Goal: Task Accomplishment & Management: Use online tool/utility

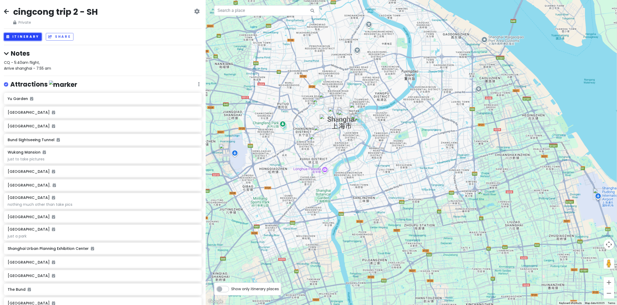
click at [17, 36] on button "Itinerary" at bounding box center [23, 37] width 38 height 8
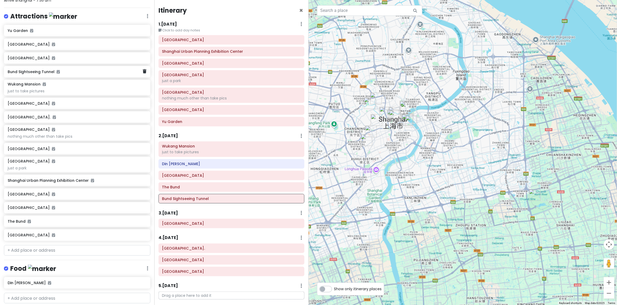
scroll to position [99, 0]
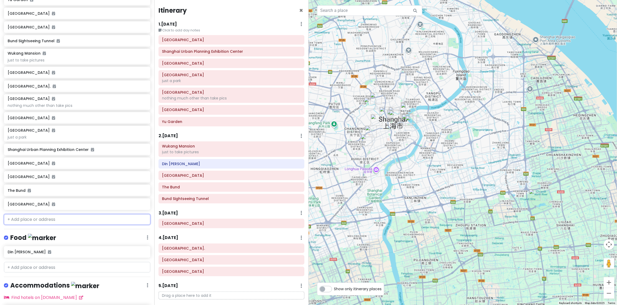
click at [44, 219] on input "text" at bounding box center [77, 219] width 146 height 11
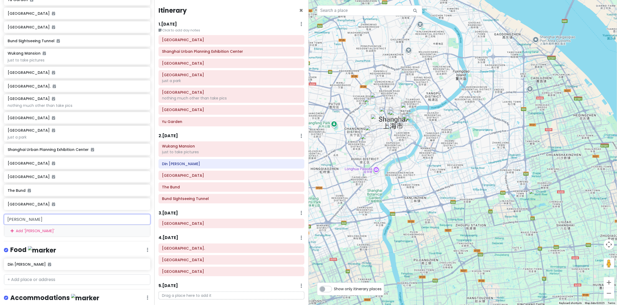
type input "eka tianwu"
drag, startPoint x: 53, startPoint y: 215, endPoint x: -15, endPoint y: 212, distance: 68.6
click at [0, 212] on html "cingcong trip 2 - SH Private Change Dates Make a Copy Delete Trip Go Pro ⚡️ Giv…" at bounding box center [308, 152] width 617 height 305
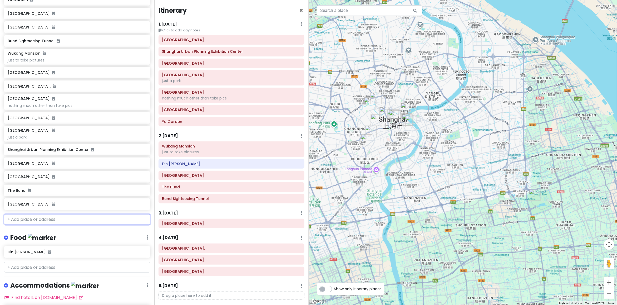
paste input "EKA·天物艺术文创园"
type input "EKA·天物艺术文创园"
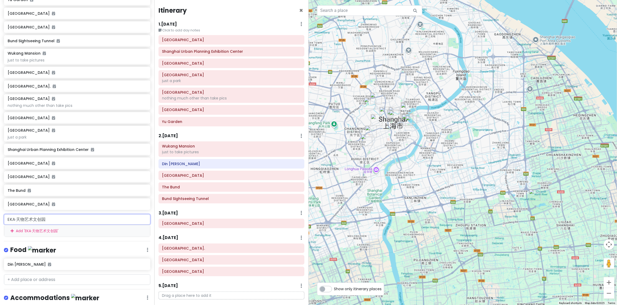
click at [57, 230] on div "Add ' EKA·天物艺术文创园 '" at bounding box center [77, 231] width 146 height 12
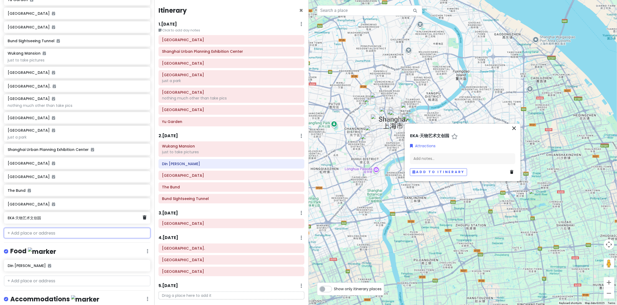
click at [52, 218] on h6 "EKA·天物艺术文创园" at bounding box center [75, 217] width 135 height 5
drag, startPoint x: 517, startPoint y: 128, endPoint x: 512, endPoint y: 127, distance: 4.9
click at [517, 128] on icon "close" at bounding box center [514, 128] width 6 height 6
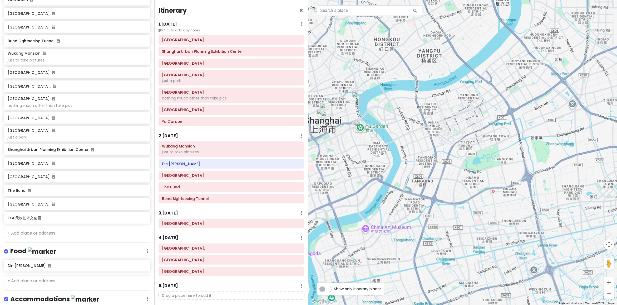
drag, startPoint x: 383, startPoint y: 119, endPoint x: 420, endPoint y: 141, distance: 43.0
click at [461, 122] on div at bounding box center [463, 152] width 309 height 305
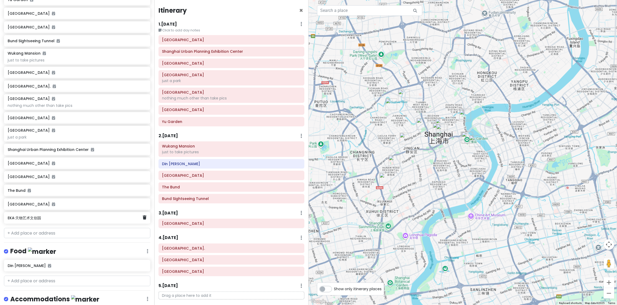
click at [45, 220] on div "EKA·天物艺术文创园" at bounding box center [75, 217] width 135 height 7
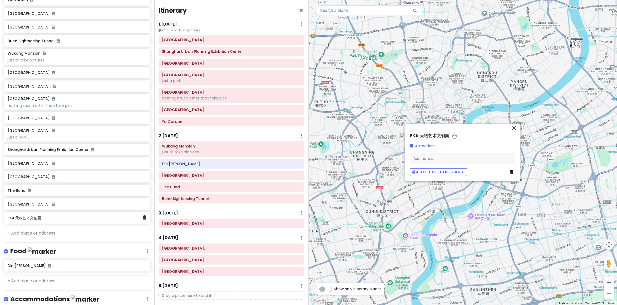
click at [45, 220] on div "EKA·天物艺术文创园" at bounding box center [75, 217] width 135 height 7
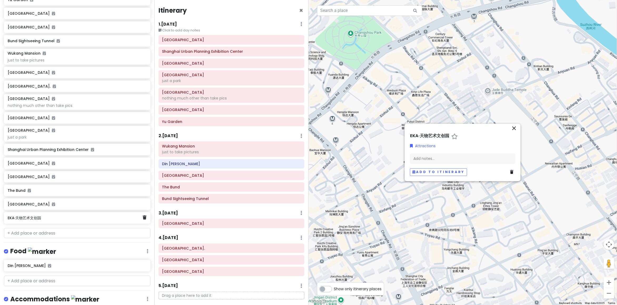
click at [57, 218] on h6 "EKA·天物艺术文创园" at bounding box center [75, 217] width 135 height 5
click at [446, 134] on h6 "EKA·天物艺术文创园" at bounding box center [429, 136] width 39 height 6
click at [512, 122] on div "← Move left → Move right ↑ Move up ↓ Move down + Zoom in - Zoom out Home Jump l…" at bounding box center [463, 152] width 309 height 305
click at [516, 126] on icon "close" at bounding box center [514, 128] width 6 height 6
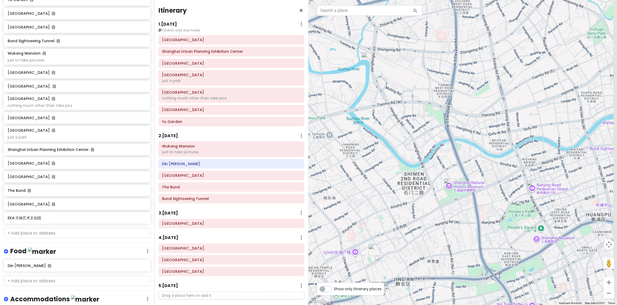
drag, startPoint x: 443, startPoint y: 156, endPoint x: 406, endPoint y: 165, distance: 37.1
click at [403, 156] on div at bounding box center [463, 152] width 309 height 305
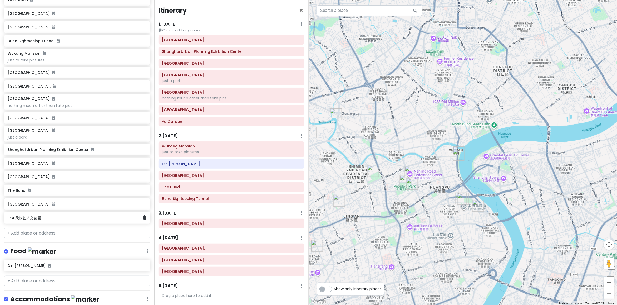
drag, startPoint x: 141, startPoint y: 220, endPoint x: 115, endPoint y: 218, distance: 25.9
click at [143, 220] on link at bounding box center [145, 217] width 4 height 7
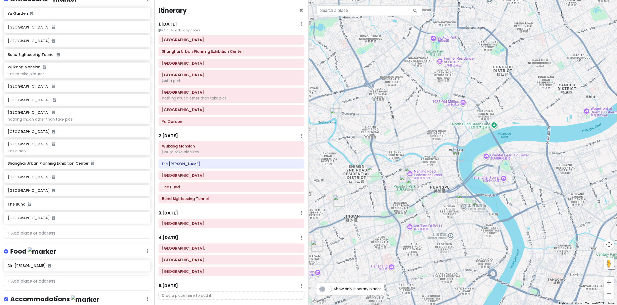
click at [76, 219] on div "Shanghai Hongqiao Railway Station" at bounding box center [77, 217] width 139 height 7
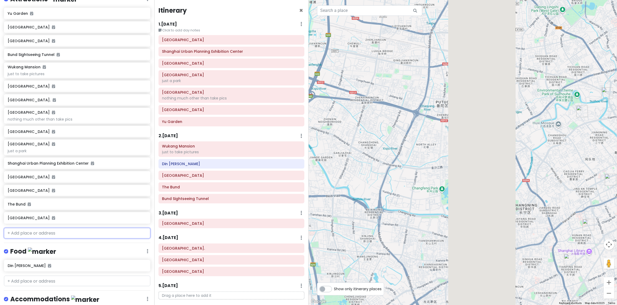
click at [79, 232] on input "text" at bounding box center [77, 233] width 146 height 11
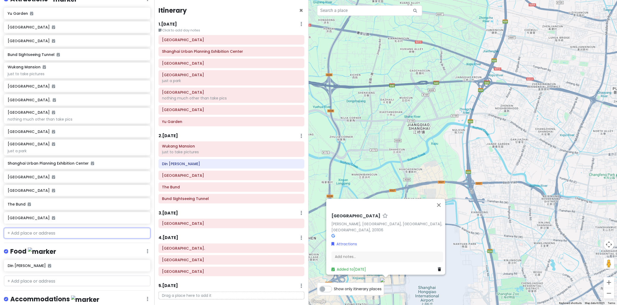
paste input "535 Jinqiao Road"
type input "535 Jinqiao Road"
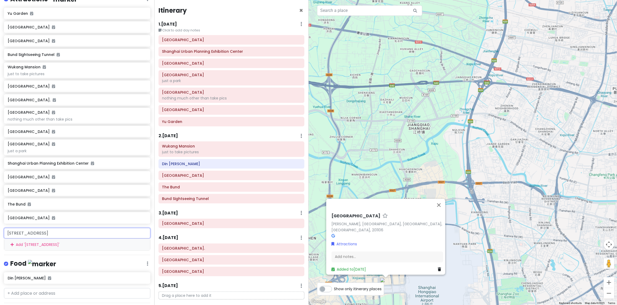
click at [82, 243] on div "Add ' 535 Jinqiao Road '" at bounding box center [77, 244] width 146 height 12
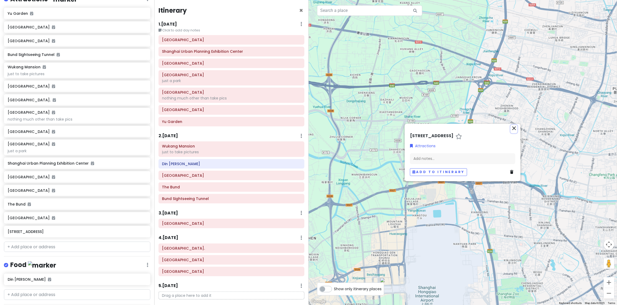
click at [513, 126] on icon "close" at bounding box center [514, 128] width 6 height 6
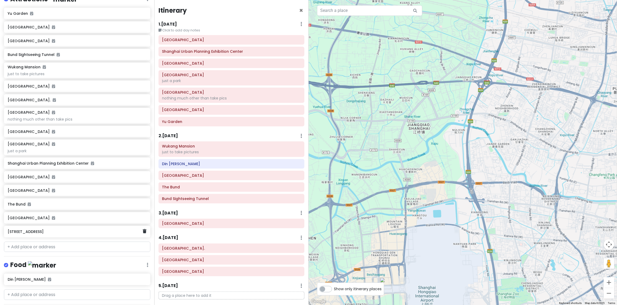
click at [65, 233] on h6 "535 Jinqiao Road" at bounding box center [75, 231] width 135 height 5
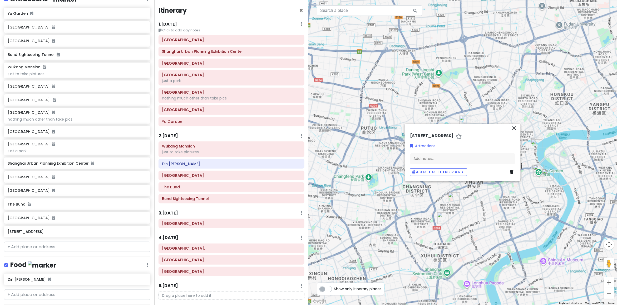
drag, startPoint x: 513, startPoint y: 220, endPoint x: 306, endPoint y: 204, distance: 207.9
click at [322, 202] on div at bounding box center [463, 152] width 309 height 305
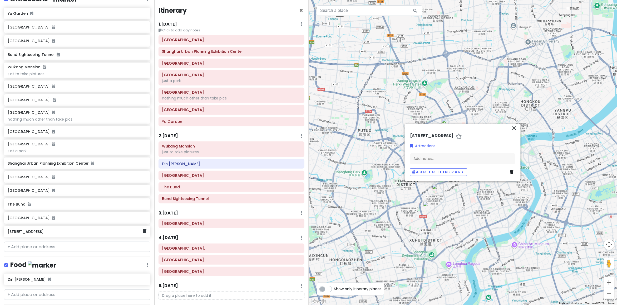
click at [82, 231] on h6 "535 Jinqiao Road" at bounding box center [75, 231] width 135 height 5
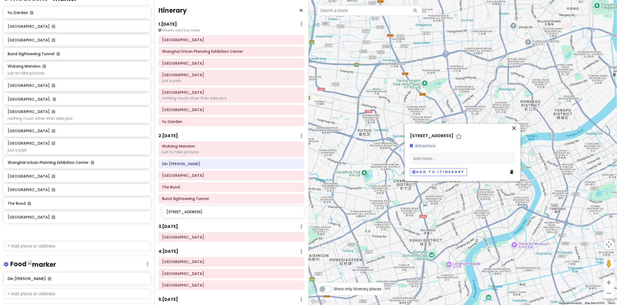
drag, startPoint x: 76, startPoint y: 232, endPoint x: 234, endPoint y: 213, distance: 158.4
click at [235, 213] on div "cingcong trip 2 - SH Private Change Dates Make a Copy Delete Trip Go Pro ⚡️ Giv…" at bounding box center [308, 152] width 617 height 305
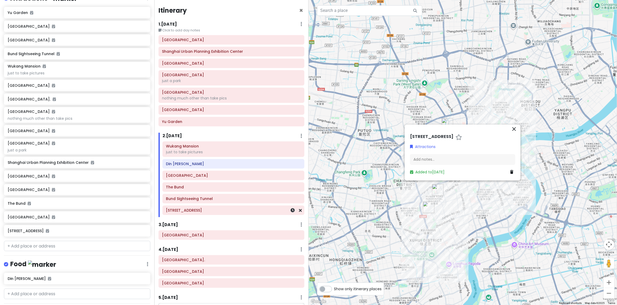
click at [200, 212] on h6 "535 Jinqiao Road" at bounding box center [233, 210] width 135 height 5
click at [514, 127] on icon "close" at bounding box center [514, 129] width 6 height 6
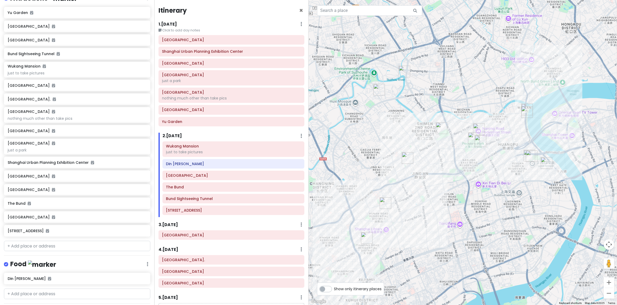
click at [198, 217] on div "Wukang Mansion just to take pictures Din Tai Fung Shanghai Old Street The Bund …" at bounding box center [234, 179] width 150 height 76
click at [199, 212] on h6 "535 Jinqiao Road" at bounding box center [233, 210] width 135 height 5
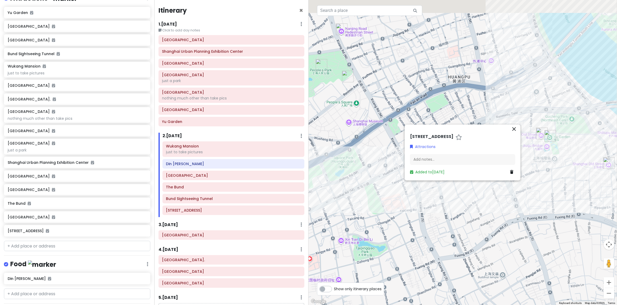
drag, startPoint x: 558, startPoint y: 196, endPoint x: 547, endPoint y: 227, distance: 33.8
click at [533, 278] on div at bounding box center [463, 152] width 309 height 305
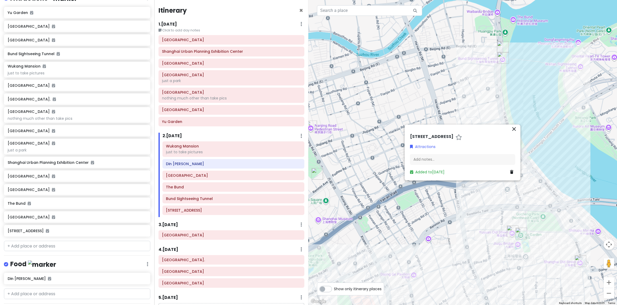
drag, startPoint x: 565, startPoint y: 114, endPoint x: 542, endPoint y: 148, distance: 41.2
click at [542, 150] on div at bounding box center [463, 152] width 309 height 305
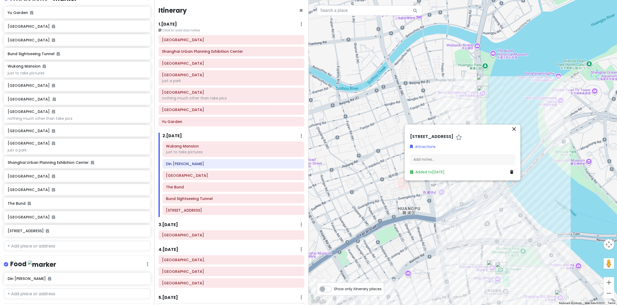
drag, startPoint x: 505, startPoint y: 117, endPoint x: 531, endPoint y: 72, distance: 52.0
click at [533, 70] on div at bounding box center [463, 152] width 309 height 305
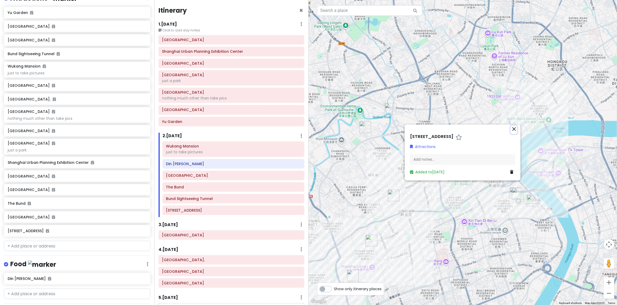
click at [513, 128] on icon "close" at bounding box center [514, 129] width 6 height 6
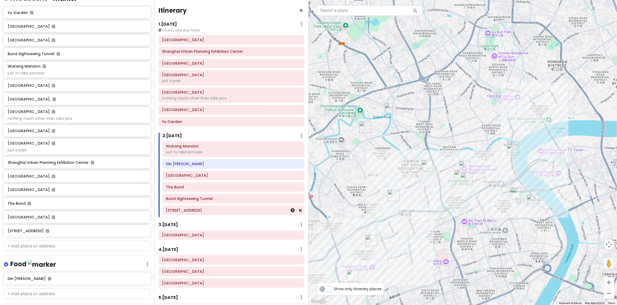
click at [297, 214] on div at bounding box center [293, 209] width 18 height 9
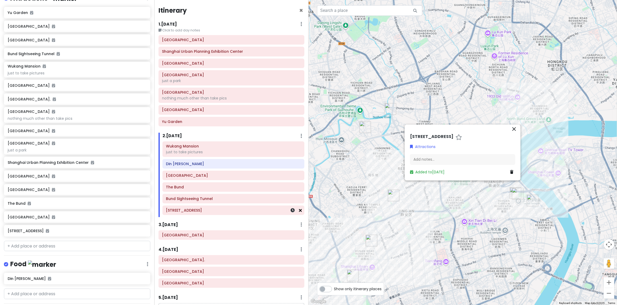
click at [299, 211] on icon at bounding box center [300, 210] width 3 height 4
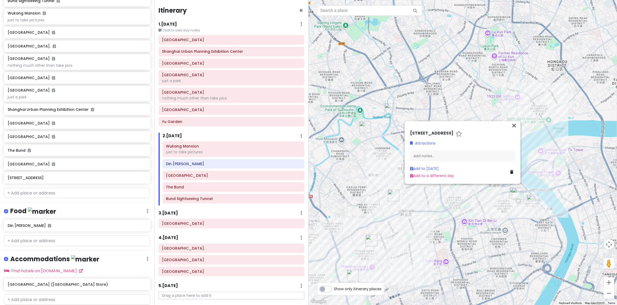
scroll to position [157, 0]
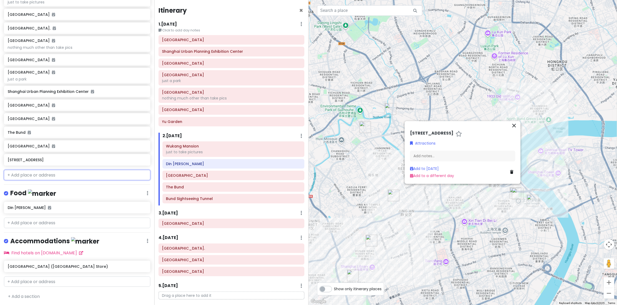
click at [35, 173] on input "text" at bounding box center [77, 175] width 146 height 11
paste input "EKA·天物艺术文创园"
type input "EKA·天物艺术文创园"
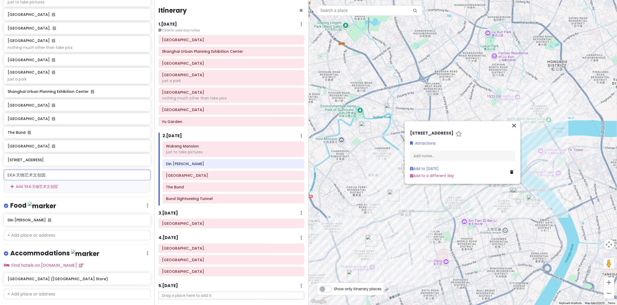
click at [65, 185] on div "Add ' EKA·天物艺术文创园 '" at bounding box center [77, 186] width 146 height 12
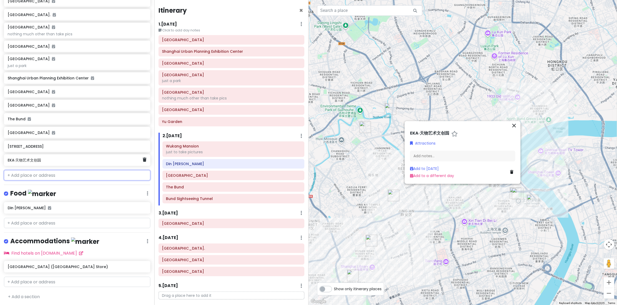
click at [70, 163] on div "EKA·天物艺术文创园" at bounding box center [75, 159] width 135 height 7
click at [514, 124] on icon "close" at bounding box center [514, 125] width 6 height 6
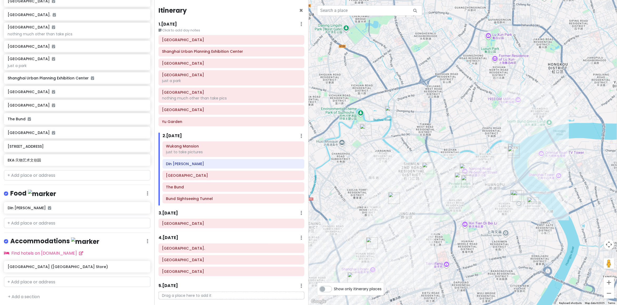
drag, startPoint x: 532, startPoint y: 159, endPoint x: 535, endPoint y: 161, distance: 4.3
click at [535, 161] on div at bounding box center [463, 152] width 309 height 305
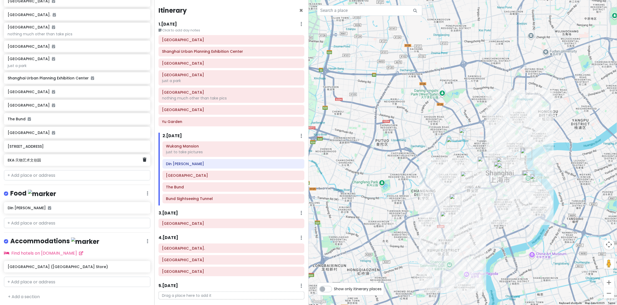
click at [58, 158] on h6 "EKA·天物艺术文创园" at bounding box center [75, 160] width 135 height 5
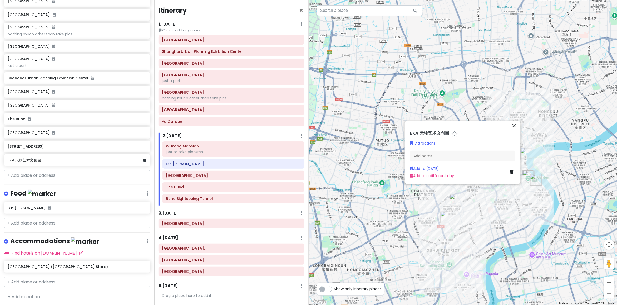
click at [73, 159] on h6 "EKA·天物艺术文创园" at bounding box center [75, 160] width 135 height 5
click at [436, 157] on div "Add notes..." at bounding box center [462, 155] width 105 height 11
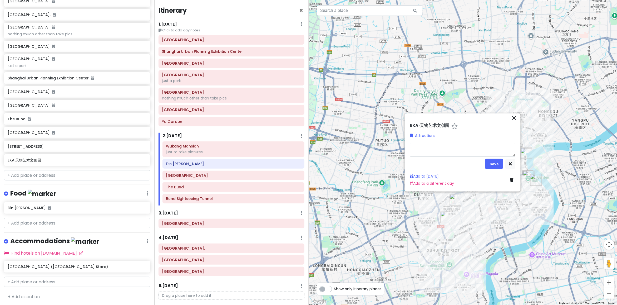
type textarea "x"
type textarea "https://www.instagram.com/p/DEKOmLyvGns"
type textarea "x"
type textarea "https://www.instagram.com/p/DEKOmLyvGns"
click at [489, 166] on button "Save" at bounding box center [494, 164] width 18 height 10
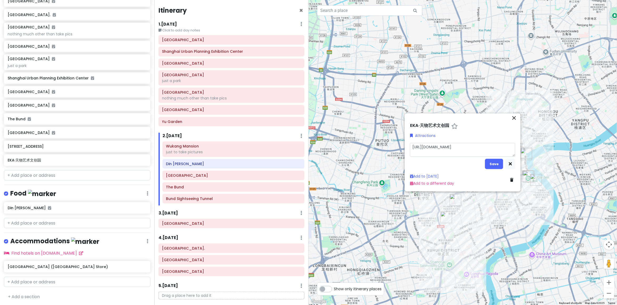
scroll to position [175, 0]
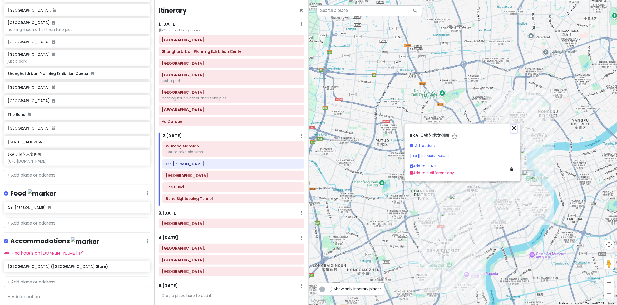
click at [513, 128] on icon "close" at bounding box center [514, 128] width 6 height 6
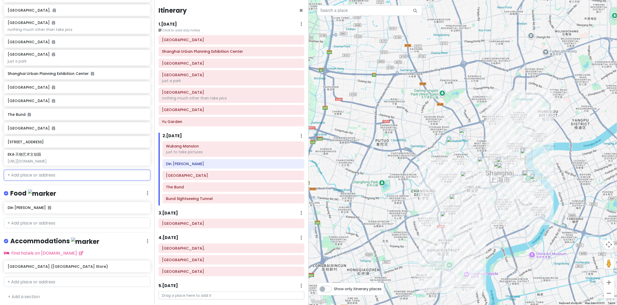
click at [81, 175] on input "text" at bounding box center [77, 175] width 146 height 11
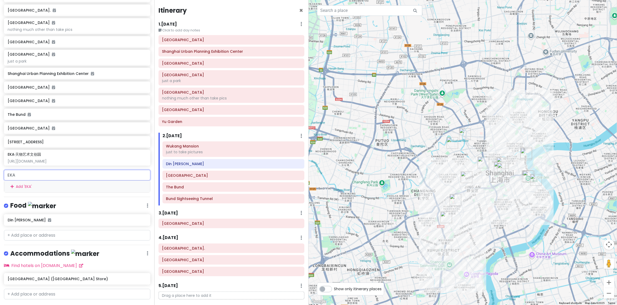
type input "EKA"
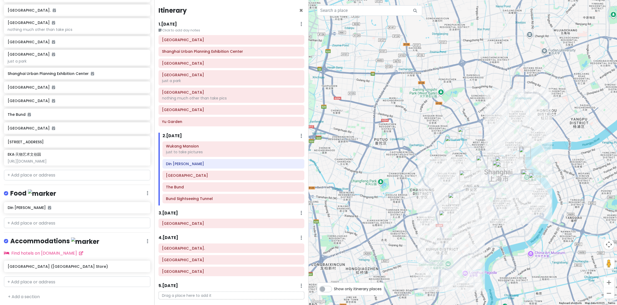
drag, startPoint x: 366, startPoint y: 130, endPoint x: 339, endPoint y: 132, distance: 27.5
click at [335, 130] on div at bounding box center [463, 152] width 309 height 305
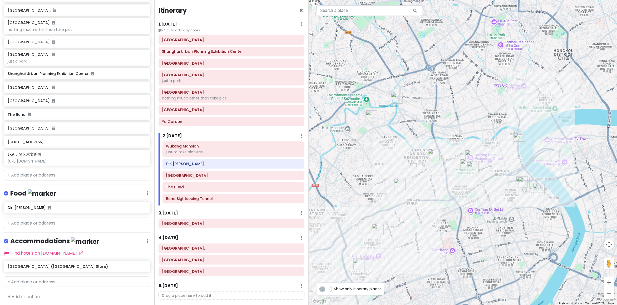
drag, startPoint x: 531, startPoint y: 129, endPoint x: 510, endPoint y: 130, distance: 21.2
click at [511, 130] on div at bounding box center [463, 152] width 309 height 305
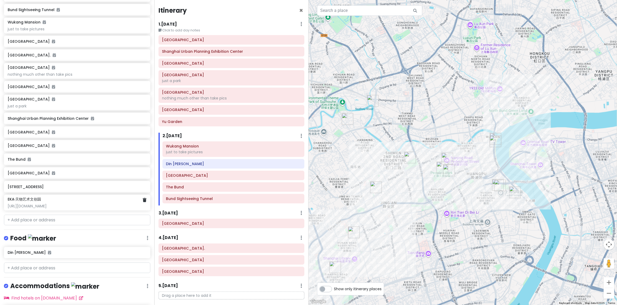
scroll to position [109, 0]
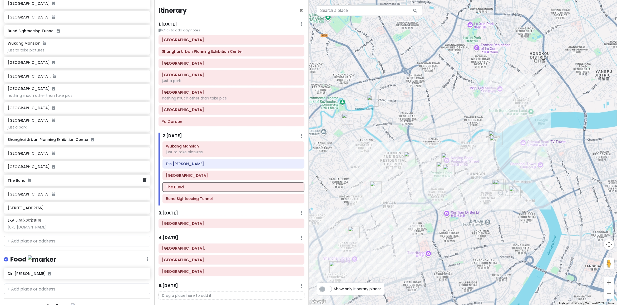
click at [32, 183] on div "The Bund" at bounding box center [75, 179] width 135 height 7
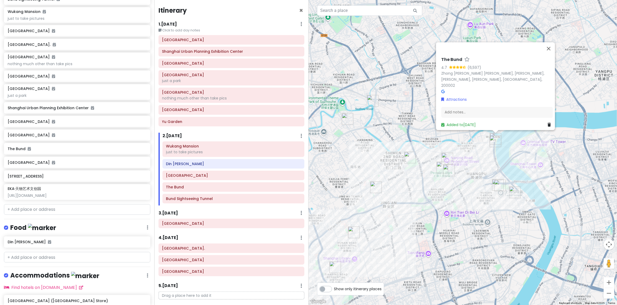
scroll to position [142, 0]
click at [46, 208] on input "text" at bounding box center [77, 208] width 146 height 11
paste input "1000 trees"
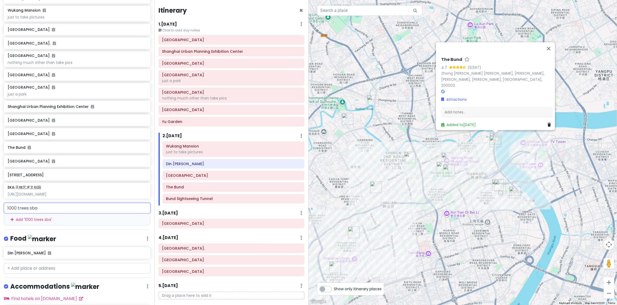
type input "1000 trees sba"
drag, startPoint x: 40, startPoint y: 202, endPoint x: -14, endPoint y: 206, distance: 54.7
click at [0, 206] on html "cingcong trip 2 - SH Private Change Dates Make a Copy Delete Trip Go Pro ⚡️ Giv…" at bounding box center [308, 152] width 617 height 305
paste input "Moganshan Road No. 12"
type input "Moganshan Road No. 12"
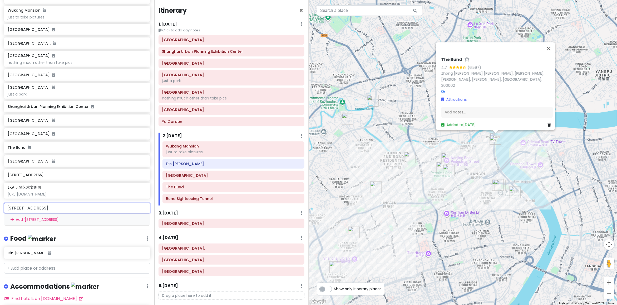
click at [69, 220] on div "Add ' Moganshan Road No. 12 '" at bounding box center [77, 219] width 146 height 12
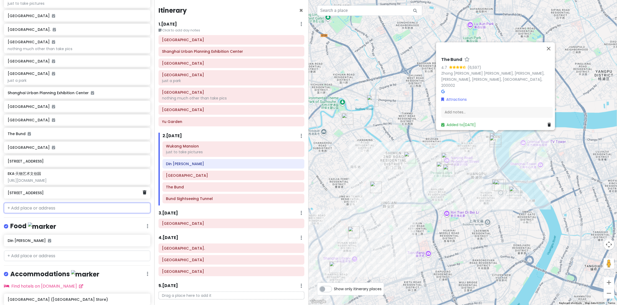
click at [56, 193] on h6 "Moganshan Road No. 12" at bounding box center [75, 192] width 135 height 5
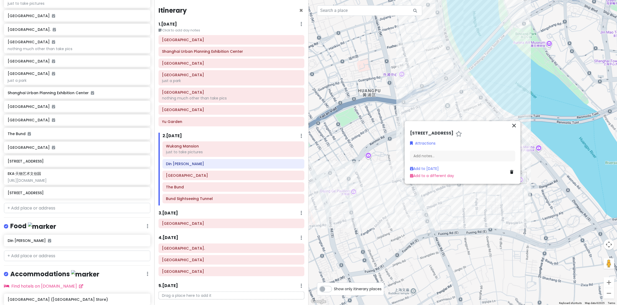
drag, startPoint x: 567, startPoint y: 97, endPoint x: 507, endPoint y: 129, distance: 68.2
click at [530, 111] on div at bounding box center [463, 152] width 309 height 305
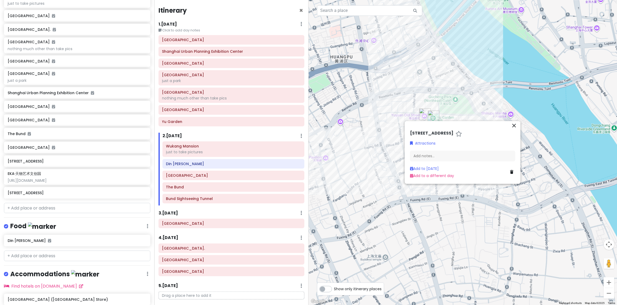
drag, startPoint x: 470, startPoint y: 69, endPoint x: 461, endPoint y: 41, distance: 29.2
click at [461, 41] on div at bounding box center [463, 152] width 309 height 305
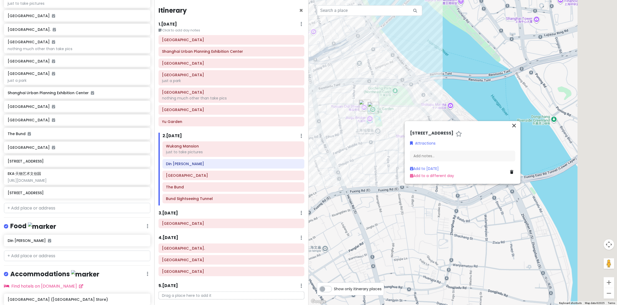
drag, startPoint x: 422, startPoint y: 29, endPoint x: 407, endPoint y: 30, distance: 14.8
click at [407, 30] on div at bounding box center [463, 152] width 309 height 305
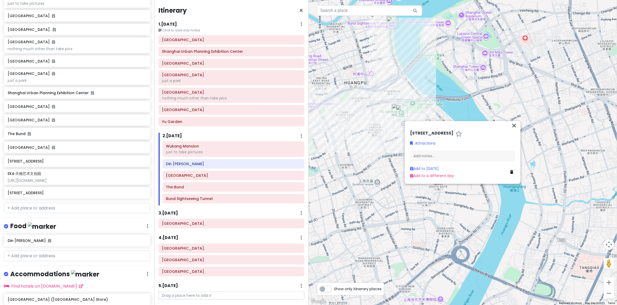
drag, startPoint x: 460, startPoint y: 68, endPoint x: 466, endPoint y: 107, distance: 39.4
click at [470, 99] on div at bounding box center [463, 152] width 309 height 305
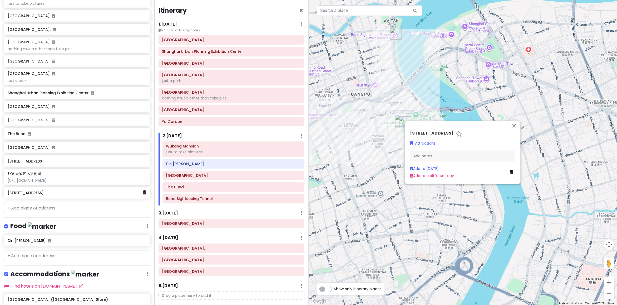
click at [67, 194] on h6 "Moganshan Road No. 12" at bounding box center [75, 192] width 135 height 5
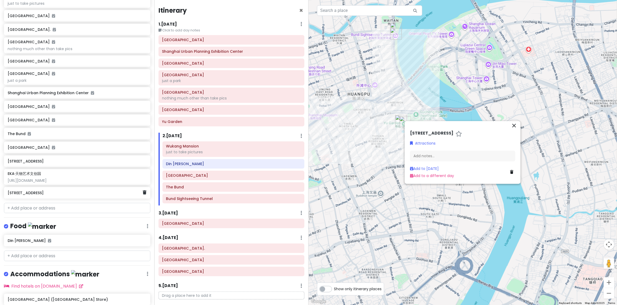
click at [71, 196] on div "Moganshan Road No. 12" at bounding box center [77, 193] width 146 height 12
click at [513, 125] on icon "close" at bounding box center [514, 125] width 6 height 6
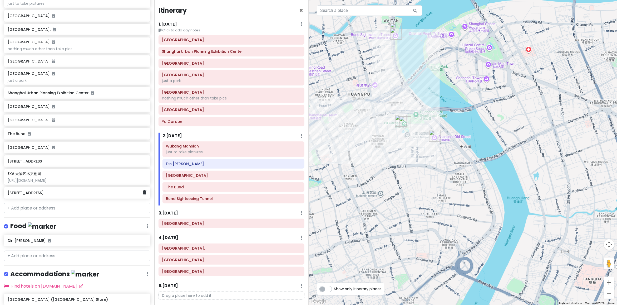
click at [143, 192] on icon at bounding box center [145, 192] width 4 height 4
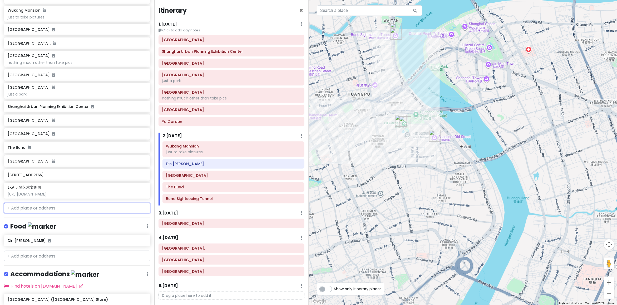
click at [84, 209] on input "text" at bounding box center [77, 208] width 146 height 11
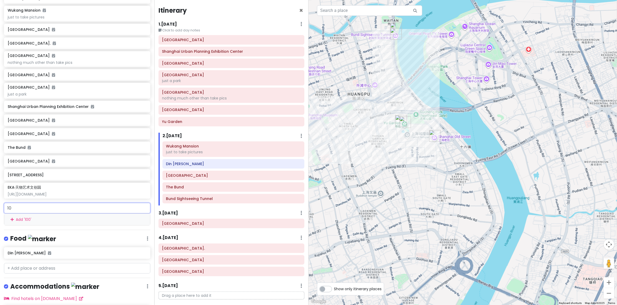
type input "1"
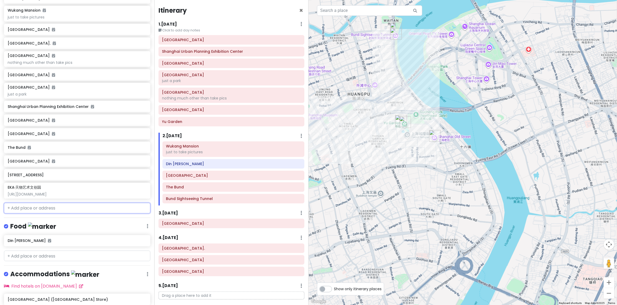
paste input "Moganshan Road No. 12"
type input "Moganshan Road No. 12"
click at [30, 210] on input "text" at bounding box center [77, 208] width 146 height 11
paste input "1000 Trees"
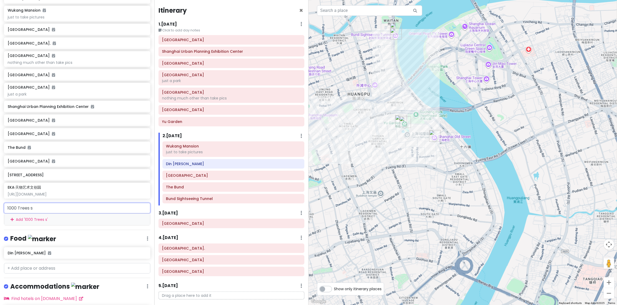
type input "1000 Trees sg"
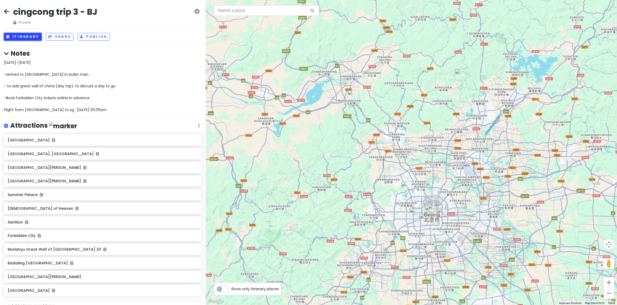
click at [26, 38] on button "Itinerary" at bounding box center [23, 37] width 38 height 8
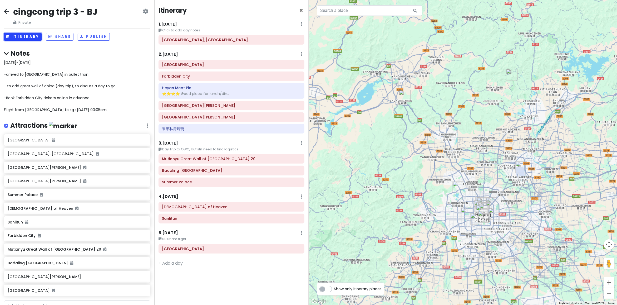
click at [26, 38] on button "Itinerary" at bounding box center [23, 37] width 38 height 8
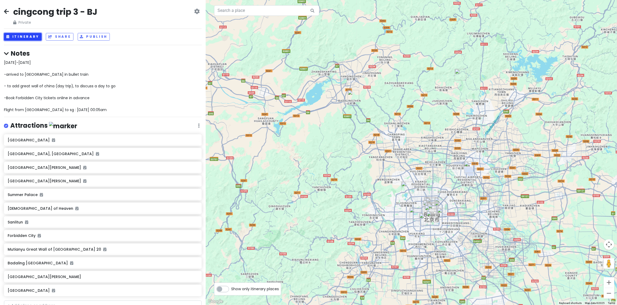
click at [26, 38] on button "Itinerary" at bounding box center [23, 37] width 38 height 8
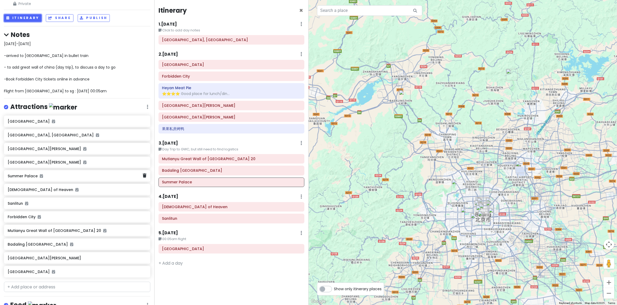
scroll to position [99, 0]
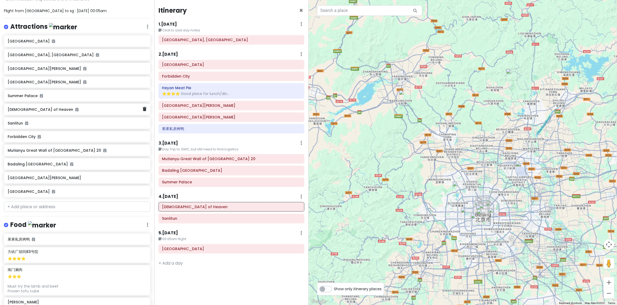
click at [48, 111] on h6 "Temple of Heaven" at bounding box center [75, 109] width 135 height 5
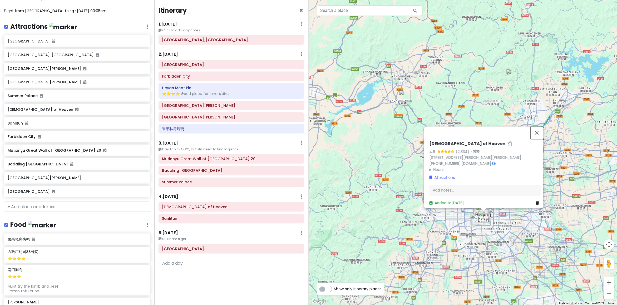
drag, startPoint x: 538, startPoint y: 130, endPoint x: 524, endPoint y: 146, distance: 20.6
click at [538, 130] on button "Close" at bounding box center [537, 132] width 13 height 13
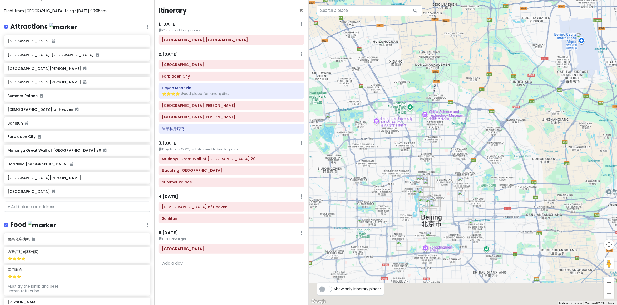
drag, startPoint x: 449, startPoint y: 217, endPoint x: 454, endPoint y: 201, distance: 16.2
click at [454, 201] on div at bounding box center [463, 152] width 309 height 305
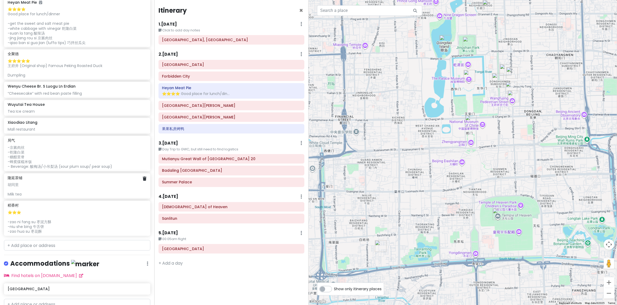
scroll to position [443, 0]
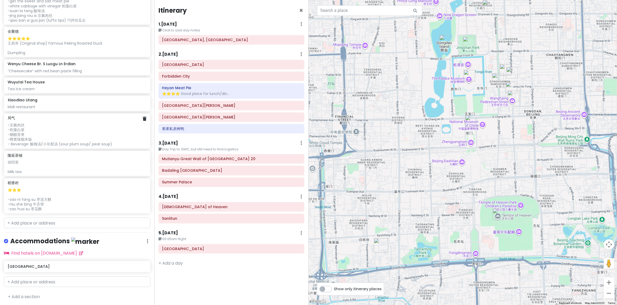
click at [87, 129] on div "-京酱肉丝 -乾隆白菜 -糖醋里脊 -蜂窝煤糯米饭 - Beverage: 酸梅汤/小吊梨汤 (sour plum soup/ pear soup)" at bounding box center [77, 134] width 139 height 24
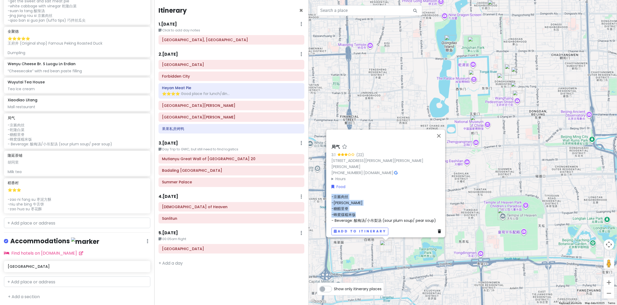
drag, startPoint x: 360, startPoint y: 211, endPoint x: 329, endPoint y: 188, distance: 38.5
click at [330, 188] on div "局气 3.1 (22) 14 Ban Bu Qiao Jie, Xi Cheng Qu, Bei Jing Shi, China, 100054 +86 10…" at bounding box center [388, 189] width 116 height 95
click at [362, 198] on div "-京酱肉丝 -乾隆白菜 -糖醋里脊 -蜂窝煤糯米饭 - Beverage: 酸梅汤/小吊梨汤 (sour plum soup/ pear soup)" at bounding box center [388, 209] width 112 height 30
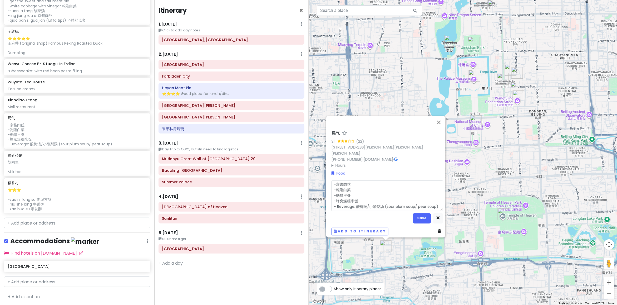
scroll to position [1, 0]
click at [442, 125] on div "局气 3.1 (22) 14 Ban Bu Qiao Jie, Xi Cheng Qu, Bei Jing Shi, China, 100054 +86 10…" at bounding box center [463, 152] width 309 height 305
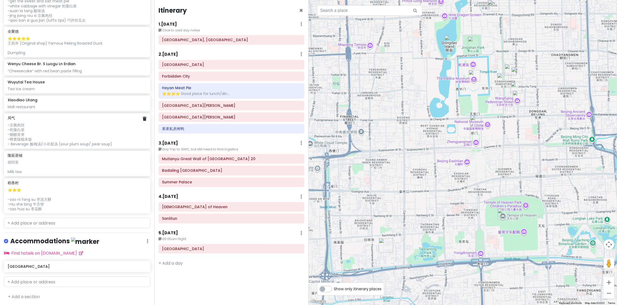
click at [36, 132] on div "-京酱肉丝 -乾隆白菜 -糖醋里脊 -蜂窝煤糯米饭 - Beverage: 酸梅汤/小吊梨汤 (sour plum soup/ pear soup)" at bounding box center [77, 134] width 139 height 24
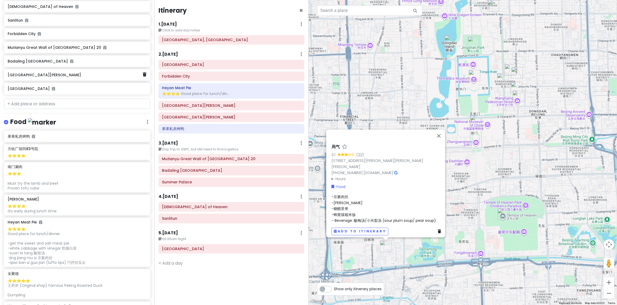
scroll to position [312, 0]
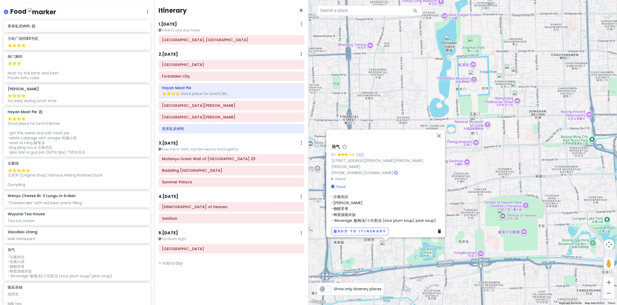
click at [376, 186] on div "Food" at bounding box center [388, 187] width 112 height 6
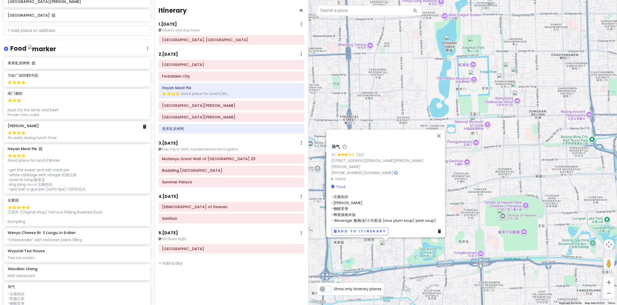
scroll to position [279, 0]
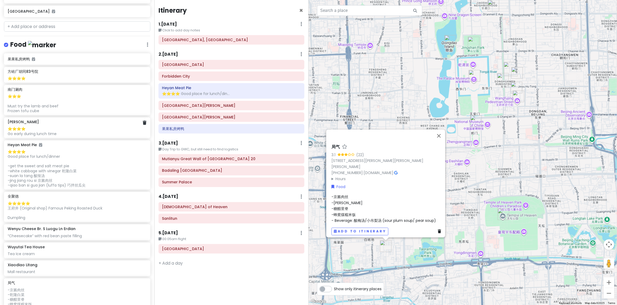
click at [58, 133] on div "⭐️⭐️⭐️⭐️ Go early during lunch time" at bounding box center [77, 130] width 139 height 9
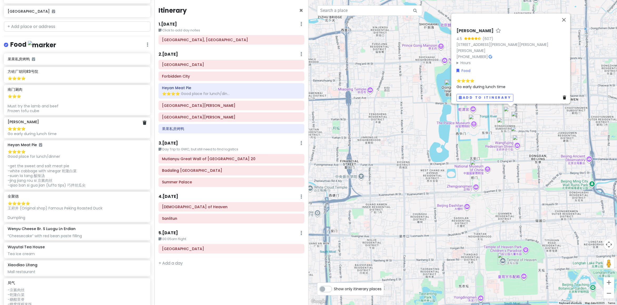
click at [62, 113] on div "南门涮肉 ⭐️⭐️⭐️ Must try the lamb and beef Frozen tofu cube" at bounding box center [77, 100] width 146 height 30
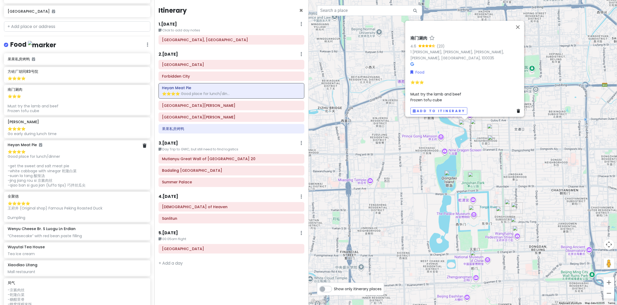
click at [65, 170] on div "⭐️⭐️⭐️⭐️ Good place for lunch/dinner -get the sweet and salt meat pie -white ca…" at bounding box center [77, 168] width 139 height 38
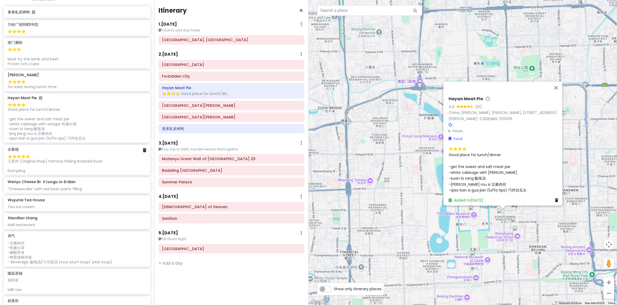
scroll to position [345, 0]
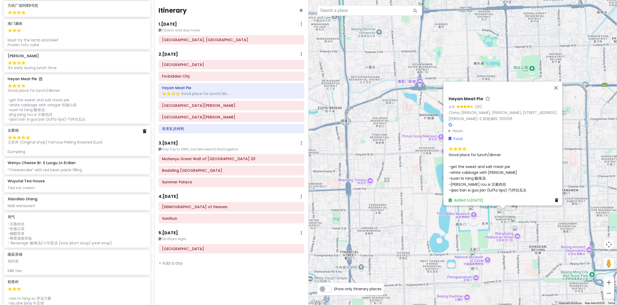
click at [65, 151] on div "⭐️⭐️⭐️⭐️⭐️ 王府井 (Original shop) Famous Peking Roasted Duck Dumpling" at bounding box center [77, 144] width 139 height 19
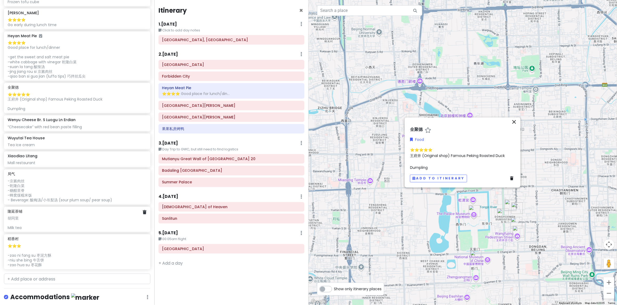
scroll to position [410, 0]
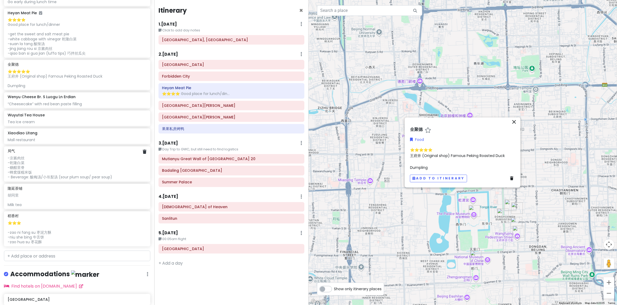
click at [60, 166] on div "-京酱肉丝 -乾隆白菜 -糖醋里脊 -蜂窝煤糯米饭 - Beverage: 酸梅汤/小吊梨汤 (sour plum soup/ pear soup)" at bounding box center [77, 167] width 139 height 24
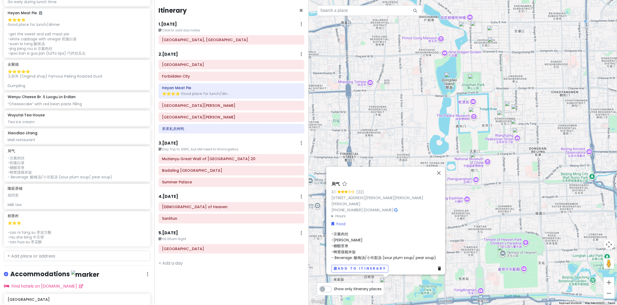
click at [376, 241] on div "-京酱肉丝 -乾隆白菜 -糖醋里脊 -蜂窝煤糯米饭 - Beverage: 酸梅汤/小吊梨汤 (sour plum soup/ pear soup)" at bounding box center [388, 246] width 112 height 30
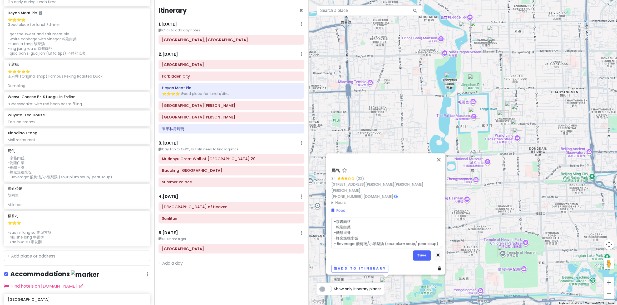
scroll to position [1, 0]
click at [376, 241] on textarea "-京酱肉丝 -乾隆白菜 -糖醋里脊 -蜂窝煤糯米饭 - Beverage: 酸梅汤/小吊梨汤 (sour plum soup/ pear soup)" at bounding box center [388, 233] width 112 height 31
click at [375, 229] on textarea "-京酱肉丝 -乾隆白菜 -糖醋里脊 -蜂窝煤糯米饭 - Beverage: 酸梅汤/小吊梨汤 (sour plum soup/ pear soup)" at bounding box center [388, 233] width 112 height 31
click at [357, 220] on textarea "-京酱肉丝 -乾隆白菜 -糖醋里脊 -蜂窝煤糯米饭 - Beverage: 酸梅汤/小吊梨汤 (sour plum soup/ pear soup)" at bounding box center [388, 233] width 112 height 31
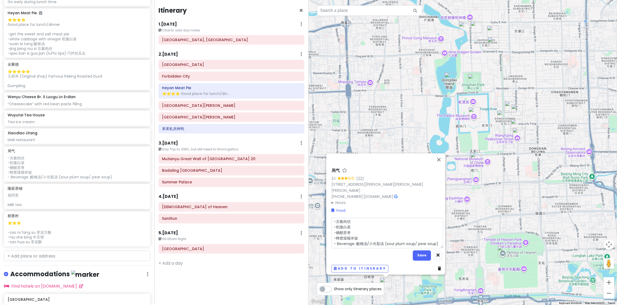
type textarea "x"
type textarea "-京酱肉丝 -乾隆白菜 -糖醋里脊 -蜂窝煤糯米饭 - Beverage: 酸梅汤/小吊梨汤 (sour plum soup/ pear soup)"
type textarea "x"
type textarea "-京酱肉丝 ( -乾隆白菜 -糖醋里脊 -蜂窝煤糯米饭 - Beverage: 酸梅汤/小吊梨汤 (sour plum soup/ pear soup)"
type textarea "x"
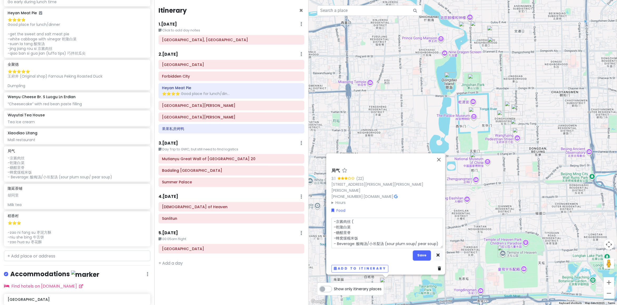
type textarea "-京酱肉丝 -乾隆白菜 -糖醋里脊 -蜂窝煤糯米饭 - Beverage: 酸梅汤/小吊梨汤 (sour plum soup/ pear soup)"
type textarea "x"
type textarea "-京酱肉丝 ( -乾隆白菜 -糖醋里脊 -蜂窝煤糯米饭 - Beverage: 酸梅汤/小吊梨汤 (sour plum soup/ pear soup)"
type textarea "x"
type textarea "-京酱肉丝 (k -乾隆白菜 -糖醋里脊 -蜂窝煤糯米饭 - Beverage: 酸梅汤/小吊梨汤 (sour plum soup/ pear soup)"
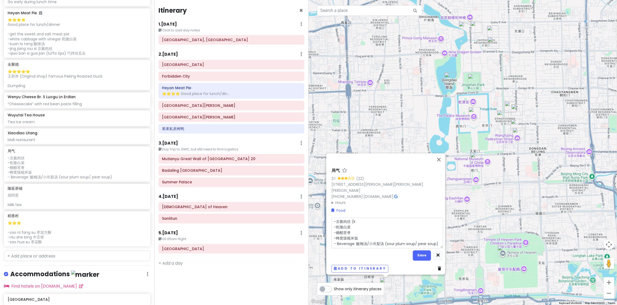
type textarea "x"
type textarea "-京酱肉丝 (ki -乾隆白菜 -糖醋里脊 -蜂窝煤糯米饭 - Beverage: 酸梅汤/小吊梨汤 (sour plum soup/ pear soup)"
type textarea "x"
type textarea "-京酱肉丝 (kin -乾隆白菜 -糖醋里脊 -蜂窝煤糯米饭 - Beverage: 酸梅汤/小吊梨汤 (sour plum soup/ pear soup)"
type textarea "x"
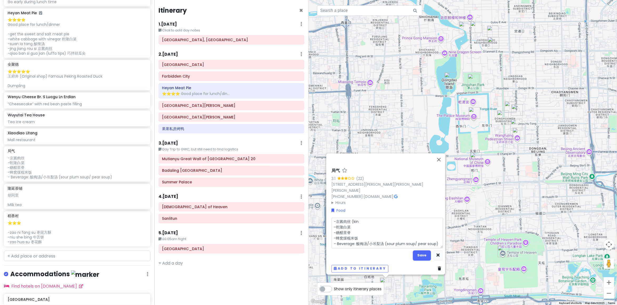
type textarea "-京酱肉丝 (king -乾隆白菜 -糖醋里脊 -蜂窝煤糯米饭 - Beverage: 酸梅汤/小吊梨汤 (sour plum soup/ pear soup)"
type textarea "x"
type textarea "-京酱肉丝 (kin -乾隆白菜 -糖醋里脊 -蜂窝煤糯米饭 - Beverage: 酸梅汤/小吊梨汤 (sour plum soup/ pear soup)"
type textarea "x"
type textarea "-京酱肉丝 (ki -乾隆白菜 -糖醋里脊 -蜂窝煤糯米饭 - Beverage: 酸梅汤/小吊梨汤 (sour plum soup/ pear soup)"
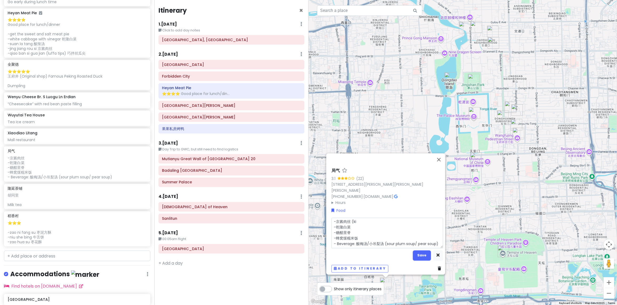
type textarea "x"
type textarea "-京酱肉丝 (k -乾隆白菜 -糖醋里脊 -蜂窝煤糯米饭 - Beverage: 酸梅汤/小吊梨汤 (sour plum soup/ pear soup)"
type textarea "x"
type textarea "-京酱肉丝 ( -乾隆白菜 -糖醋里脊 -蜂窝煤糯米饭 - Beverage: 酸梅汤/小吊梨汤 (sour plum soup/ pear soup)"
type textarea "x"
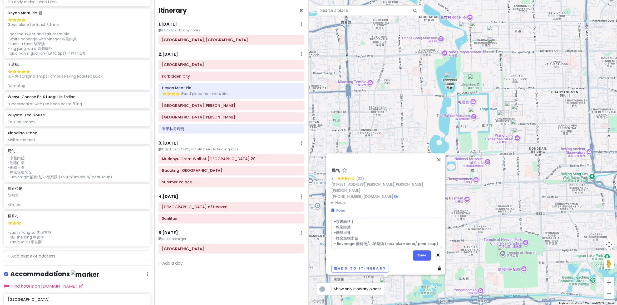
type textarea "-京酱肉丝 (j -乾隆白菜 -糖醋里脊 -蜂窝煤糯米饭 - Beverage: 酸梅汤/小吊梨汤 (sour plum soup/ pear soup)"
type textarea "x"
type textarea "-京酱肉丝 (ji -乾隆白菜 -糖醋里脊 -蜂窝煤糯米饭 - Beverage: 酸梅汤/小吊梨汤 (sour plum soup/ pear soup)"
type textarea "x"
type textarea "-京酱肉丝 (jin -乾隆白菜 -糖醋里脊 -蜂窝煤糯米饭 - Beverage: 酸梅汤/小吊梨汤 (sour plum soup/ pear soup)"
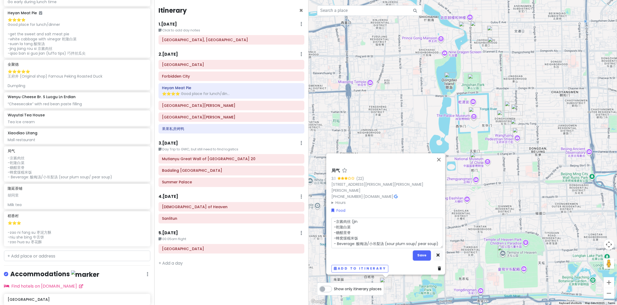
type textarea "x"
type textarea "-京酱肉丝 (jing -乾隆白菜 -糖醋里脊 -蜂窝煤糯米饭 - Beverage: 酸梅汤/小吊梨汤 (sour plum soup/ pear soup)"
type textarea "x"
type textarea "-京酱肉丝 (jing -乾隆白菜 -糖醋里脊 -蜂窝煤糯米饭 - Beverage: 酸梅汤/小吊梨汤 (sour plum soup/ pear soup)"
type textarea "x"
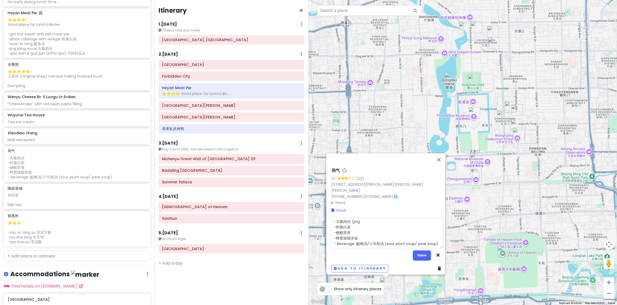
type textarea "-京酱肉丝 (jing -乾隆白菜 -糖醋里脊 -蜂窝煤糯米饭 - Beverage: 酸梅汤/小吊梨汤 (sour plum soup/ pear soup)"
type textarea "x"
type textarea "-京酱肉丝 (jin -乾隆白菜 -糖醋里脊 -蜂窝煤糯米饭 - Beverage: 酸梅汤/小吊梨汤 (sour plum soup/ pear soup)"
type textarea "x"
type textarea "-京酱肉丝 (ji -乾隆白菜 -糖醋里脊 -蜂窝煤糯米饭 - Beverage: 酸梅汤/小吊梨汤 (sour plum soup/ pear soup)"
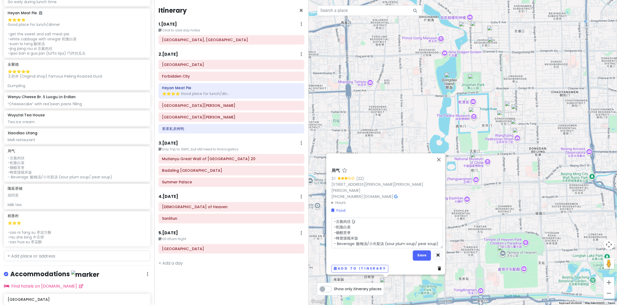
type textarea "x"
type textarea "-京酱肉丝 (jia -乾隆白菜 -糖醋里脊 -蜂窝煤糯米饭 - Beverage: 酸梅汤/小吊梨汤 (sour plum soup/ pear soup)"
type textarea "x"
type textarea "-京酱肉丝 (jian -乾隆白菜 -糖醋里脊 -蜂窝煤糯米饭 - Beverage: 酸梅汤/小吊梨汤 (sour plum soup/ pear soup)"
type textarea "x"
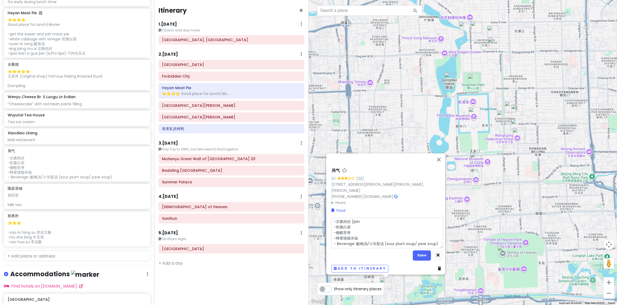
type textarea "-京酱肉丝 (jiang -乾隆白菜 -糖醋里脊 -蜂窝煤糯米饭 - Beverage: 酸梅汤/小吊梨汤 (sour plum soup/ pear sou…"
type textarea "x"
type textarea "-京酱肉丝 (jiang -乾隆白菜 -糖醋里脊 -蜂窝煤糯米饭 - Beverage: 酸梅汤/小吊梨汤 (sour plum soup/ pear sou…"
type textarea "x"
type textarea "-京酱肉丝 (jiang -乾隆白菜 -糖醋里脊 -蜂窝煤糯米饭 - Beverage: 酸梅汤/小吊梨汤 (sour plum soup/ pear sou…"
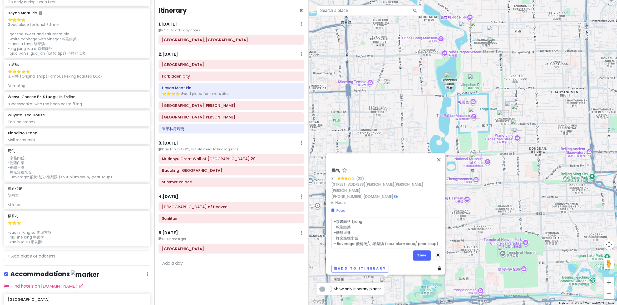
type textarea "x"
type textarea "-京酱肉丝 (jian -乾隆白菜 -糖醋里脊 -蜂窝煤糯米饭 - Beverage: 酸梅汤/小吊梨汤 (sour plum soup/ pear soup)"
type textarea "x"
type textarea "-京酱肉丝 (jia -乾隆白菜 -糖醋里脊 -蜂窝煤糯米饭 - Beverage: 酸梅汤/小吊梨汤 (sour plum soup/ pear soup)"
type textarea "x"
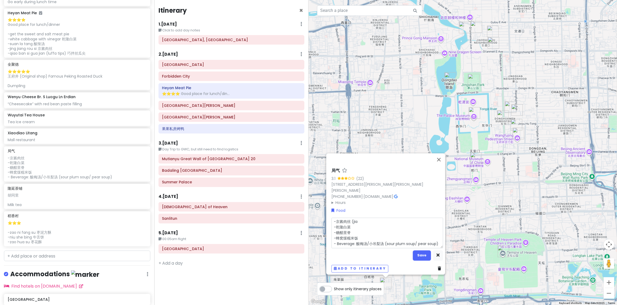
type textarea "-京酱肉丝 (ji -乾隆白菜 -糖醋里脊 -蜂窝煤糯米饭 - Beverage: 酸梅汤/小吊梨汤 (sour plum soup/ pear soup)"
type textarea "x"
type textarea "-京酱肉丝 (jin -乾隆白菜 -糖醋里脊 -蜂窝煤糯米饭 - Beverage: 酸梅汤/小吊梨汤 (sour plum soup/ pear soup)"
type textarea "x"
type textarea "-京酱肉丝 (jing -乾隆白菜 -糖醋里脊 -蜂窝煤糯米饭 - Beverage: 酸梅汤/小吊梨汤 (sour plum soup/ pear soup)"
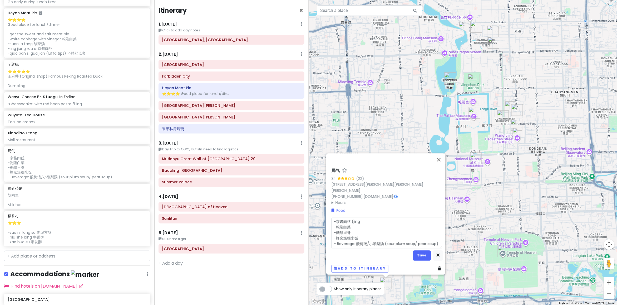
type textarea "x"
type textarea "-京酱肉丝 (jing -乾隆白菜 -糖醋里脊 -蜂窝煤糯米饭 - Beverage: 酸梅汤/小吊梨汤 (sour plum soup/ pear soup)"
type textarea "x"
type textarea "-京酱肉丝 (jing j -乾隆白菜 -糖醋里脊 -蜂窝煤糯米饭 - Beverage: 酸梅汤/小吊梨汤 (sour plum soup/ pear so…"
type textarea "x"
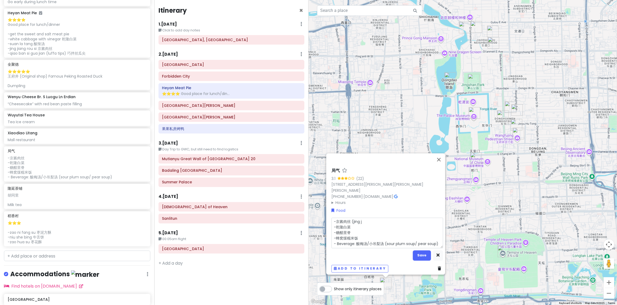
type textarea "-京酱肉丝 (jing ji -乾隆白菜 -糖醋里脊 -蜂窝煤糯米饭 - Beverage: 酸梅汤/小吊梨汤 (sour plum soup/ pear s…"
type textarea "x"
type textarea "-京酱肉丝 (jing jia -乾隆白菜 -糖醋里脊 -蜂窝煤糯米饭 - Beverage: 酸梅汤/小吊梨汤 (sour plum soup/ pear …"
type textarea "x"
type textarea "-京酱肉丝 (jing jian -乾隆白菜 -糖醋里脊 -蜂窝煤糯米饭 - Beverage: 酸梅汤/小吊梨汤 (sour plum soup/ pear…"
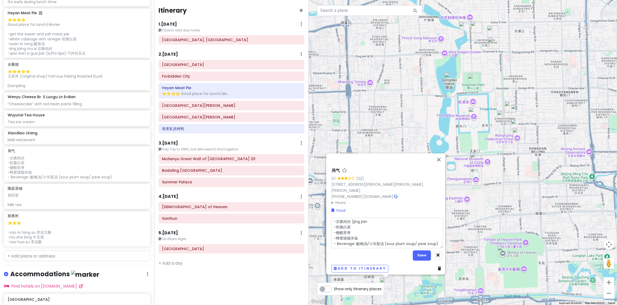
type textarea "x"
type textarea "-京酱肉丝 (jing jiang -乾隆白菜 -糖醋里脊 -蜂窝煤糯米饭 - Beverage: 酸梅汤/小吊梨汤 (sour plum soup/ pea…"
type textarea "x"
type textarea "-京酱肉丝 (jing jiang -乾隆白菜 -糖醋里脊 -蜂窝煤糯米饭 - Beverage: 酸梅汤/小吊梨汤 (sour plum soup/ pea…"
type textarea "x"
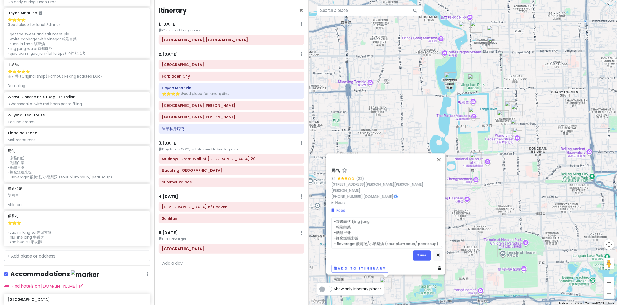
type textarea "-京酱肉丝 (jing jiang m -乾隆白菜 -糖醋里脊 -蜂窝煤糯米饭 - Beverage: 酸梅汤/小吊梨汤 (sour plum soup/ p…"
type textarea "x"
type textarea "-京酱肉丝 (jing jiang mi -乾隆白菜 -糖醋里脊 -蜂窝煤糯米饭 - Beverage: 酸梅汤/小吊梨汤 (sour plum soup/ …"
type textarea "x"
type textarea "-京酱肉丝 (jing jiang mia -乾隆白菜 -糖醋里脊 -蜂窝煤糯米饭 - Beverage: 酸梅汤/小吊梨汤 (sour plum soup/…"
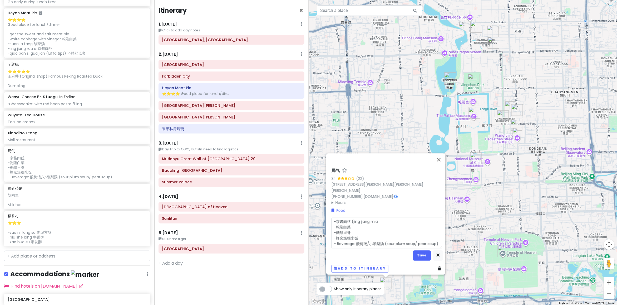
type textarea "x"
type textarea "-京酱肉丝 (jing jiang mian -乾隆白菜 -糖醋里脊 -蜂窝煤糯米饭 - Beverage: 酸梅汤/小吊梨汤 (sour plum soup…"
type textarea "x"
type textarea "-京酱肉丝 (jing jiang mia -乾隆白菜 -糖醋里脊 -蜂窝煤糯米饭 - Beverage: 酸梅汤/小吊梨汤 (sour plum soup/…"
type textarea "x"
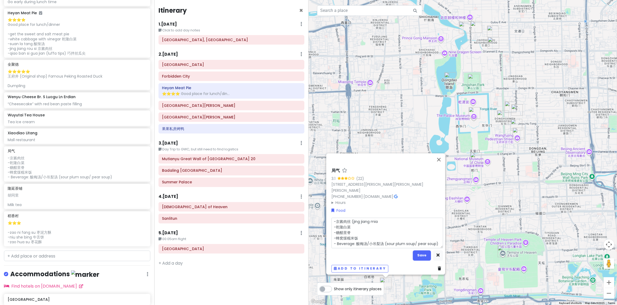
type textarea "-京酱肉丝 (jing jiang mi -乾隆白菜 -糖醋里脊 -蜂窝煤糯米饭 - Beverage: 酸梅汤/小吊梨汤 (sour plum soup/ …"
type textarea "x"
type textarea "-京酱肉丝 (jing jiang m -乾隆白菜 -糖醋里脊 -蜂窝煤糯米饭 - Beverage: 酸梅汤/小吊梨汤 (sour plum soup/ p…"
type textarea "x"
type textarea "-京酱肉丝 (jing jiang -乾隆白菜 -糖醋里脊 -蜂窝煤糯米饭 - Beverage: 酸梅汤/小吊梨汤 (sour plum soup/ pea…"
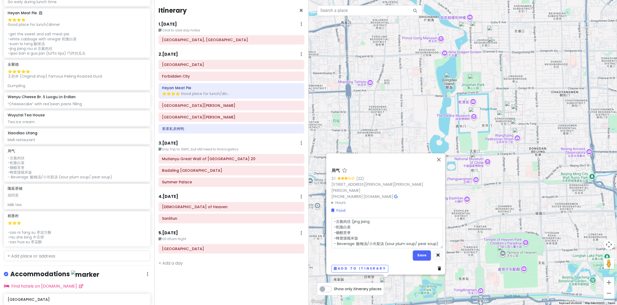
type textarea "x"
type textarea "-京酱肉丝 (jing jiang r -乾隆白菜 -糖醋里脊 -蜂窝煤糯米饭 - Beverage: 酸梅汤/小吊梨汤 (sour plum soup/ p…"
type textarea "x"
type textarea "-京酱肉丝 (jing jiang ro -乾隆白菜 -糖醋里脊 -蜂窝煤糯米饭 - Beverage: 酸梅汤/小吊梨汤 (sour plum soup/ …"
type textarea "x"
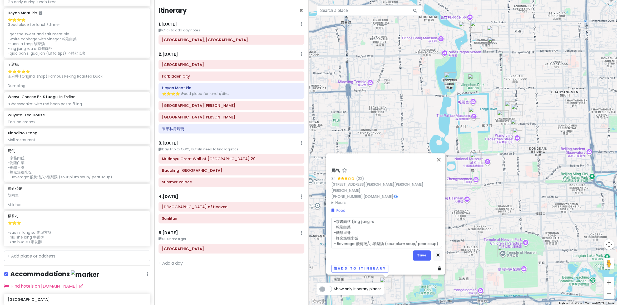
type textarea "-京酱肉丝 (jing jiang rou -乾隆白菜 -糖醋里脊 -蜂窝煤糯米饭 - Beverage: 酸梅汤/小吊梨汤 (sour plum soup/…"
type textarea "x"
type textarea "-京酱肉丝 (jing jiang rou -乾隆白菜 -糖醋里脊 -蜂窝煤糯米饭 - Beverage: 酸梅汤/小吊梨汤 (sour plum soup/…"
type textarea "x"
type textarea "-京酱肉丝 (jing jiang rou m -乾隆白菜 -糖醋里脊 -蜂窝煤糯米饭 - Beverage: 酸梅汤/小吊梨汤 (sour plum sou…"
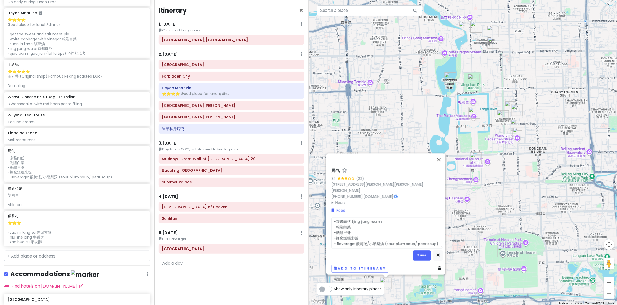
type textarea "x"
type textarea "-京酱肉丝 (jing jiang rou mi -乾隆白菜 -糖醋里脊 -蜂窝煤糯米饭 - Beverage: 酸梅汤/小吊梨汤 (sour plum so…"
type textarea "x"
type textarea "-京酱肉丝 (jing jiang rou mia -乾隆白菜 -糖醋里脊 -蜂窝煤糯米饭 - Beverage: 酸梅汤/小吊梨汤 (sour plum s…"
type textarea "x"
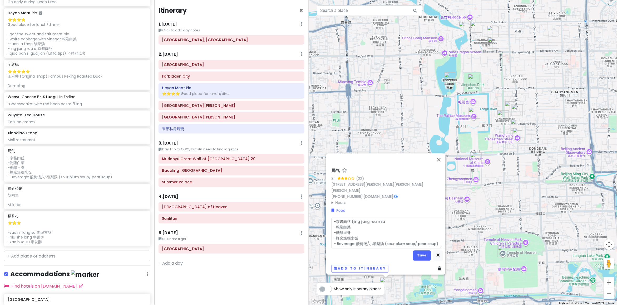
type textarea "-京酱肉丝 (jing jiang rou mian -乾隆白菜 -糖醋里脊 -蜂窝煤糯米饭 - Beverage: 酸梅汤/小吊梨汤 (sour plum …"
type textarea "x"
type textarea "-京酱肉丝 (jing jiang rou mia -乾隆白菜 -糖醋里脊 -蜂窝煤糯米饭 - Beverage: 酸梅汤/小吊梨汤 (sour plum s…"
type textarea "x"
type textarea "-京酱肉丝 (jing jiang rou mi -乾隆白菜 -糖醋里脊 -蜂窝煤糯米饭 - Beverage: 酸梅汤/小吊梨汤 (sour plum so…"
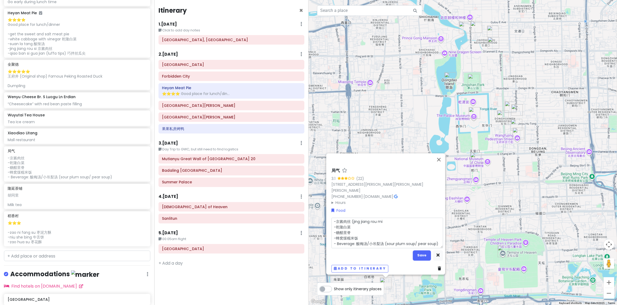
type textarea "x"
type textarea "-京酱肉丝 (jing jiang rou mie -乾隆白菜 -糖醋里脊 -蜂窝煤糯米饭 - Beverage: 酸梅汤/小吊梨汤 (sour plum s…"
type textarea "x"
type textarea "-京酱肉丝 (jing jiang rou mien -乾隆白菜 -糖醋里脊 -蜂窝煤糯米饭 - Beverage: 酸梅汤/小吊梨汤 (sour plum …"
type textarea "x"
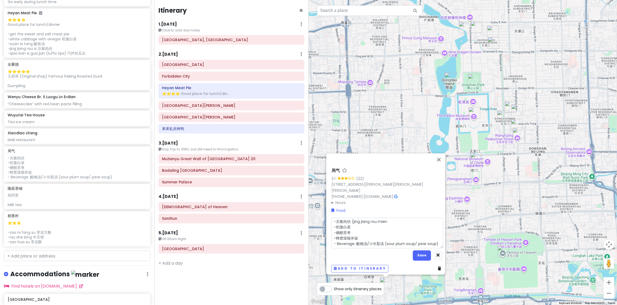
type textarea "-京酱肉丝 (jing jiang rou mie -乾隆白菜 -糖醋里脊 -蜂窝煤糯米饭 - Beverage: 酸梅汤/小吊梨汤 (sour plum s…"
type textarea "x"
type textarea "-京酱肉丝 (jing jiang rou mi -乾隆白菜 -糖醋里脊 -蜂窝煤糯米饭 - Beverage: 酸梅汤/小吊梨汤 (sour plum so…"
type textarea "x"
type textarea "-京酱肉丝 (jing jiang rou m -乾隆白菜 -糖醋里脊 -蜂窝煤糯米饭 - Beverage: 酸梅汤/小吊梨汤 (sour plum sou…"
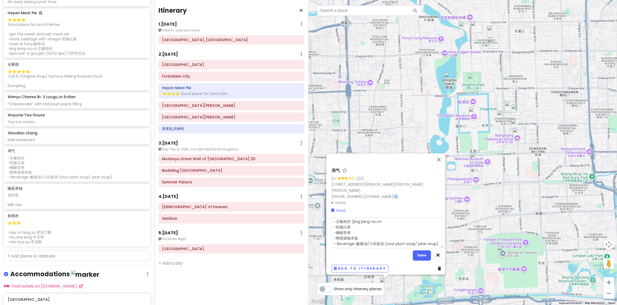
type textarea "x"
type textarea "-京酱肉丝 (jing jiang rou -乾隆白菜 -糖醋里脊 -蜂窝煤糯米饭 - Beverage: 酸梅汤/小吊梨汤 (sour plum soup/…"
type textarea "x"
type textarea "-京酱肉丝 (jing jiang rou s -乾隆白菜 -糖醋里脊 -蜂窝煤糯米饭 - Beverage: 酸梅汤/小吊梨汤 (sour plum sou…"
type textarea "x"
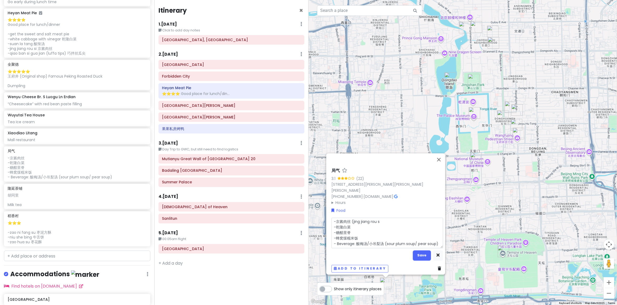
type textarea "-京酱肉丝 (jing jiang rou si -乾隆白菜 -糖醋里脊 -蜂窝煤糯米饭 - Beverage: 酸梅汤/小吊梨汤 (sour plum so…"
type textarea "x"
type textarea "-京酱肉丝 (jing jiang rou si) -乾隆白菜 -糖醋里脊 -蜂窝煤糯米饭 - Beverage: 酸梅汤/小吊梨汤 (sour plum s…"
type textarea "x"
type textarea "-京酱肉丝 (jing jiang rou si) -乾隆白菜 -糖醋里脊 -蜂窝煤糯米饭 - Beverage: 酸梅汤/小吊梨汤 (sour plum s…"
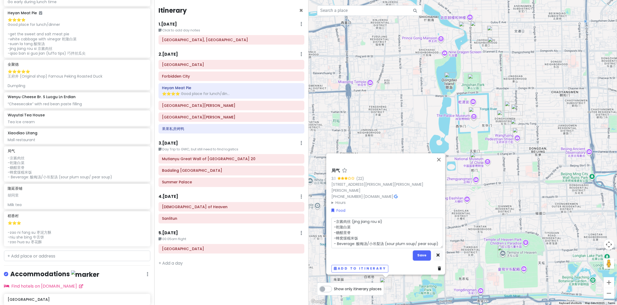
type textarea "x"
type textarea "-京酱肉丝 (jing jiang rou si) -乾隆白菜 ( -糖醋里脊 -蜂窝煤糯米饭 - Beverage: 酸梅汤/小吊梨汤 (sour plum…"
type textarea "x"
type textarea "-京酱肉丝 (jing jiang rou si) -乾隆白菜 ( -糖醋里脊 -蜂窝煤糯米饭 - Beverage: 酸梅汤/小吊梨汤 (sour plum…"
type textarea "x"
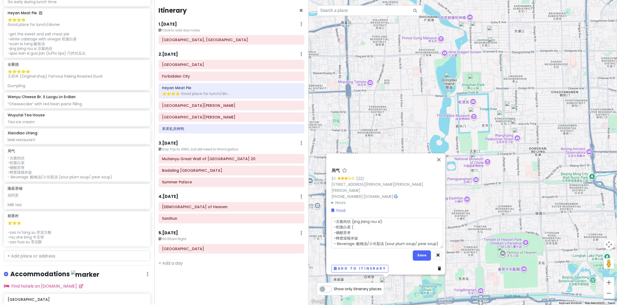
type textarea "-京酱肉丝 (jing jiang rou si) -乾隆白菜 ( -糖醋里脊 -蜂窝煤糯米饭 - Beverage: 酸梅汤/小吊梨汤 (sour plum…"
type textarea "x"
type textarea "-京酱肉丝 (jing jiang rou si) -乾隆白菜 (q -糖醋里脊 -蜂窝煤糯米饭 - Beverage: 酸梅汤/小吊梨汤 (sour plu…"
type textarea "x"
type textarea "-京酱肉丝 (jing jiang rou si) -乾隆白菜 (qi -糖醋里脊 -蜂窝煤糯米饭 - Beverage: 酸梅汤/小吊梨汤 (sour pl…"
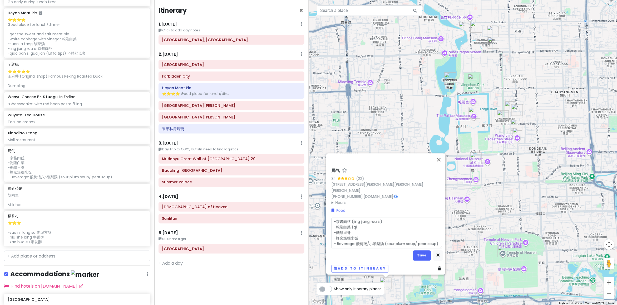
type textarea "x"
type textarea "-京酱肉丝 (jing jiang rou si) -乾隆白菜 (qia -糖醋里脊 -蜂窝煤糯米饭 - Beverage: 酸梅汤/小吊梨汤 (sour p…"
type textarea "x"
type textarea "-京酱肉丝 (jing jiang rou si) -乾隆白菜 (qian -糖醋里脊 -蜂窝煤糯米饭 - Beverage: 酸梅汤/小吊梨汤 (sour …"
type textarea "x"
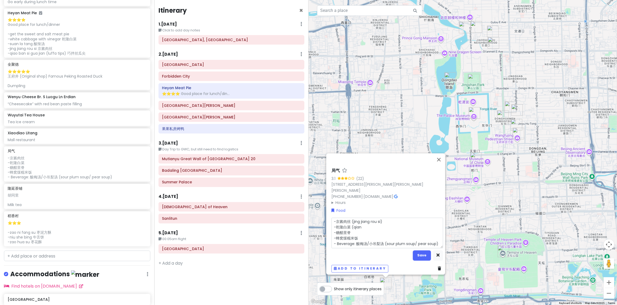
type textarea "-京酱肉丝 (jing jiang rou si) -乾隆白菜 (qian -糖醋里脊 -蜂窝煤糯米饭 - Beverage: 酸梅汤/小吊梨汤 (sour …"
type textarea "x"
type textarea "-京酱肉丝 (jing jiang rou si) -乾隆白菜 (qian r -糖醋里脊 -蜂窝煤糯米饭 - Beverage: 酸梅汤/小吊梨汤 (sou…"
type textarea "x"
type textarea "-京酱肉丝 (jing jiang rou si) -乾隆白菜 (qian ro -糖醋里脊 -蜂窝煤糯米饭 - Beverage: 酸梅汤/小吊梨汤 (so…"
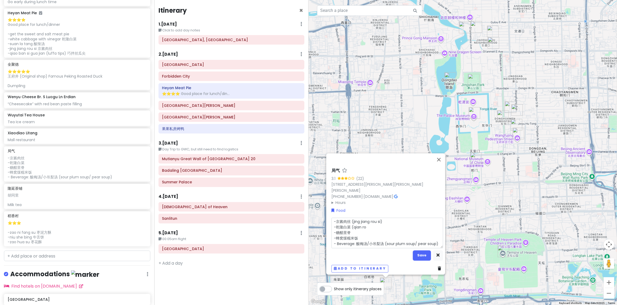
type textarea "x"
type textarea "-京酱肉丝 (jing jiang rou si) -乾隆白菜 (qian ron -糖醋里脊 -蜂窝煤糯米饭 - Beverage: 酸梅汤/小吊梨汤 (s…"
type textarea "x"
type textarea "-京酱肉丝 (jing jiang rou si) -乾隆白菜 (qian rong -糖醋里脊 -蜂窝煤糯米饭 - Beverage: 酸梅汤/小吊梨汤 (…"
type textarea "x"
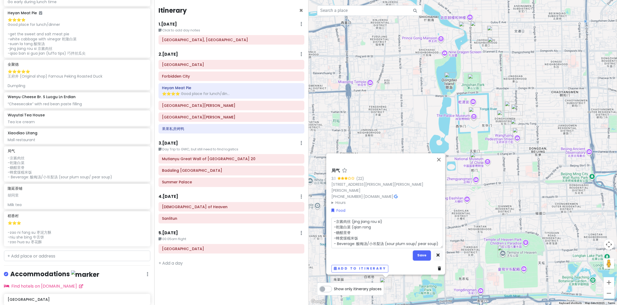
type textarea "-京酱肉丝 (jing jiang rou si) -乾隆白菜 (qian rong -糖醋里脊 -蜂窝煤糯米饭 - Beverage: 酸梅汤/小吊梨汤 (…"
type textarea "x"
type textarea "-京酱肉丝 (jing jiang rou si) -乾隆白菜 (qian rong ; -糖醋里脊 -蜂窝煤糯米饭 - Beverage: 酸梅汤/小吊梨汤…"
type textarea "x"
type textarea "-京酱肉丝 (jing jiang rou si) -乾隆白菜 (qian rong ;; -糖醋里脊 -蜂窝煤糯米饭 - Beverage: 酸梅汤/小吊梨…"
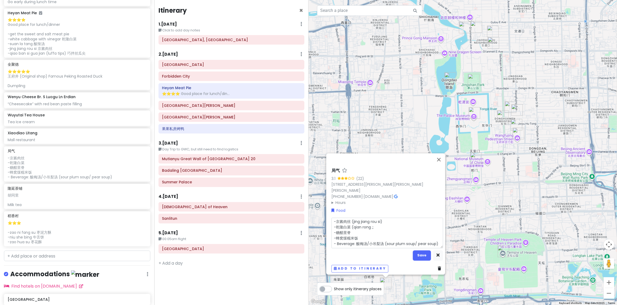
type textarea "x"
type textarea "-京酱肉丝 (jing jiang rou si) -乾隆白菜 (qian rong ; -糖醋里脊 -蜂窝煤糯米饭 - Beverage: 酸梅汤/小吊梨汤…"
type textarea "x"
type textarea "-京酱肉丝 (jing jiang rou si) -乾隆白菜 (qian rong -糖醋里脊 -蜂窝煤糯米饭 - Beverage: 酸梅汤/小吊梨汤 (…"
type textarea "x"
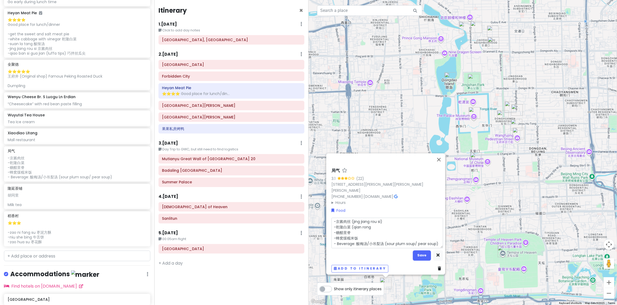
type textarea "-京酱肉丝 (jing jiang rou si) -乾隆白菜 (qian rong l -糖醋里脊 -蜂窝煤糯米饭 - Beverage: 酸梅汤/小吊梨汤…"
type textarea "x"
type textarea "-京酱肉丝 (jing jiang rou si) -乾隆白菜 (qian rong ll -糖醋里脊 -蜂窝煤糯米饭 - Beverage: 酸梅汤/小吊梨…"
type textarea "x"
type textarea "-京酱肉丝 (jing jiang rou si) -乾隆白菜 (qian rong l -糖醋里脊 -蜂窝煤糯米饭 - Beverage: 酸梅汤/小吊梨汤…"
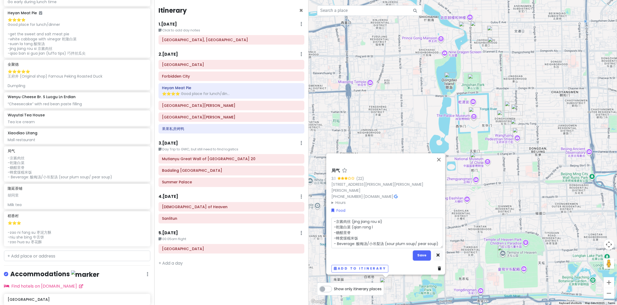
type textarea "x"
type textarea "-京酱肉丝 (jing jiang rou si) -乾隆白菜 (qian rong -糖醋里脊 -蜂窝煤糯米饭 - Beverage: 酸梅汤/小吊梨汤 (…"
type textarea "x"
type textarea "-京酱肉丝 (jing jiang rou si) -乾隆白菜 (qian rong -糖醋里脊 -蜂窝煤糯米饭 - Beverage: 酸梅汤/小吊梨汤 (…"
type textarea "x"
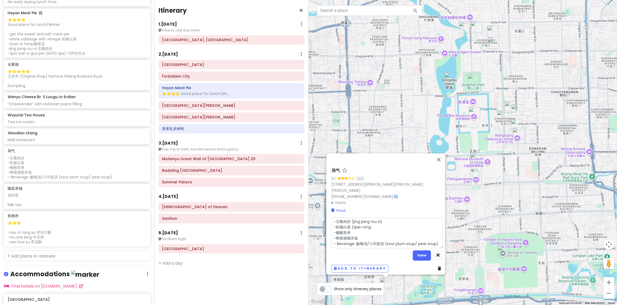
type textarea "-京酱肉丝 (jing jiang rou si) -乾隆白菜 (qian ron -糖醋里脊 -蜂窝煤糯米饭 - Beverage: 酸梅汤/小吊梨汤 (s…"
type textarea "x"
type textarea "-京酱肉丝 (jing jiang rou si) -乾隆白菜 (qian ro -糖醋里脊 -蜂窝煤糯米饭 - Beverage: 酸梅汤/小吊梨汤 (so…"
type textarea "x"
type textarea "-京酱肉丝 (jing jiang rou si) -乾隆白菜 (qian r -糖醋里脊 -蜂窝煤糯米饭 - Beverage: 酸梅汤/小吊梨汤 (sou…"
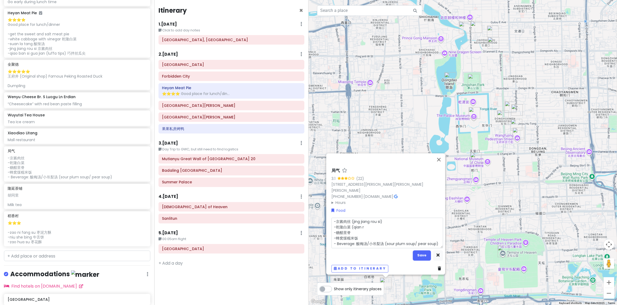
type textarea "x"
type textarea "-京酱肉丝 (jing jiang rou si) -乾隆白菜 (qian -糖醋里脊 -蜂窝煤糯米饭 - Beverage: 酸梅汤/小吊梨汤 (sour …"
type textarea "x"
type textarea "-京酱肉丝 (jing jiang rou si) -乾隆白菜 (qian l -糖醋里脊 -蜂窝煤糯米饭 - Beverage: 酸梅汤/小吊梨汤 (sou…"
type textarea "x"
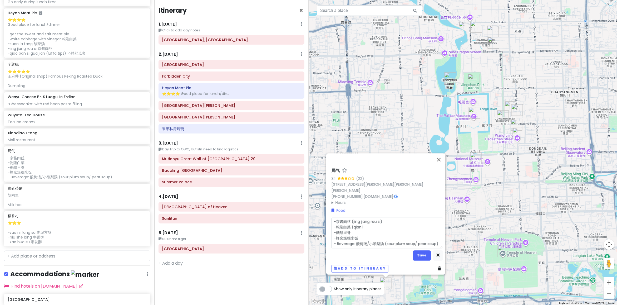
type textarea "-京酱肉丝 (jing jiang rou si) -乾隆白菜 (qian lo -糖醋里脊 -蜂窝煤糯米饭 - Beverage: 酸梅汤/小吊梨汤 (so…"
type textarea "x"
type textarea "-京酱肉丝 (jing jiang rou si) -乾隆白菜 (qian lon -糖醋里脊 -蜂窝煤糯米饭 - Beverage: 酸梅汤/小吊梨汤 (s…"
type textarea "x"
type textarea "-京酱肉丝 (jing jiang rou si) -乾隆白菜 (qian long -糖醋里脊 -蜂窝煤糯米饭 - Beverage: 酸梅汤/小吊梨汤 (…"
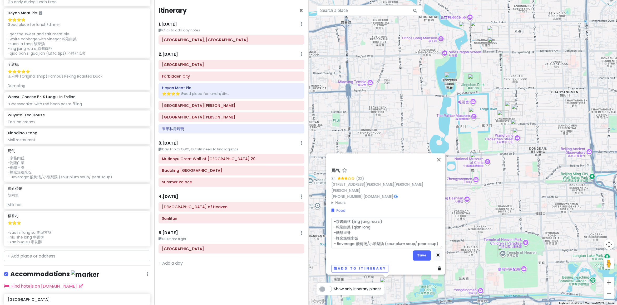
type textarea "x"
type textarea "-京酱肉丝 (jing jiang rou si) -乾隆白菜 (qian long -糖醋里脊 -蜂窝煤糯米饭 - Beverage: 酸梅汤/小吊梨汤 (…"
type textarea "x"
type textarea "-京酱肉丝 (jing jiang rou si) -乾隆白菜 (qian long b -糖醋里脊 -蜂窝煤糯米饭 - Beverage: 酸梅汤/小吊梨汤…"
type textarea "x"
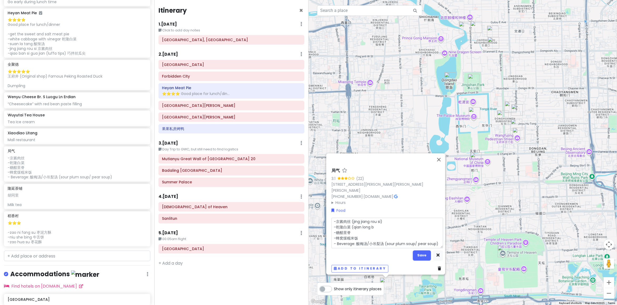
type textarea "-京酱肉丝 (jing jiang rou si) -乾隆白菜 (qian long bi -糖醋里脊 -蜂窝煤糯米饭 - Beverage: 酸梅汤/小吊梨…"
type textarea "x"
type textarea "-京酱肉丝 (jing jiang rou si) -乾隆白菜 (qian long bia -糖醋里脊 -蜂窝煤糯米饭 - Beverage: 酸梅汤/小吊…"
type textarea "x"
type textarea "-京酱肉丝 (jing jiang rou si) -乾隆白菜 (qian long bi -糖醋里脊 -蜂窝煤糯米饭 - Beverage: 酸梅汤/小吊梨…"
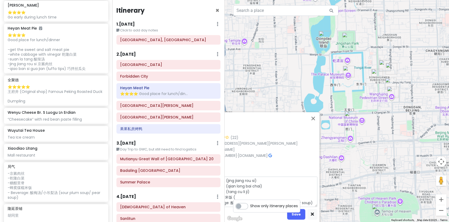
scroll to position [411, 0]
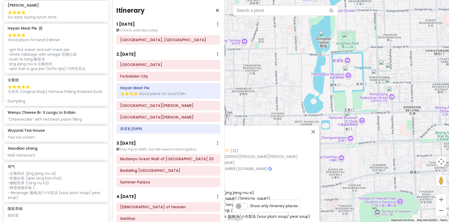
drag, startPoint x: 263, startPoint y: 125, endPoint x: 281, endPoint y: 129, distance: 18.2
click at [282, 122] on div "局气 3.1 (22) 14 Ban Bu Qiao Jie, Xi Cheng Qu, Bei Jing Shi, China, 100054 +86 10…" at bounding box center [337, 111] width 225 height 222
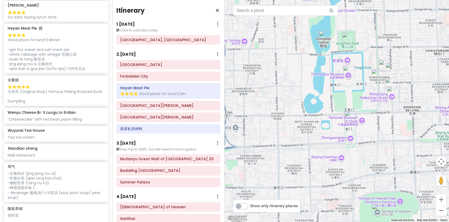
click at [277, 148] on div at bounding box center [337, 111] width 225 height 222
click at [53, 185] on div "-京酱肉丝 (jing jiang rou si) -乾隆白菜 (qian long bai chai) -糖醋里脊 (tang cu li ji) -蜂窝煤…" at bounding box center [56, 185] width 97 height 29
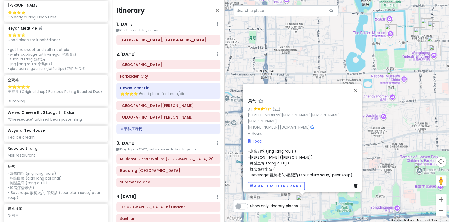
click at [274, 161] on span "-京酱肉丝 (jing jiang rou si) -乾隆白菜 (qian long bai chai) -糖醋里脊 (tang cu li ji) -蜂窝煤…" at bounding box center [300, 162] width 105 height 29
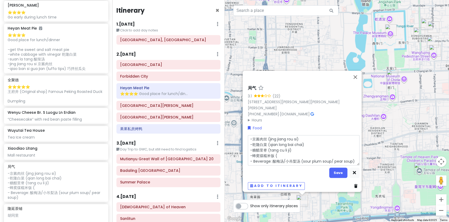
click at [274, 161] on textarea "-京酱肉丝 (jing jiang rou si) -乾隆白菜 (qian long bai chai) -糖醋里脊 (tang cu li ji) -蜂窝煤…" at bounding box center [304, 150] width 112 height 30
click at [280, 153] on textarea "-京酱肉丝 (jing jiang rou si) -乾隆白菜 (qian long bai chai) -糖醋里脊 (tang cu li ji) -蜂窝煤…" at bounding box center [304, 150] width 112 height 30
click at [336, 153] on textarea "-京酱肉丝 (jing jiang rou si) -乾隆白菜 (qian long bai chai) -糖醋里脊 (tang cu li ji) -蜂窝煤…" at bounding box center [304, 150] width 112 height 30
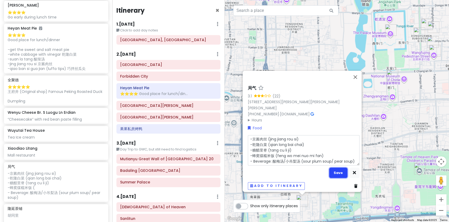
click at [337, 171] on button "Save" at bounding box center [338, 172] width 18 height 10
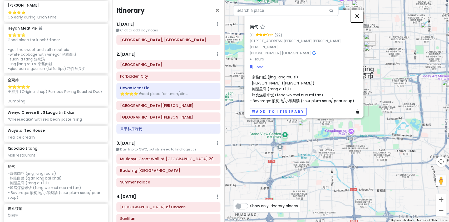
click at [358, 17] on button "Close" at bounding box center [357, 16] width 13 height 13
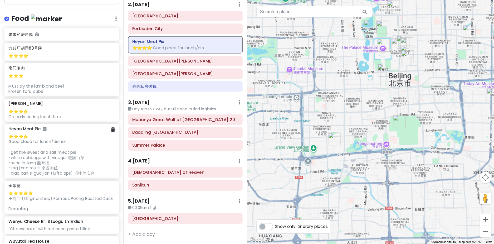
scroll to position [342, 0]
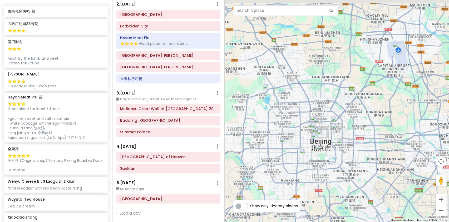
drag, startPoint x: 389, startPoint y: 102, endPoint x: 367, endPoint y: 137, distance: 41.6
click at [365, 136] on div at bounding box center [337, 111] width 225 height 222
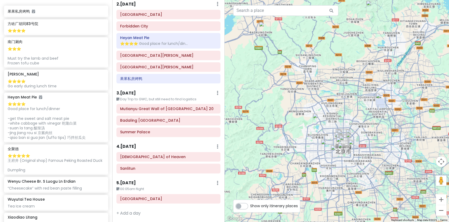
drag, startPoint x: 386, startPoint y: 114, endPoint x: 325, endPoint y: 60, distance: 82.3
click at [365, 120] on div at bounding box center [337, 111] width 225 height 222
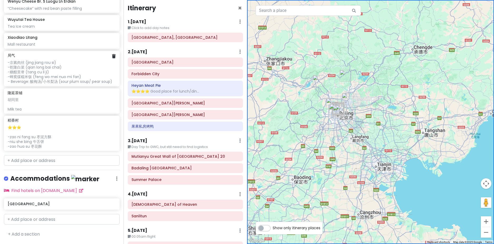
scroll to position [509, 0]
click at [60, 158] on input "text" at bounding box center [62, 160] width 116 height 11
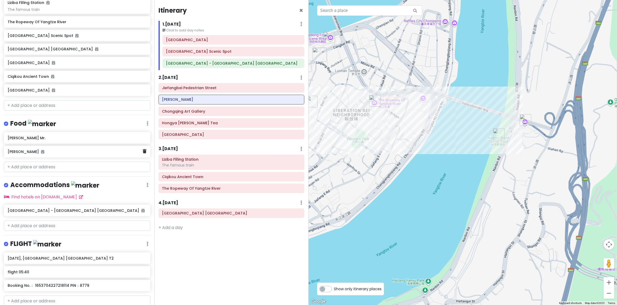
scroll to position [33, 0]
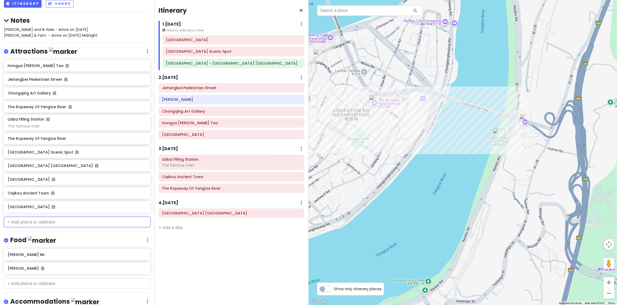
click at [40, 223] on input "text" at bounding box center [77, 222] width 146 height 11
paste input "荒野茶摊"
type input "荒野茶摊"
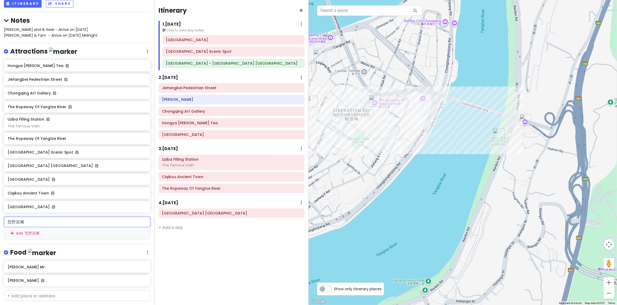
click at [52, 235] on div "Add ' 荒野茶摊 '" at bounding box center [77, 233] width 146 height 12
click at [60, 223] on div "荒野茶摊" at bounding box center [75, 220] width 135 height 7
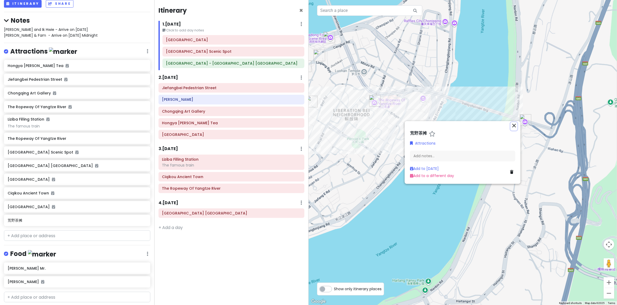
click at [515, 126] on icon "close" at bounding box center [514, 125] width 6 height 6
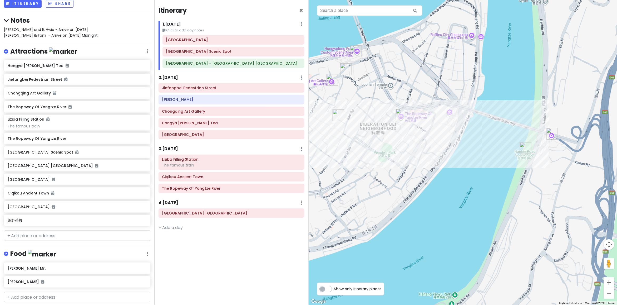
drag, startPoint x: 436, startPoint y: 195, endPoint x: 439, endPoint y: 197, distance: 3.0
click at [439, 197] on div at bounding box center [463, 152] width 309 height 305
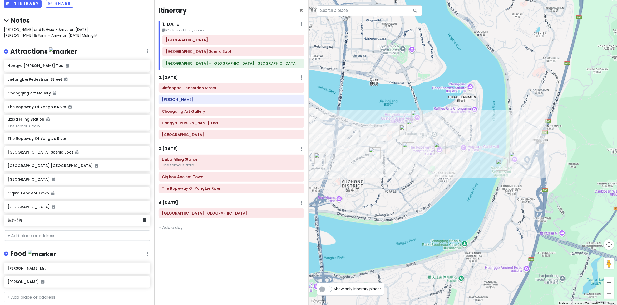
click at [55, 223] on div "荒野茶摊" at bounding box center [75, 220] width 135 height 7
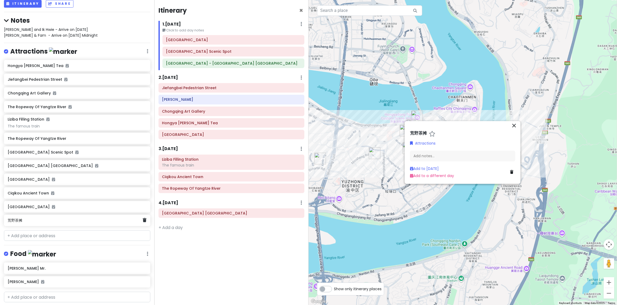
click at [55, 223] on div "荒野茶摊" at bounding box center [75, 220] width 135 height 7
click at [511, 127] on div "close" at bounding box center [463, 126] width 110 height 8
click at [518, 125] on div "close 荒野茶摊 Attractions Add notes... Add to [DATE] Add to a different day" at bounding box center [463, 152] width 116 height 63
click at [514, 125] on icon "close" at bounding box center [514, 125] width 6 height 6
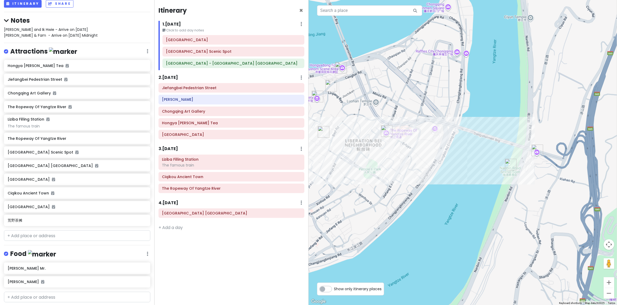
click at [538, 150] on img "Longmenhao Old Street" at bounding box center [538, 150] width 12 height 12
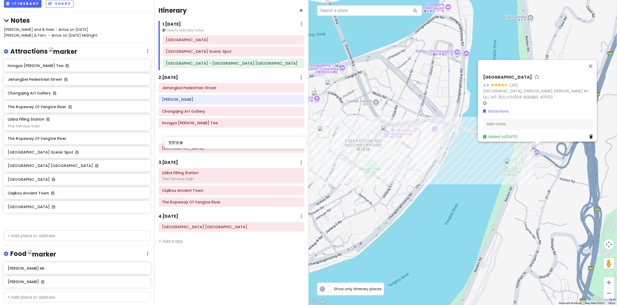
drag, startPoint x: 47, startPoint y: 225, endPoint x: 202, endPoint y: 153, distance: 170.4
click at [202, 153] on div "cingcong Trip 1 Private Change Dates Make a Copy Delete Trip Go Pro ⚡️ Give Fee…" at bounding box center [308, 152] width 617 height 305
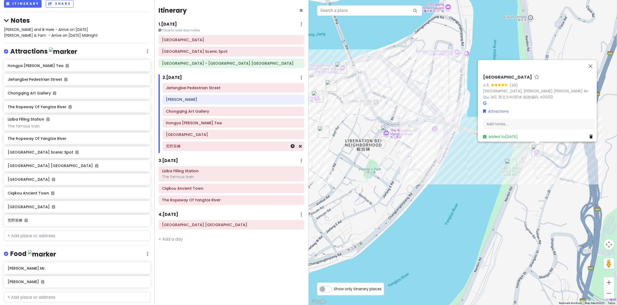
click at [200, 150] on div "荒野茶摊" at bounding box center [233, 145] width 141 height 9
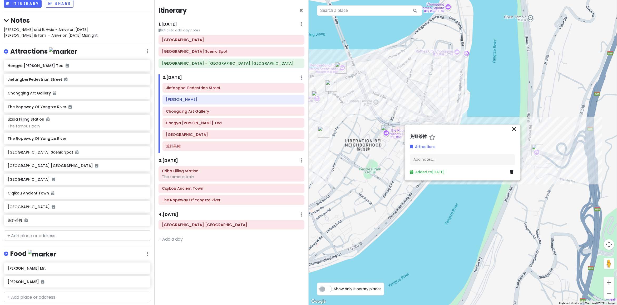
click at [430, 160] on div "Add notes..." at bounding box center [462, 159] width 105 height 11
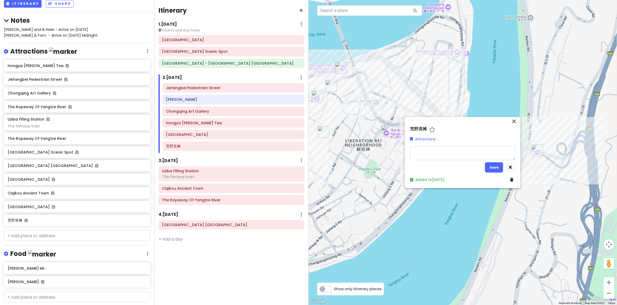
type textarea "x"
type textarea "K"
type textarea "x"
type textarea "Kok"
type textarea "x"
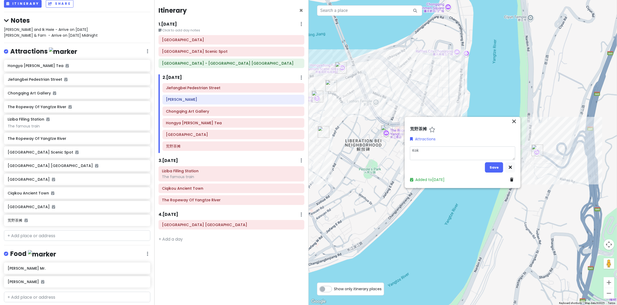
type textarea "Koko"
type textarea "x"
type textarea "Koko"
type textarea "x"
type textarea "Koko f"
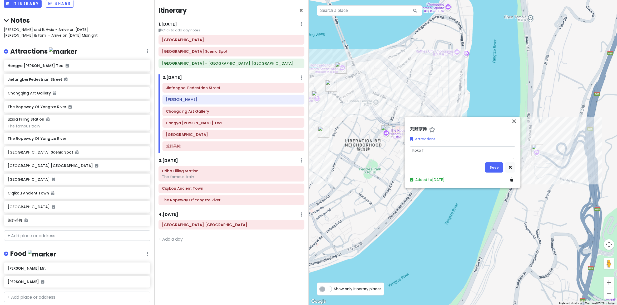
type textarea "x"
type textarea "Koko fe"
type textarea "x"
type textarea "Koko fel"
type textarea "x"
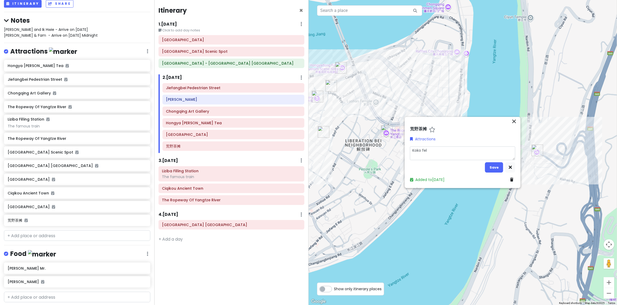
type textarea "Koko feli"
type textarea "x"
type textarea "[PERSON_NAME]"
type textarea "x"
type textarea "K"
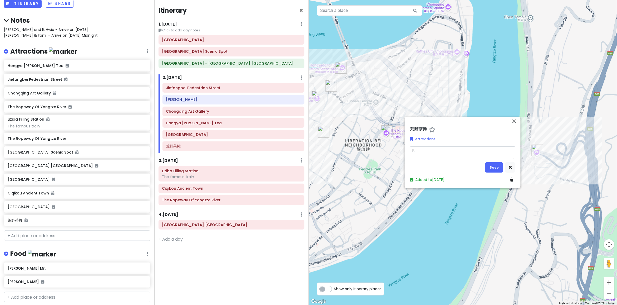
type textarea "x"
type textarea "Ko"
type textarea "x"
type textarea "Ko"
type textarea "x"
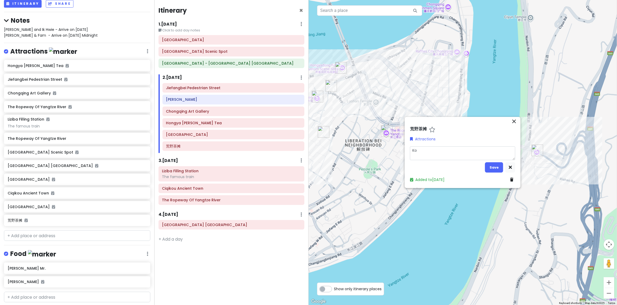
type textarea "Ko k"
type textarea "x"
type textarea "Ko ke"
type textarea "x"
type textarea "Ko k"
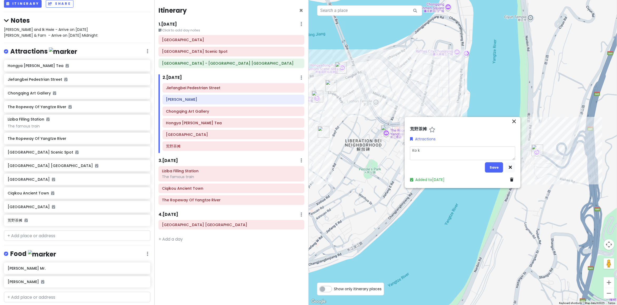
type textarea "x"
type textarea "Ko"
type textarea "x"
type textarea "Ko f"
type textarea "x"
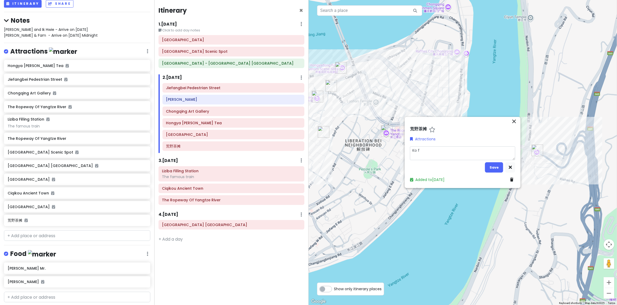
type textarea "Ko fe"
type textarea "x"
type textarea "Ko fel"
type textarea "x"
type textarea "Ko feli"
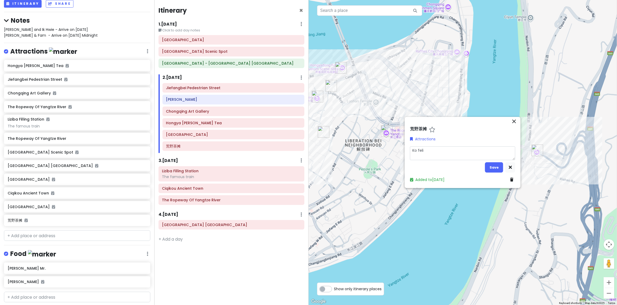
type textarea "x"
type textarea "[PERSON_NAME]"
type textarea "x"
type textarea "[PERSON_NAME]"
type textarea "x"
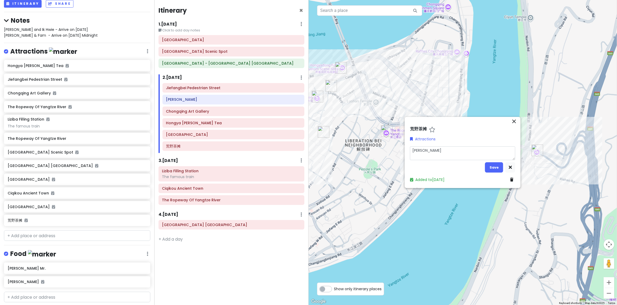
type textarea "[PERSON_NAME]"
type textarea "x"
type textarea "[PERSON_NAME] se"
type textarea "x"
type textarea "[PERSON_NAME]"
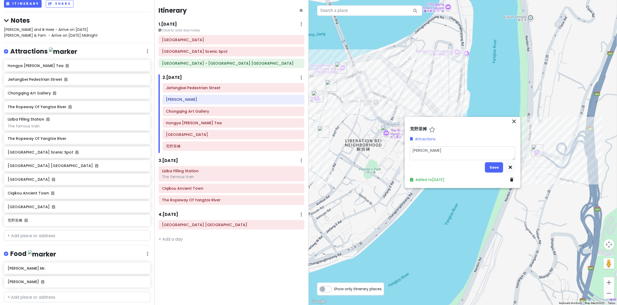
type textarea "x"
type textarea "[PERSON_NAME] send"
type textarea "x"
type textarea "[PERSON_NAME]"
type textarea "x"
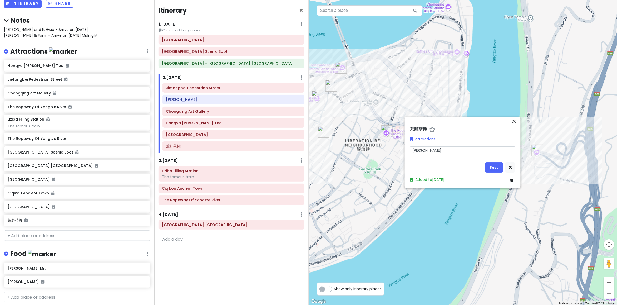
type textarea "[PERSON_NAME] sent"
type textarea "x"
type textarea "[PERSON_NAME] sent"
type textarea "x"
type textarea "[PERSON_NAME] sent t"
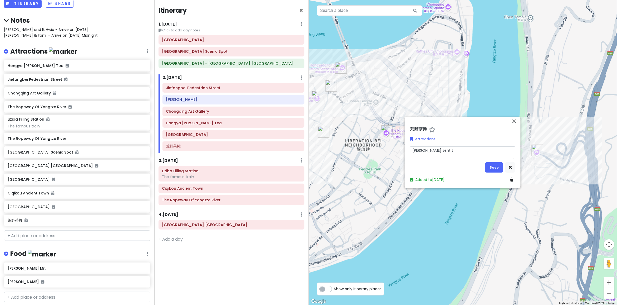
type textarea "x"
type textarea "[PERSON_NAME] sent th"
type textarea "x"
type textarea "[PERSON_NAME] sent the"
type textarea "x"
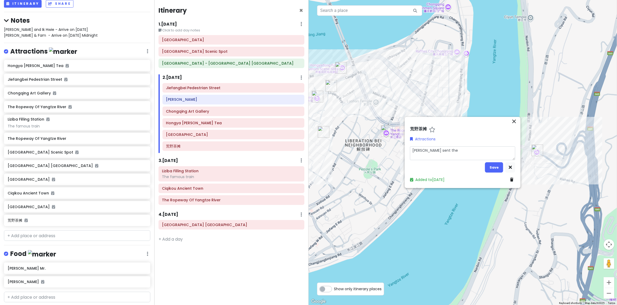
type textarea "[PERSON_NAME] sent the"
type textarea "x"
type textarea "[PERSON_NAME] sent the o"
type textarea "x"
type textarea "[PERSON_NAME] sent the on"
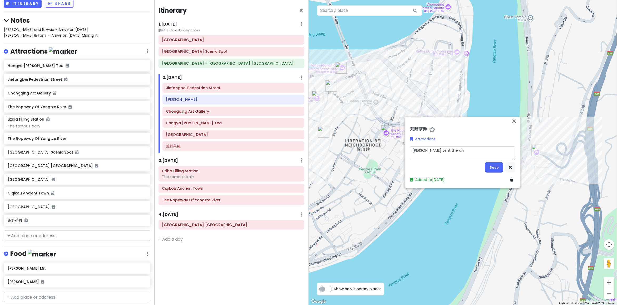
type textarea "x"
type textarea "[PERSON_NAME] sent the on"
type textarea "x"
type textarea "[PERSON_NAME] sent the on i"
type textarea "x"
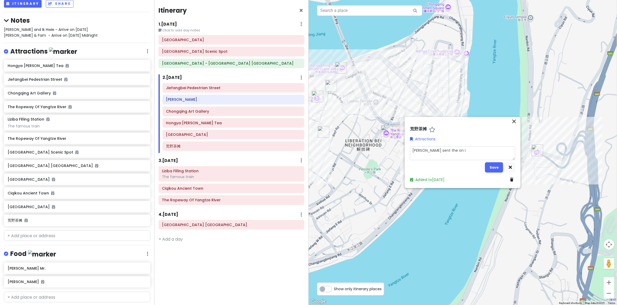
type textarea "[PERSON_NAME] sent the on"
type textarea "x"
type textarea "[PERSON_NAME] sent the on o"
type textarea "x"
type textarea "[PERSON_NAME] sent the on on"
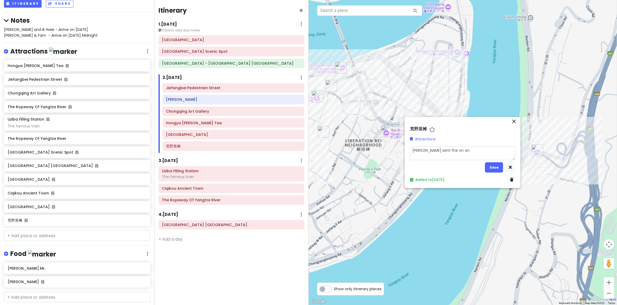
type textarea "x"
type textarea "[PERSON_NAME] sent the on on"
type textarea "x"
type textarea "[PERSON_NAME] sent the on on i"
type textarea "x"
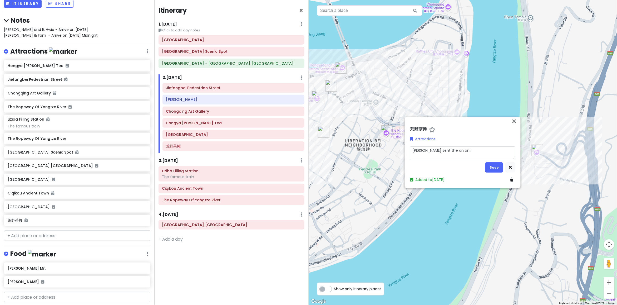
type textarea "[PERSON_NAME] sent the on on ig"
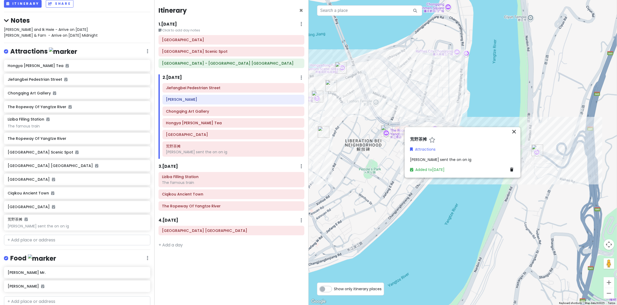
drag, startPoint x: 451, startPoint y: 155, endPoint x: 454, endPoint y: 157, distance: 2.9
click at [451, 155] on div "荒野茶摊 Attractions [PERSON_NAME] sent the on on ig Added to [DATE]" at bounding box center [463, 155] width 110 height 38
click at [458, 158] on div "[PERSON_NAME] sent the on on ig" at bounding box center [462, 159] width 105 height 6
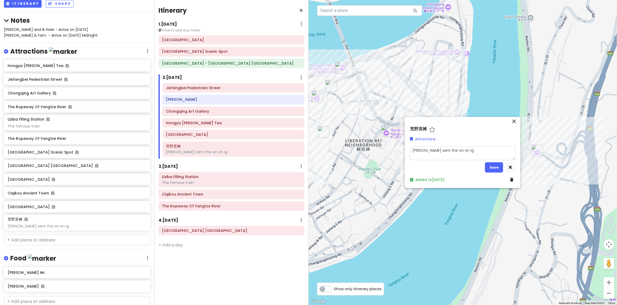
click at [468, 153] on textarea "[PERSON_NAME] sent the on on ig" at bounding box center [462, 153] width 105 height 14
type textarea "x"
type textarea "[PERSON_NAME] sent the on on ig"
type textarea "x"
type textarea "[PERSON_NAME] sent the on on ig"
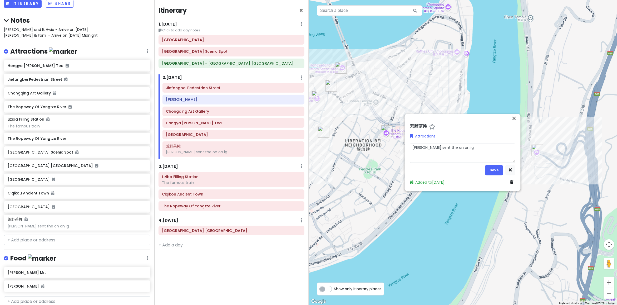
type textarea "x"
type textarea "[PERSON_NAME] sent the on on ig [URL][DOMAIN_NAME]"
type textarea "x"
type textarea "[PERSON_NAME] sent the on on ig [URL][DOMAIN_NAME]"
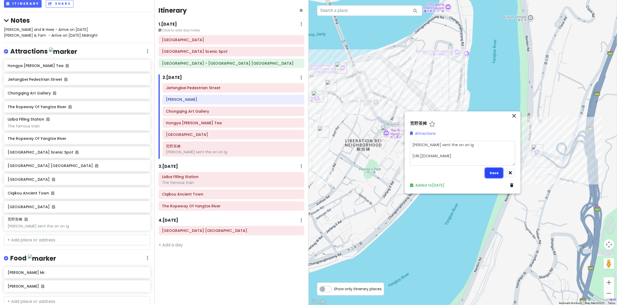
click at [500, 173] on button "Save" at bounding box center [494, 173] width 18 height 10
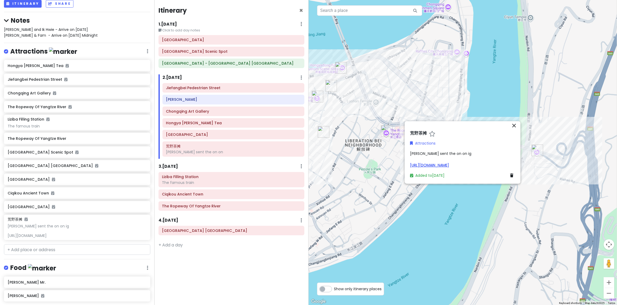
drag, startPoint x: 435, startPoint y: 224, endPoint x: 463, endPoint y: 166, distance: 63.7
click at [436, 223] on div at bounding box center [463, 152] width 309 height 305
click at [517, 127] on icon "close" at bounding box center [514, 125] width 6 height 6
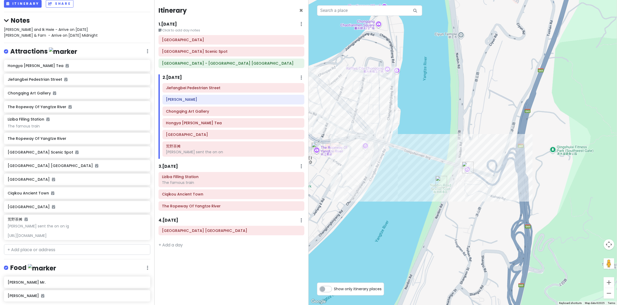
drag, startPoint x: 484, startPoint y: 97, endPoint x: 457, endPoint y: 114, distance: 31.7
click at [459, 110] on div at bounding box center [463, 152] width 309 height 305
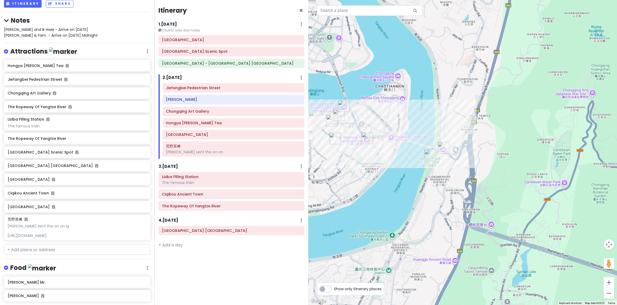
drag, startPoint x: 406, startPoint y: 113, endPoint x: 459, endPoint y: 124, distance: 53.8
click at [459, 124] on div at bounding box center [463, 152] width 309 height 305
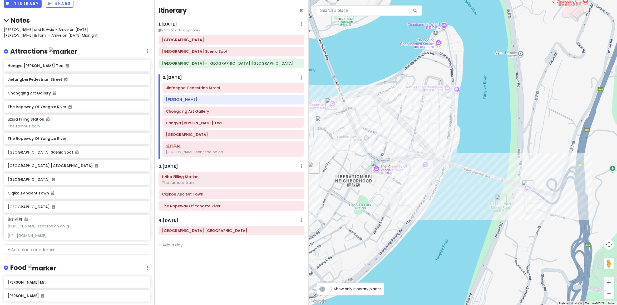
drag, startPoint x: 563, startPoint y: 126, endPoint x: 472, endPoint y: 164, distance: 98.7
click at [468, 123] on div at bounding box center [463, 152] width 309 height 305
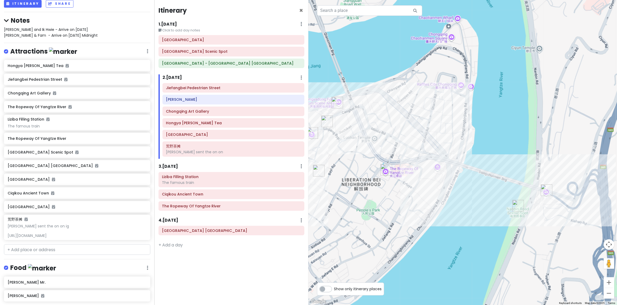
drag, startPoint x: 427, startPoint y: 190, endPoint x: 486, endPoint y: 187, distance: 59.1
click at [487, 188] on div at bounding box center [463, 152] width 309 height 305
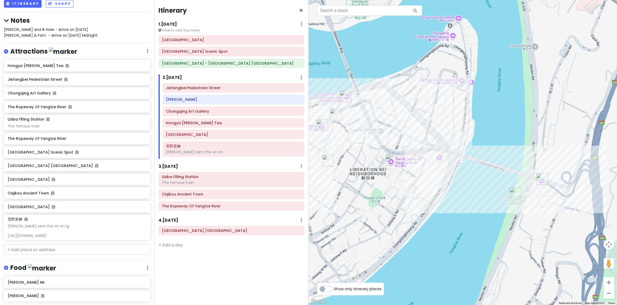
drag, startPoint x: 473, startPoint y: 194, endPoint x: 446, endPoint y: 194, distance: 26.6
click at [446, 194] on div at bounding box center [463, 152] width 309 height 305
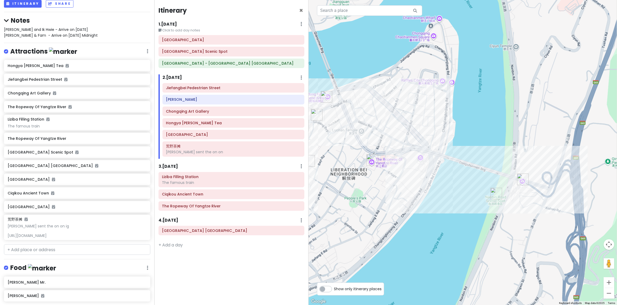
click at [499, 194] on img "Nanbin Road Scenic Spot" at bounding box center [497, 194] width 12 height 12
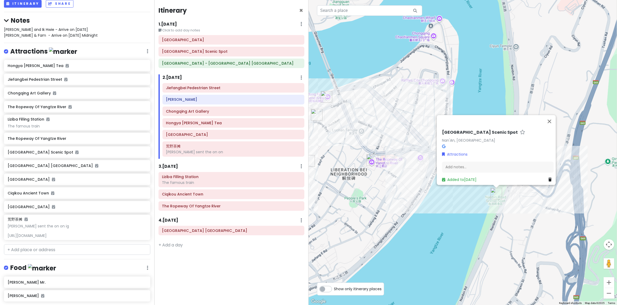
click at [493, 193] on img "Nanbin Road Scenic Spot" at bounding box center [497, 194] width 12 height 12
click at [550, 118] on button "Close" at bounding box center [549, 121] width 13 height 13
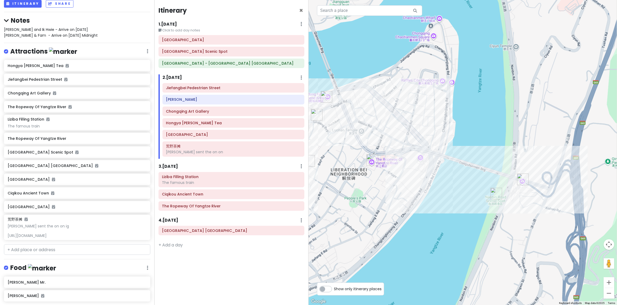
click at [197, 57] on div "[GEOGRAPHIC_DATA] [GEOGRAPHIC_DATA] Scenic Spot [GEOGRAPHIC_DATA] - [GEOGRAPHIC…" at bounding box center [232, 52] width 154 height 35
click at [200, 53] on h6 "[GEOGRAPHIC_DATA] Scenic Spot" at bounding box center [231, 51] width 139 height 5
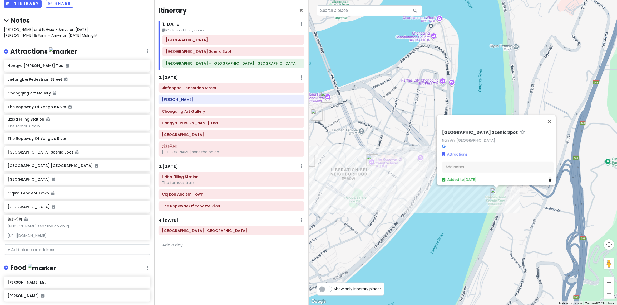
click at [452, 253] on div "[GEOGRAPHIC_DATA] Scenic Spot Nan'An, [GEOGRAPHIC_DATA] Attractions Add notes..…" at bounding box center [463, 152] width 309 height 305
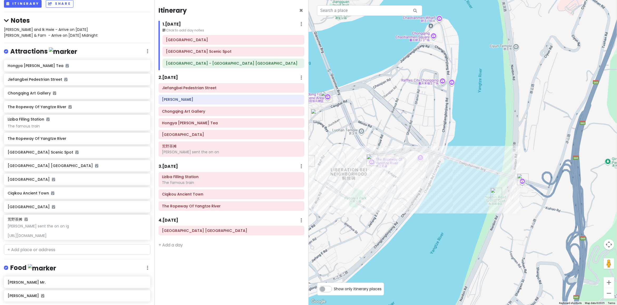
click at [191, 41] on h6 "[GEOGRAPHIC_DATA]" at bounding box center [233, 39] width 135 height 5
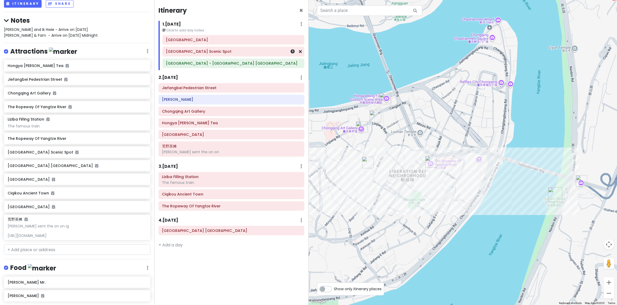
click at [193, 54] on h6 "[GEOGRAPHIC_DATA] Scenic Spot" at bounding box center [233, 51] width 135 height 5
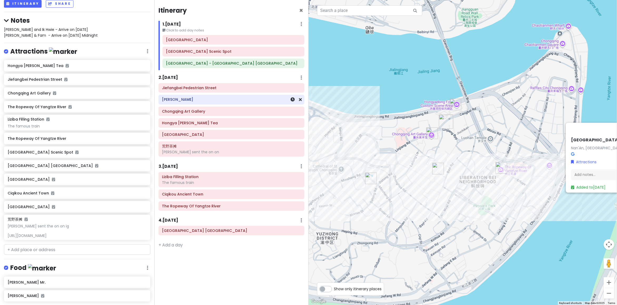
click at [197, 98] on h6 "[PERSON_NAME]" at bounding box center [231, 99] width 139 height 5
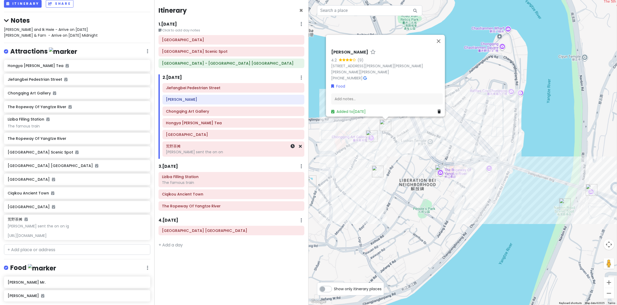
click at [222, 154] on div "[PERSON_NAME] sent the on on" at bounding box center [233, 151] width 135 height 5
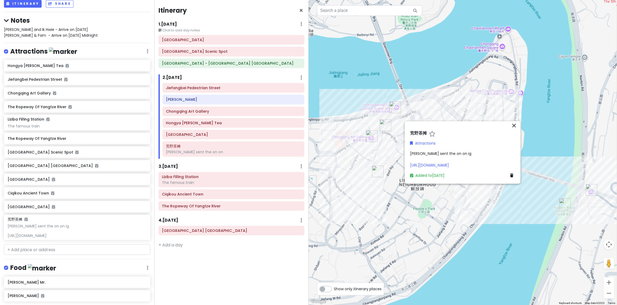
click at [500, 251] on div at bounding box center [463, 152] width 309 height 305
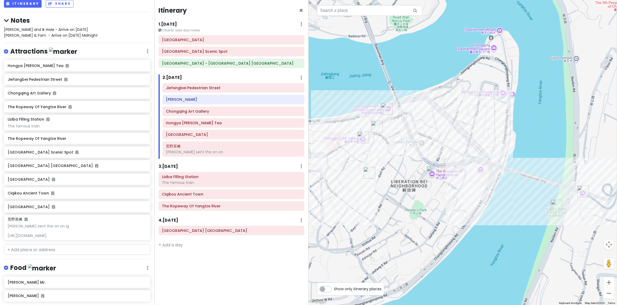
drag, startPoint x: 517, startPoint y: 237, endPoint x: 503, endPoint y: 240, distance: 14.8
click at [503, 240] on div at bounding box center [463, 152] width 309 height 305
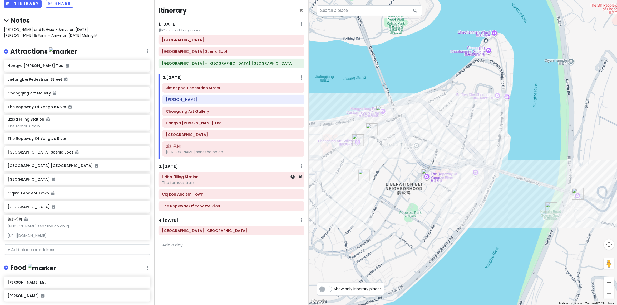
click at [235, 184] on div "The famous train" at bounding box center [231, 182] width 139 height 5
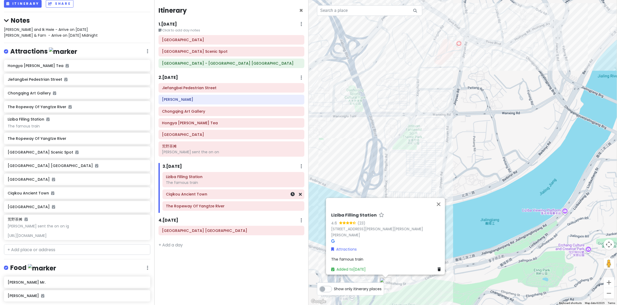
click at [240, 198] on div "Ciqikou Ancient Town" at bounding box center [233, 193] width 135 height 7
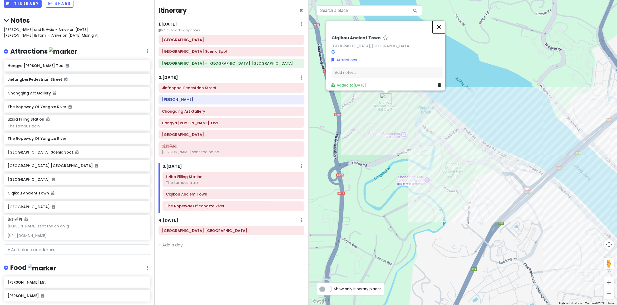
click at [442, 26] on button "Close" at bounding box center [439, 27] width 13 height 13
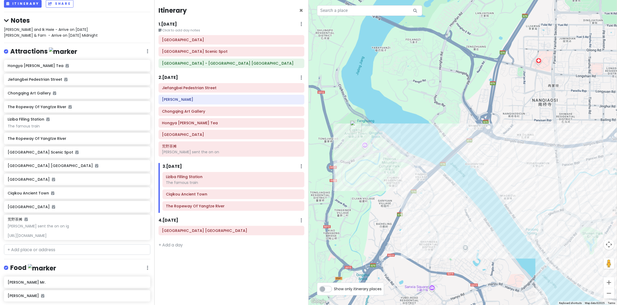
drag, startPoint x: 423, startPoint y: 140, endPoint x: 390, endPoint y: 155, distance: 36.7
click at [390, 155] on div at bounding box center [463, 152] width 309 height 305
click at [227, 210] on div "The Ropeway Of Yangtze River" at bounding box center [233, 205] width 141 height 9
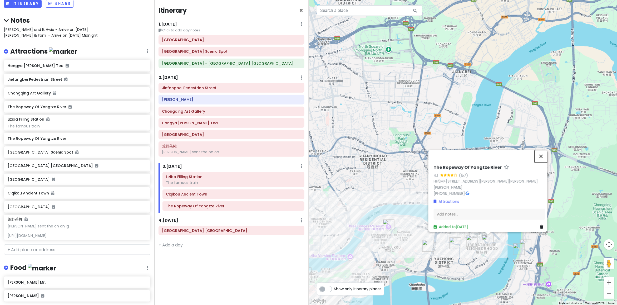
click at [544, 152] on button "Close" at bounding box center [541, 156] width 13 height 13
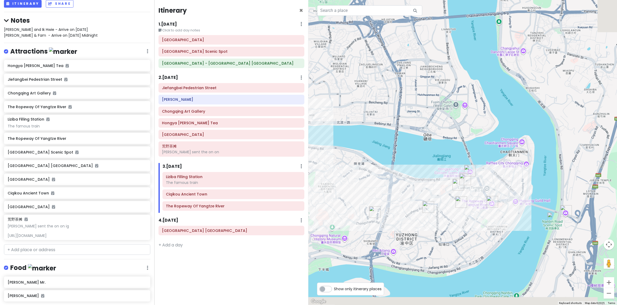
drag, startPoint x: 511, startPoint y: 185, endPoint x: 472, endPoint y: 153, distance: 51.3
click at [473, 153] on div at bounding box center [463, 152] width 309 height 305
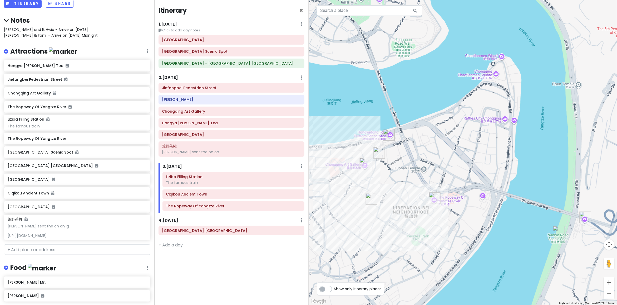
drag, startPoint x: 451, startPoint y: 187, endPoint x: 467, endPoint y: 188, distance: 15.6
click at [467, 188] on div at bounding box center [463, 152] width 309 height 305
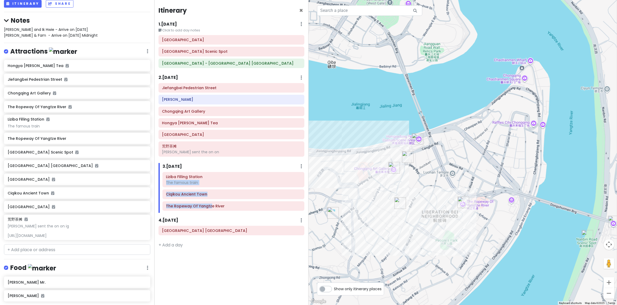
drag, startPoint x: 209, startPoint y: 213, endPoint x: 215, endPoint y: 178, distance: 35.6
click at [215, 178] on div "Liziba Filling Station The famous train Ciqikou Ancient Town The Ropeway Of Yan…" at bounding box center [234, 192] width 150 height 41
drag, startPoint x: 207, startPoint y: 216, endPoint x: 212, endPoint y: 212, distance: 5.8
click at [207, 215] on div "Itinerary × 1 . [DATE] Edit Day Notes Delete Day Click to add day notes [GEOGRA…" at bounding box center [231, 152] width 154 height 305
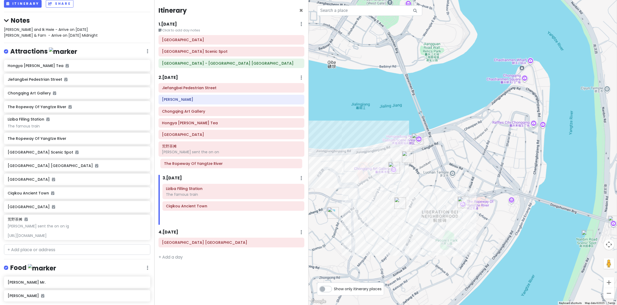
drag, startPoint x: 227, startPoint y: 209, endPoint x: 225, endPoint y: 165, distance: 44.0
click at [224, 164] on div "Itinerary × 1 . [DATE] Edit Day Notes Delete Day Click to add day notes [GEOGRA…" at bounding box center [231, 152] width 154 height 305
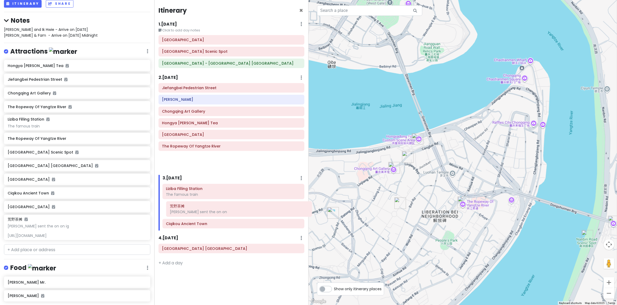
drag, startPoint x: 209, startPoint y: 147, endPoint x: 216, endPoint y: 206, distance: 59.2
click at [216, 206] on div "Itinerary × 1 . [DATE] Edit Day Notes Delete Day Click to add day notes [GEOGRA…" at bounding box center [231, 152] width 154 height 305
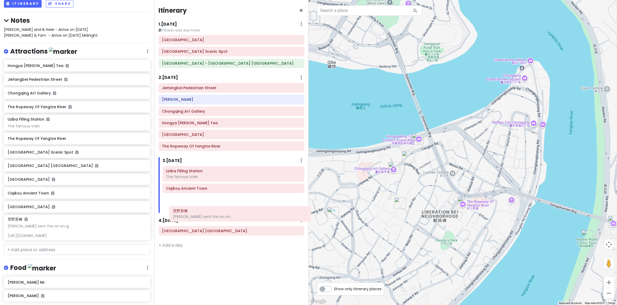
drag, startPoint x: 211, startPoint y: 195, endPoint x: 214, endPoint y: 210, distance: 15.1
click at [214, 210] on div "Liziba Filling Station The famous train 荒野茶摊 [PERSON_NAME] sent the on on... Ci…" at bounding box center [234, 189] width 150 height 47
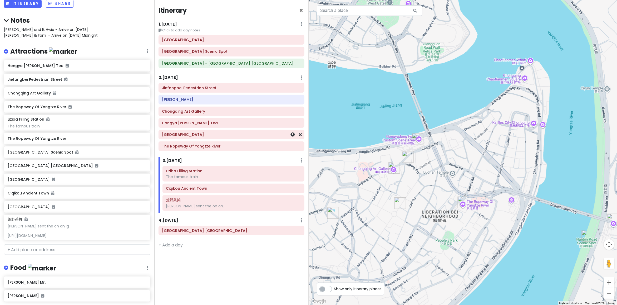
click at [192, 137] on h6 "[GEOGRAPHIC_DATA]" at bounding box center [231, 134] width 139 height 5
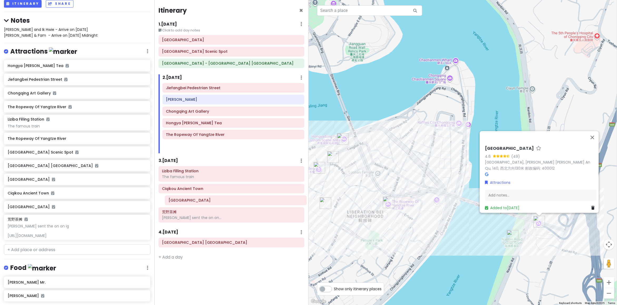
drag, startPoint x: 195, startPoint y: 137, endPoint x: 194, endPoint y: 200, distance: 63.2
click at [194, 201] on div "Itinerary × 1 . [DATE] Edit Day Notes Delete Day Click to add day notes [GEOGRA…" at bounding box center [231, 152] width 154 height 305
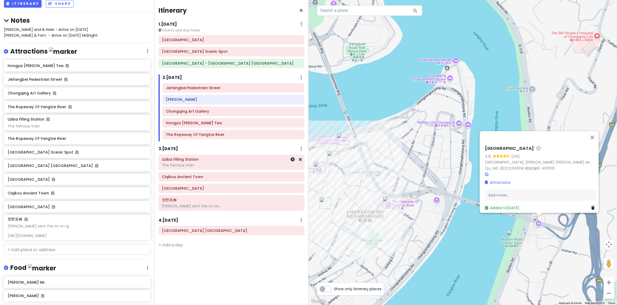
click at [224, 161] on h6 "Liziba Filling Station" at bounding box center [231, 159] width 139 height 5
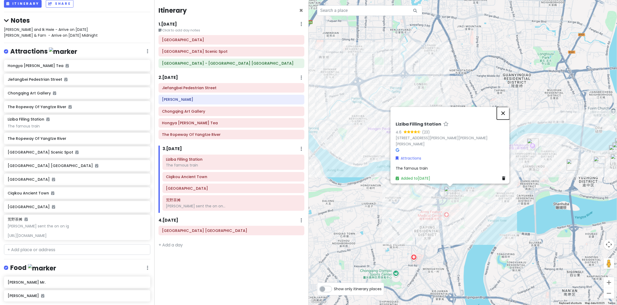
click at [507, 110] on button "Close" at bounding box center [503, 113] width 13 height 13
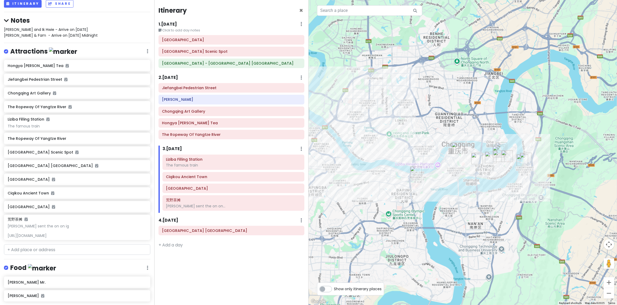
drag, startPoint x: 522, startPoint y: 102, endPoint x: 422, endPoint y: 128, distance: 103.3
click at [456, 126] on div at bounding box center [463, 152] width 309 height 305
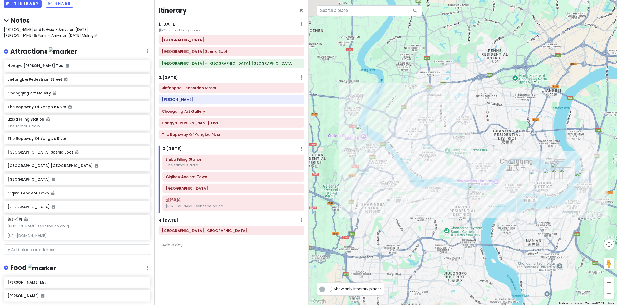
drag, startPoint x: 435, startPoint y: 131, endPoint x: 466, endPoint y: 134, distance: 31.8
click at [466, 134] on div at bounding box center [463, 152] width 309 height 305
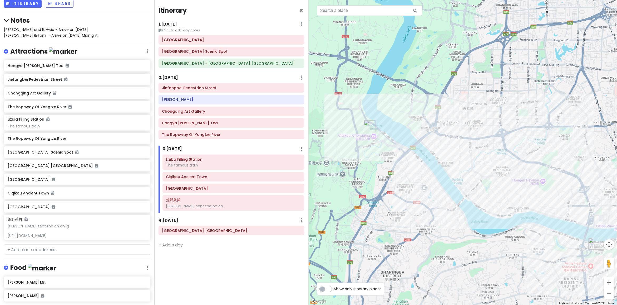
drag, startPoint x: 537, startPoint y: 207, endPoint x: 436, endPoint y: 186, distance: 102.8
click at [436, 186] on div at bounding box center [463, 152] width 309 height 305
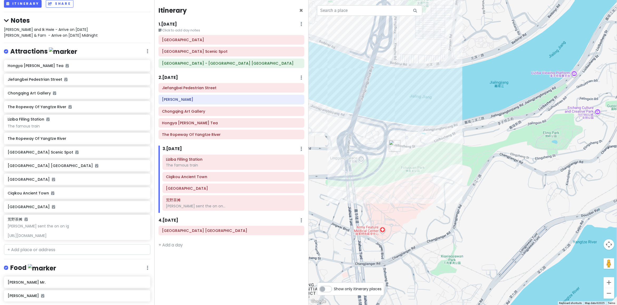
drag, startPoint x: 375, startPoint y: 142, endPoint x: 456, endPoint y: 162, distance: 83.6
click at [456, 161] on div at bounding box center [463, 152] width 309 height 305
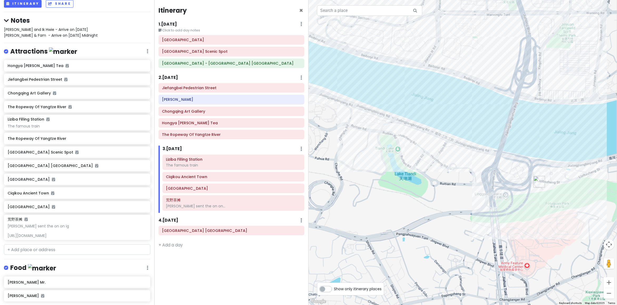
drag, startPoint x: 435, startPoint y: 127, endPoint x: 474, endPoint y: 207, distance: 89.3
click at [475, 204] on div at bounding box center [463, 152] width 309 height 305
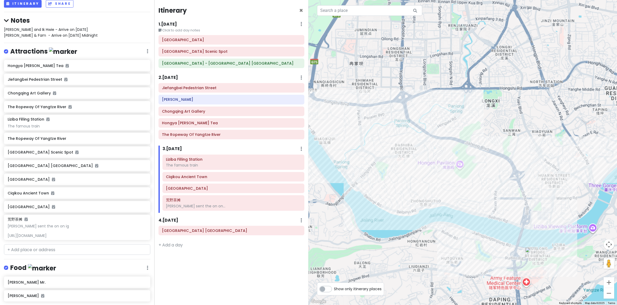
drag, startPoint x: 523, startPoint y: 172, endPoint x: 371, endPoint y: 168, distance: 152.3
click at [381, 166] on div at bounding box center [463, 152] width 309 height 305
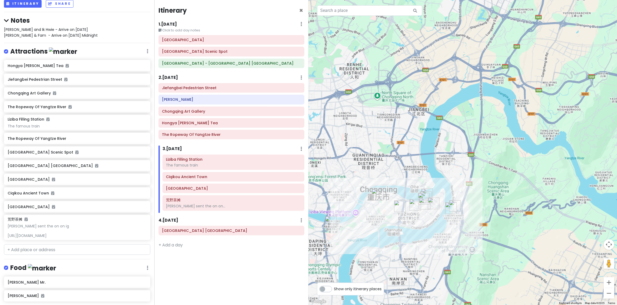
drag, startPoint x: 463, startPoint y: 138, endPoint x: 514, endPoint y: 173, distance: 61.9
click at [532, 177] on div at bounding box center [463, 152] width 309 height 305
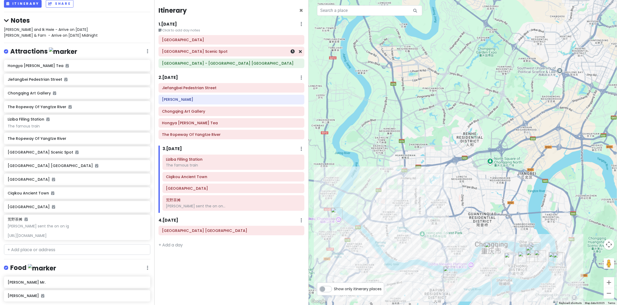
click at [212, 53] on h6 "[GEOGRAPHIC_DATA] Scenic Spot" at bounding box center [231, 51] width 139 height 5
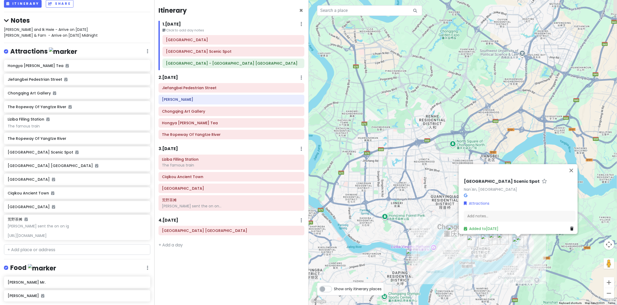
drag, startPoint x: 451, startPoint y: 156, endPoint x: 384, endPoint y: 118, distance: 77.1
click at [384, 118] on div "[GEOGRAPHIC_DATA] Scenic Spot Nan'An, [GEOGRAPHIC_DATA] Attractions Add notes..…" at bounding box center [463, 152] width 309 height 305
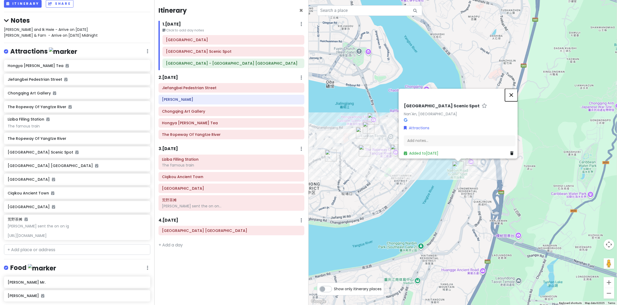
click at [511, 92] on button "Close" at bounding box center [511, 95] width 13 height 13
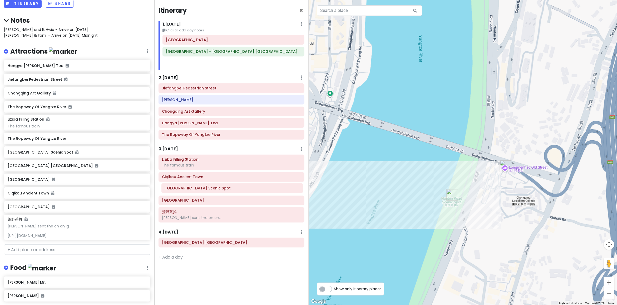
drag, startPoint x: 190, startPoint y: 56, endPoint x: 189, endPoint y: 193, distance: 137.0
click at [189, 193] on div "Itinerary × 1 . [DATE] Edit Day Notes Delete Day Click to add day notes [GEOGRA…" at bounding box center [231, 152] width 154 height 305
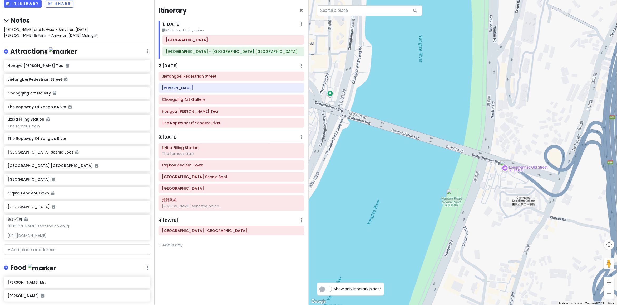
click at [370, 242] on div at bounding box center [463, 152] width 309 height 305
click at [204, 189] on h6 "[GEOGRAPHIC_DATA]" at bounding box center [231, 188] width 139 height 5
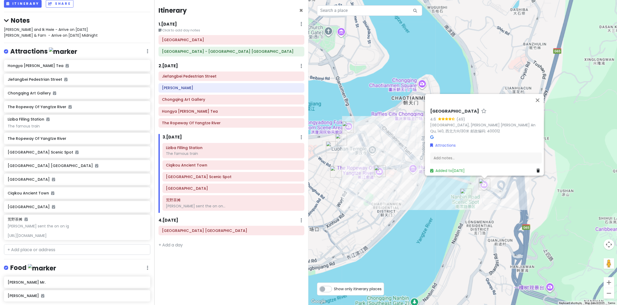
drag, startPoint x: 375, startPoint y: 239, endPoint x: 457, endPoint y: 221, distance: 83.7
click at [457, 221] on div "[GEOGRAPHIC_DATA] 4.6 (49) [GEOGRAPHIC_DATA], [PERSON_NAME][GEOGRAPHIC_DATA][PE…" at bounding box center [463, 152] width 309 height 305
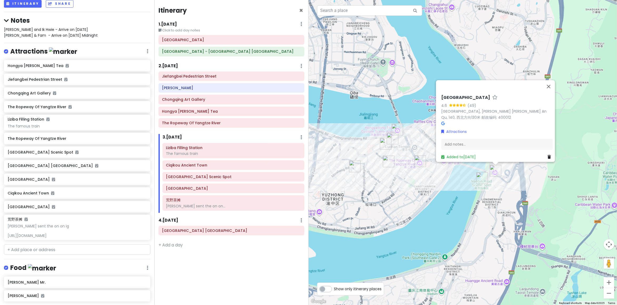
click at [389, 246] on div "[GEOGRAPHIC_DATA] 4.6 (49) [GEOGRAPHIC_DATA], [PERSON_NAME][GEOGRAPHIC_DATA][PE…" at bounding box center [463, 152] width 309 height 305
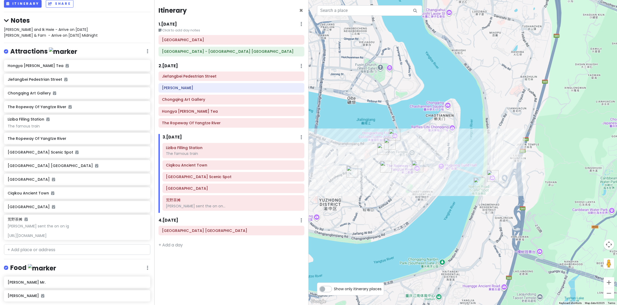
drag, startPoint x: 450, startPoint y: 233, endPoint x: 449, endPoint y: 259, distance: 25.6
click at [449, 259] on div at bounding box center [463, 152] width 309 height 305
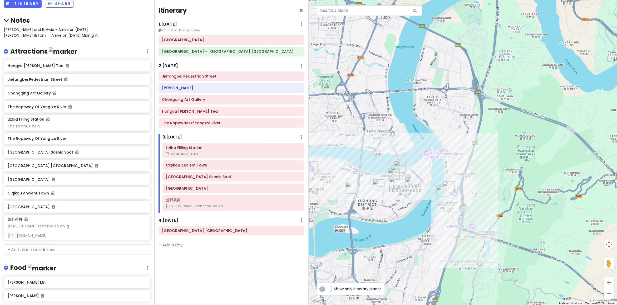
drag, startPoint x: 410, startPoint y: 129, endPoint x: 393, endPoint y: 92, distance: 40.2
click at [398, 96] on div at bounding box center [463, 152] width 309 height 305
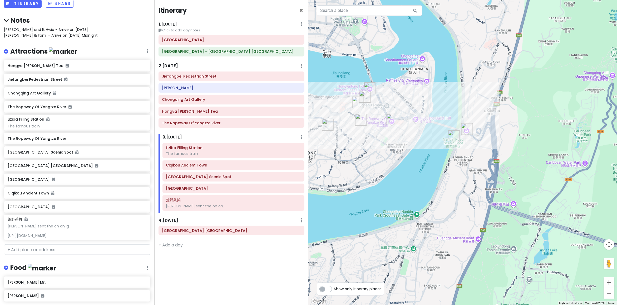
drag, startPoint x: 401, startPoint y: 180, endPoint x: 429, endPoint y: 185, distance: 28.3
click at [437, 182] on div at bounding box center [463, 152] width 309 height 305
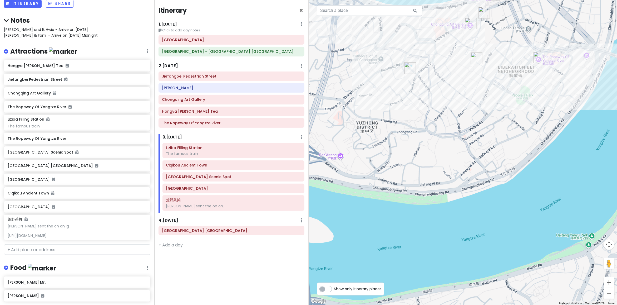
drag, startPoint x: 445, startPoint y: 197, endPoint x: 466, endPoint y: 195, distance: 21.2
click at [463, 194] on div at bounding box center [463, 152] width 309 height 305
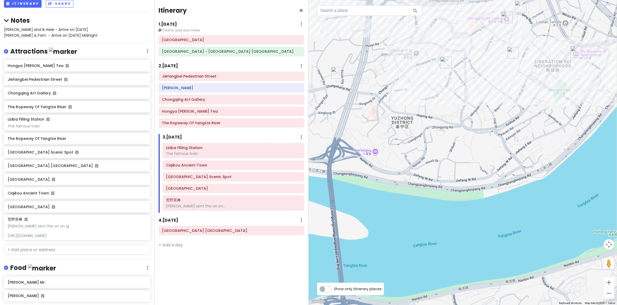
drag, startPoint x: 429, startPoint y: 235, endPoint x: 435, endPoint y: 262, distance: 28.4
click at [435, 262] on div at bounding box center [463, 152] width 309 height 305
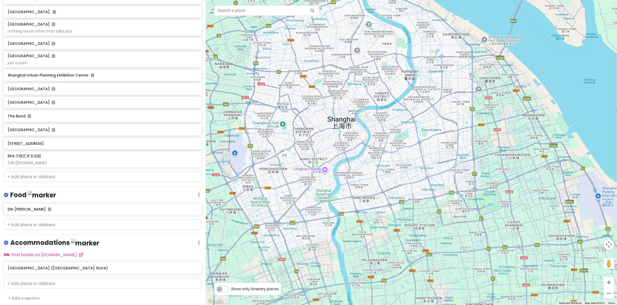
scroll to position [175, 0]
click at [51, 156] on div "EKA·天物艺术文创园 https://www.instagram.com/p/DEKOmLyvGns" at bounding box center [103, 158] width 190 height 12
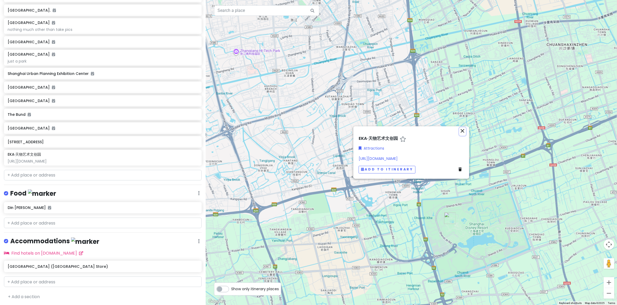
click at [465, 131] on icon "close" at bounding box center [463, 130] width 6 height 6
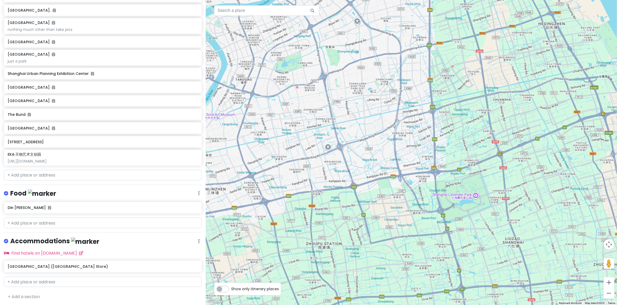
click at [448, 190] on img "Shanghai Disneyland Park" at bounding box center [452, 188] width 12 height 12
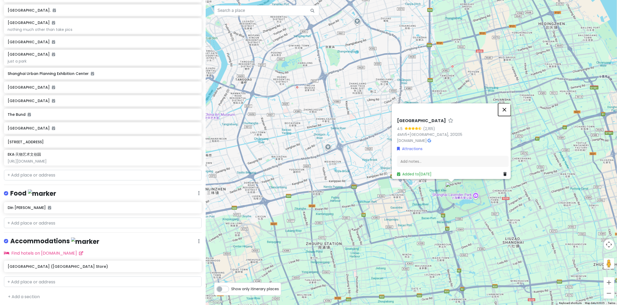
click at [502, 105] on button "Close" at bounding box center [504, 109] width 13 height 13
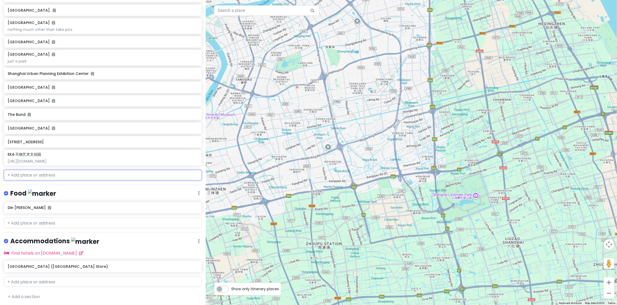
click at [82, 177] on input "text" at bounding box center [103, 175] width 198 height 11
paste input "1000 Trees"
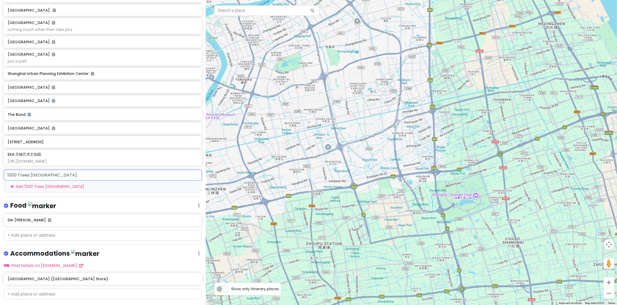
click at [62, 173] on input "1000 Trees shanghai" at bounding box center [103, 175] width 198 height 11
drag, startPoint x: 62, startPoint y: 173, endPoint x: -15, endPoint y: 169, distance: 77.6
click at [0, 169] on html "cingcong trip 2 - SH Private Change Dates Make a Copy Delete Trip Go Pro ⚡️ Giv…" at bounding box center [308, 152] width 617 height 305
paste input "text"
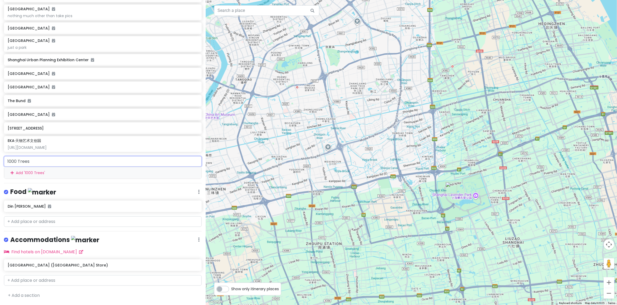
scroll to position [187, 0]
drag, startPoint x: 14, startPoint y: 162, endPoint x: -15, endPoint y: 161, distance: 29.5
click at [0, 161] on html "cingcong trip 2 - SH Private Change Dates Make a Copy Delete Trip Go Pro ⚡️ Giv…" at bounding box center [308, 152] width 617 height 305
paste input "Tian'an Square"
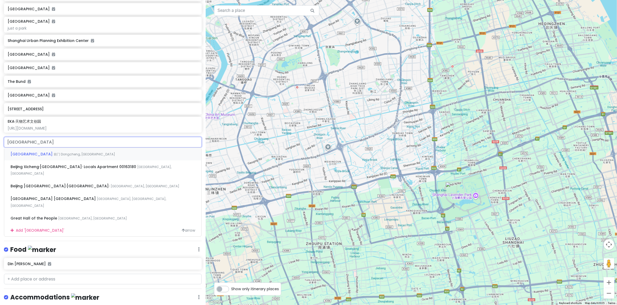
scroll to position [200, 0]
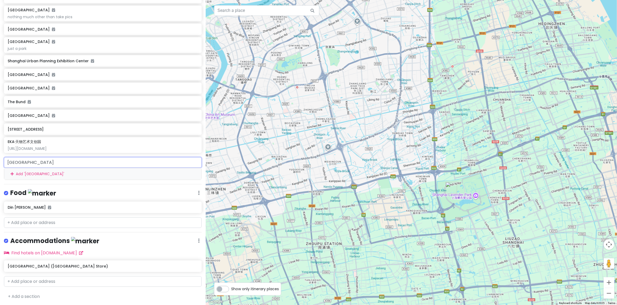
paste input "Moganshan Road No. 12"
type input "Moganshan Road No. 12"
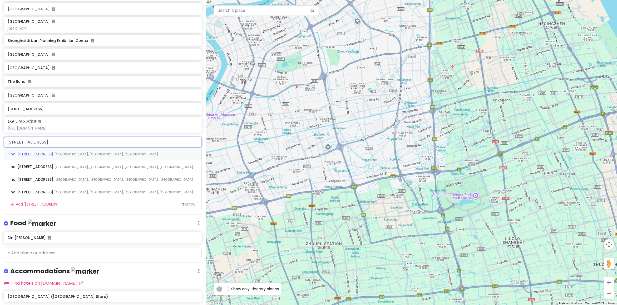
click at [78, 153] on span "Putuo, Shanghai, China" at bounding box center [107, 154] width 104 height 4
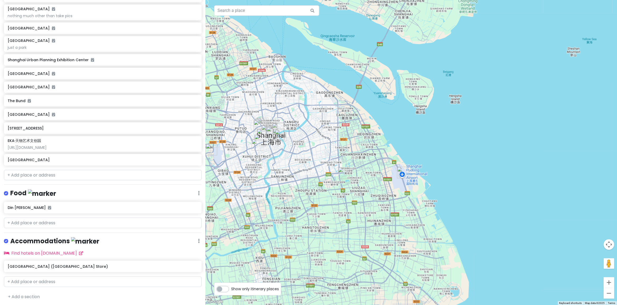
drag, startPoint x: 295, startPoint y: 157, endPoint x: 307, endPoint y: 162, distance: 13.3
click at [318, 161] on div at bounding box center [411, 152] width 411 height 305
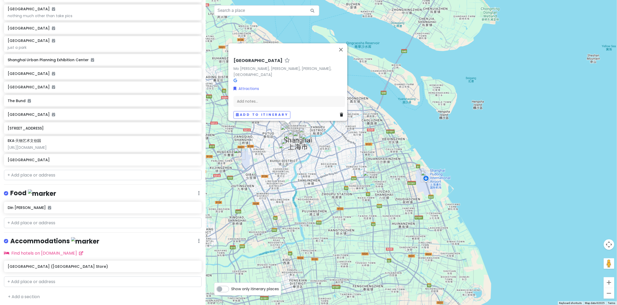
click at [53, 166] on div "Yu Garden Shanghai Old Street Nanjing Road Pedestrian Street Bund Sightseeing T…" at bounding box center [103, 35] width 206 height 263
click at [56, 164] on div "Moganshan Road" at bounding box center [103, 160] width 198 height 12
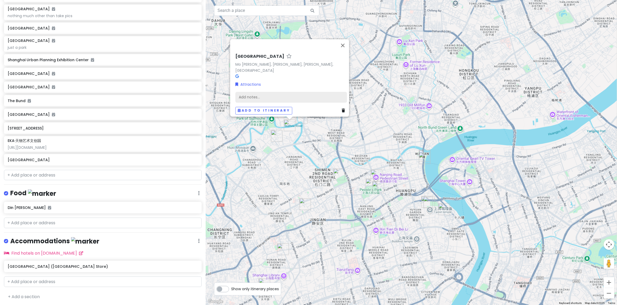
click at [275, 94] on div "Add notes..." at bounding box center [291, 97] width 112 height 11
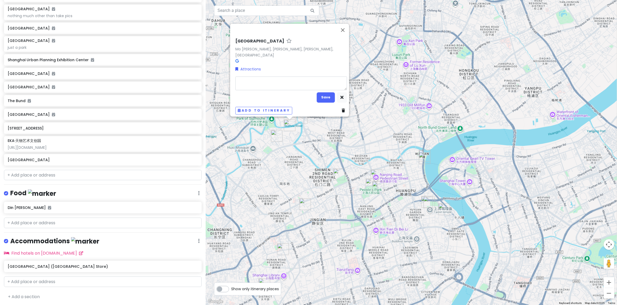
type textarea "x"
type textarea "1"
type textarea "x"
type textarea "1-"
type textarea "x"
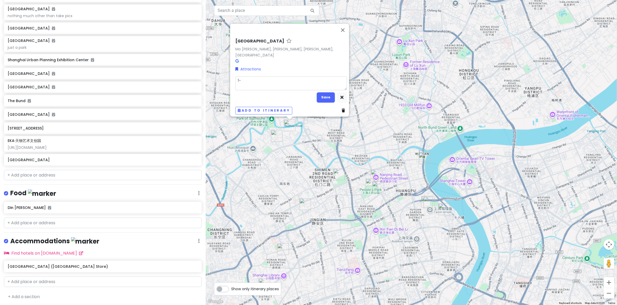
type textarea "1--"
type textarea "x"
type textarea "1---"
type textarea "x"
type textarea "1--"
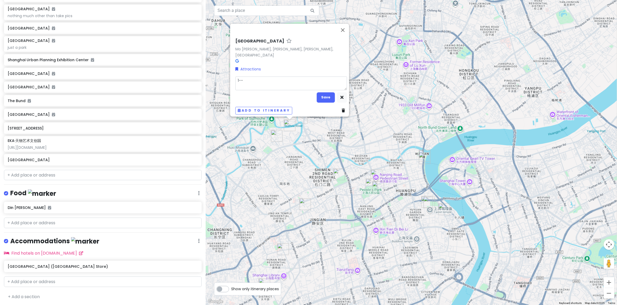
type textarea "x"
type textarea "1-"
type textarea "x"
type textarea "1"
type textarea "x"
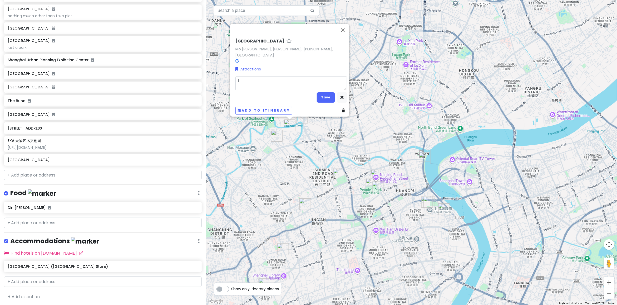
type textarea "10"
type textarea "x"
type textarea "100"
type textarea "x"
type textarea "100"
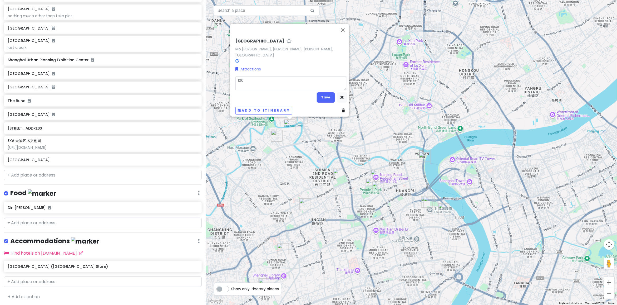
type textarea "x"
type textarea "100"
type textarea "x"
type textarea "1000"
type textarea "x"
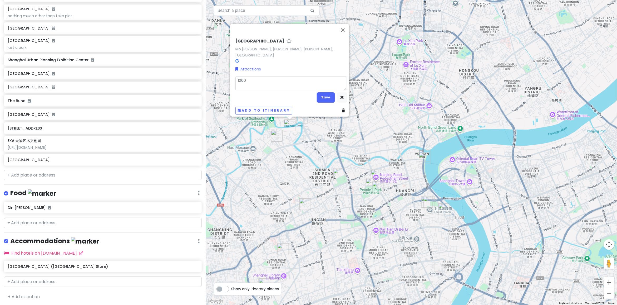
type textarea "1000"
type textarea "x"
type textarea "1000 t"
type textarea "x"
type textarea "1000 tr"
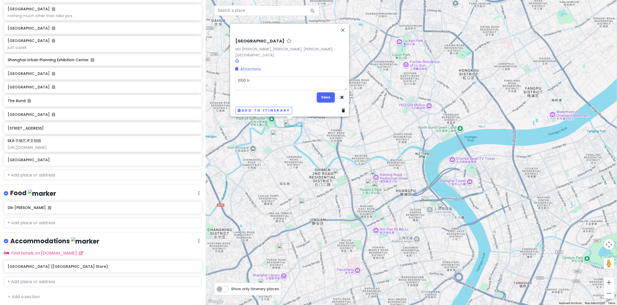
type textarea "x"
type textarea "1000 tre"
type textarea "x"
type textarea "1000 tree"
type textarea "x"
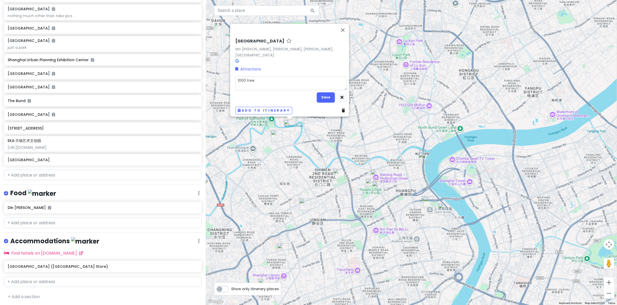
type textarea "1000 trees"
type textarea "x"
type textarea "1000 trees"
click at [317, 92] on button "Save" at bounding box center [326, 97] width 18 height 10
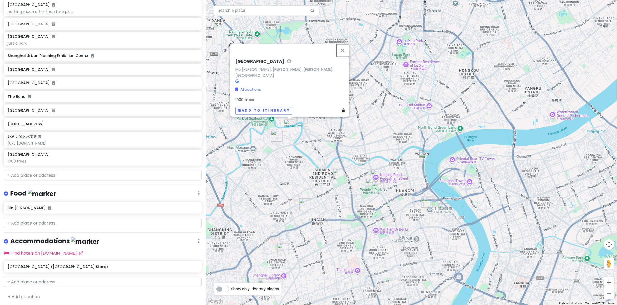
drag, startPoint x: 346, startPoint y: 52, endPoint x: 394, endPoint y: 95, distance: 64.7
click at [346, 52] on button "Close" at bounding box center [343, 50] width 13 height 13
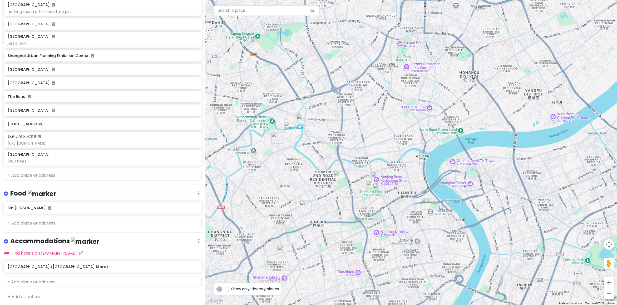
drag, startPoint x: 408, startPoint y: 105, endPoint x: 420, endPoint y: 131, distance: 28.5
click at [421, 131] on div at bounding box center [411, 152] width 411 height 305
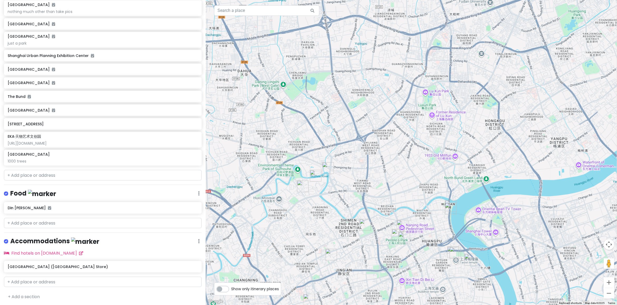
click at [45, 165] on div "Yu Garden Shanghai Old Street Nanjing Road Pedestrian Street Bund Sightseeing T…" at bounding box center [103, 33] width 206 height 267
click at [51, 160] on div "1000 trees" at bounding box center [103, 161] width 190 height 5
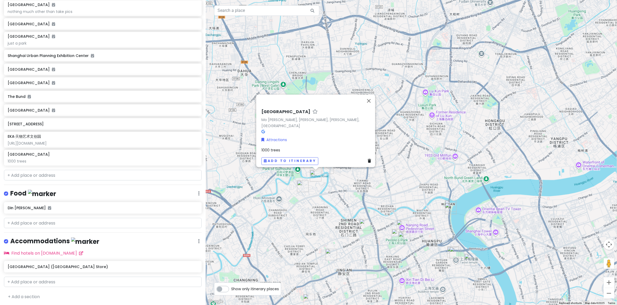
click at [65, 186] on div "cingcong trip 2 - SH Private Change Dates Make a Copy Delete Trip Go Pro ⚡️ Giv…" at bounding box center [103, 152] width 206 height 305
click at [53, 173] on input "text" at bounding box center [103, 175] width 198 height 11
click at [51, 141] on div "https://www.instagram.com/p/DEKOmLyvGns" at bounding box center [103, 143] width 190 height 5
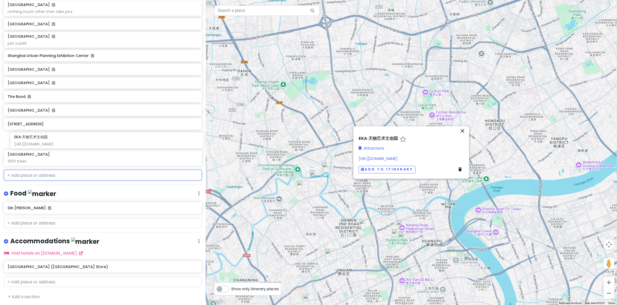
drag, startPoint x: 46, startPoint y: 138, endPoint x: 72, endPoint y: 141, distance: 25.7
click at [72, 141] on div "Yu Garden Shanghai Old Street Nanjing Road Pedestrian Street Bund Sightseeing T…" at bounding box center [103, 33] width 206 height 267
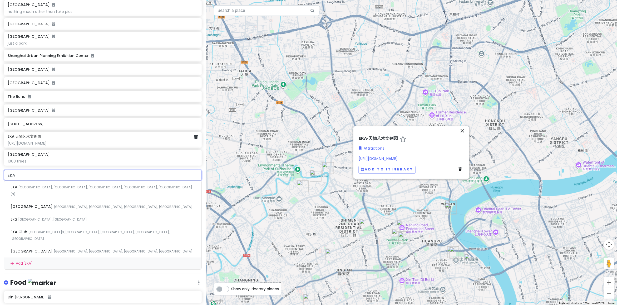
click at [17, 139] on div "EKA·天物艺术文创园 https://www.instagram.com/p/DEKOmLyvGns" at bounding box center [103, 140] width 190 height 12
click at [81, 141] on div "https://www.instagram.com/p/DEKOmLyvGns" at bounding box center [103, 143] width 190 height 5
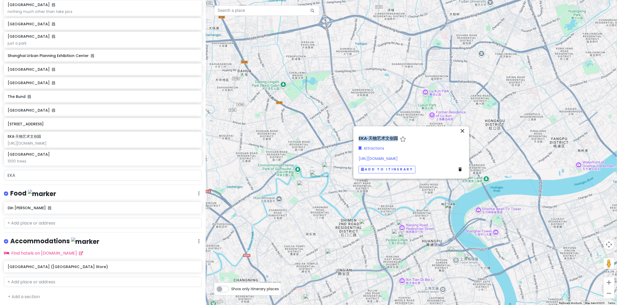
drag, startPoint x: 360, startPoint y: 138, endPoint x: 326, endPoint y: 166, distance: 43.9
click at [398, 138] on h6 "EKA·天物艺术文创园" at bounding box center [378, 139] width 39 height 6
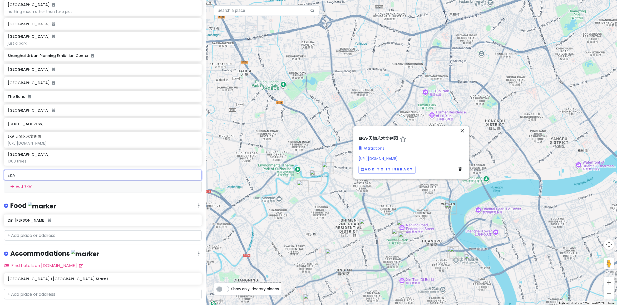
drag, startPoint x: 50, startPoint y: 175, endPoint x: -12, endPoint y: 174, distance: 62.4
click at [0, 174] on html "cingcong trip 2 - SH Private Change Dates Make a Copy Delete Trip Go Pro ⚡️ Giv…" at bounding box center [308, 152] width 617 height 305
paste input "Moganshan Road No. 12"
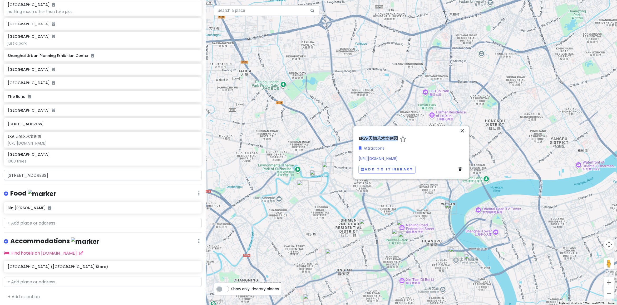
drag, startPoint x: 360, startPoint y: 139, endPoint x: 397, endPoint y: 136, distance: 36.7
click at [397, 136] on h6 "EKA·天物艺术文创园" at bounding box center [378, 139] width 39 height 6
drag, startPoint x: 397, startPoint y: 136, endPoint x: 379, endPoint y: 140, distance: 17.8
click at [379, 140] on input "EKA·天物艺术文创园" at bounding box center [411, 139] width 105 height 8
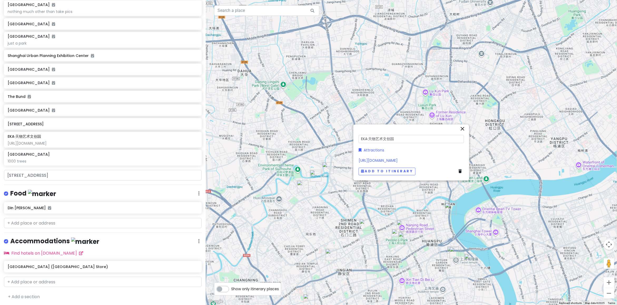
click at [379, 140] on input "EKA·天物艺术文创园" at bounding box center [411, 139] width 105 height 8
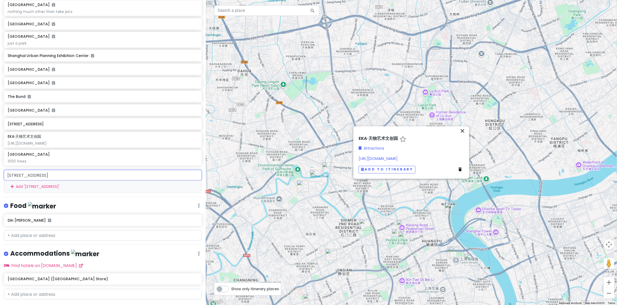
click at [63, 173] on input "Moganshan Road No. 12" at bounding box center [103, 175] width 198 height 11
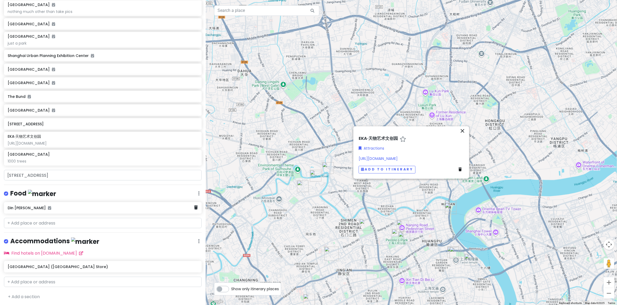
click at [73, 205] on div "cingcong trip 2 - SH Private Change Dates Make a Copy Delete Trip Go Pro ⚡️ Giv…" at bounding box center [103, 152] width 206 height 305
click at [179, 173] on input "Moganshan Road No. 12" at bounding box center [103, 175] width 198 height 11
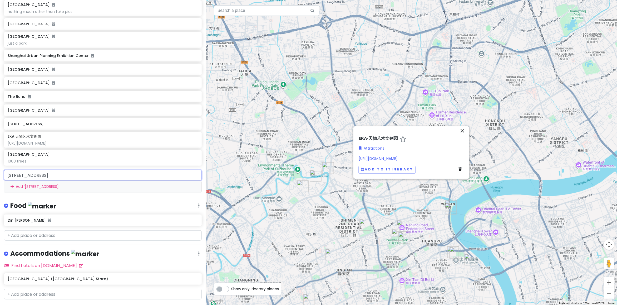
drag, startPoint x: 90, startPoint y: 171, endPoint x: -15, endPoint y: 171, distance: 105.4
click at [0, 171] on html "cingcong trip 2 - SH Private Change Dates Make a Copy Delete Trip Go Pro ⚡️ Giv…" at bounding box center [308, 152] width 617 height 305
paste input "EKA·天物艺术文创园"
type input "EKA·天物艺术文创园"
click at [52, 185] on div "Add ' EKA·天物艺术文创园 '" at bounding box center [102, 186] width 197 height 12
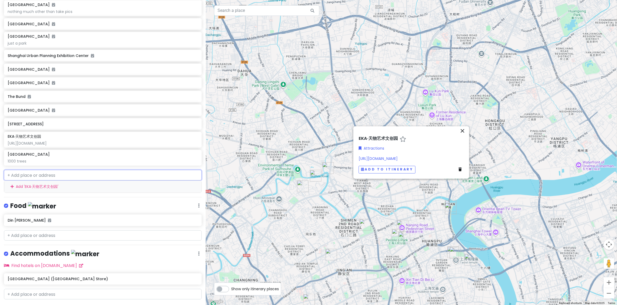
scroll to position [206, 0]
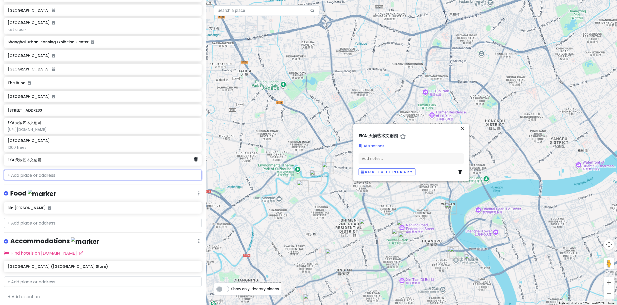
click at [59, 161] on h6 "EKA·天物艺术文创园" at bounding box center [101, 159] width 186 height 5
click at [76, 156] on div "EKA·天物艺术文创园" at bounding box center [101, 159] width 186 height 7
click at [193, 160] on div "EKA·天物艺术文创园" at bounding box center [103, 160] width 198 height 12
click at [193, 159] on div "EKA·天物艺术文创园" at bounding box center [103, 160] width 198 height 12
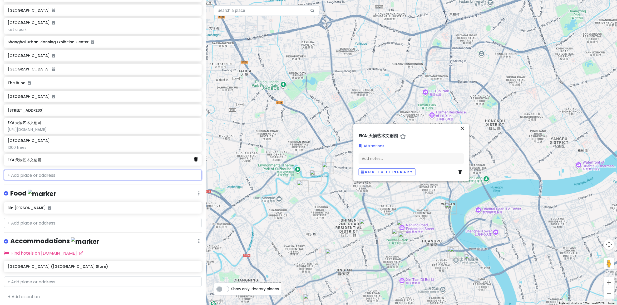
click at [194, 159] on icon at bounding box center [196, 159] width 4 height 4
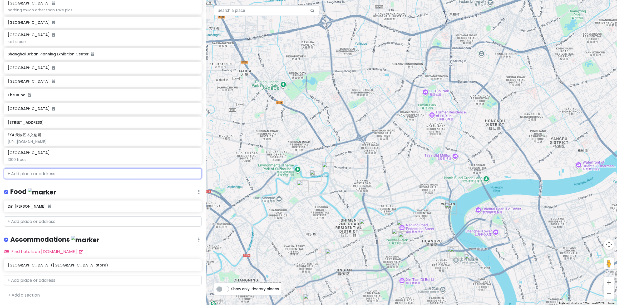
scroll to position [193, 0]
click at [134, 174] on input "text" at bounding box center [103, 175] width 198 height 11
click at [111, 146] on div "EKA·天物艺术文创园 https://www.instagram.com/p/DEKOmLyvGns" at bounding box center [103, 140] width 198 height 16
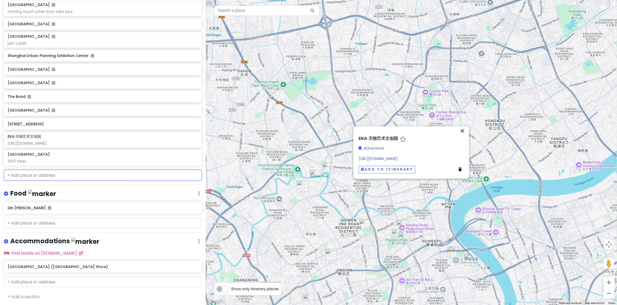
click at [131, 174] on input "text" at bounding box center [103, 175] width 198 height 11
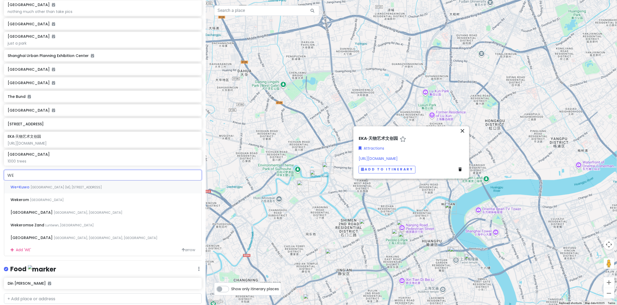
type input "W"
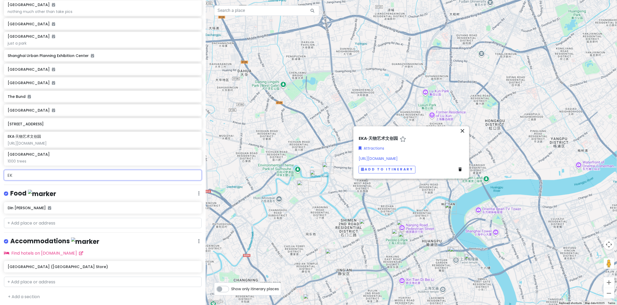
type input "EKA"
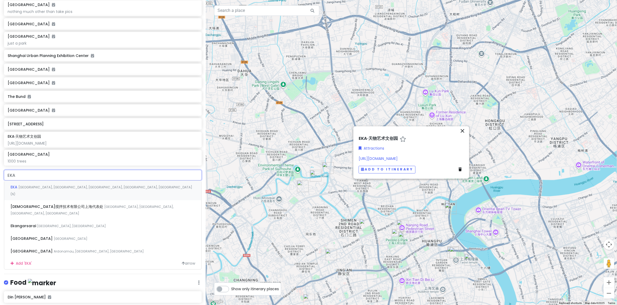
click at [78, 187] on span "China, Shanghai, Xuhui District, Xujiahui, Caoxi Road (N)" at bounding box center [102, 190] width 182 height 11
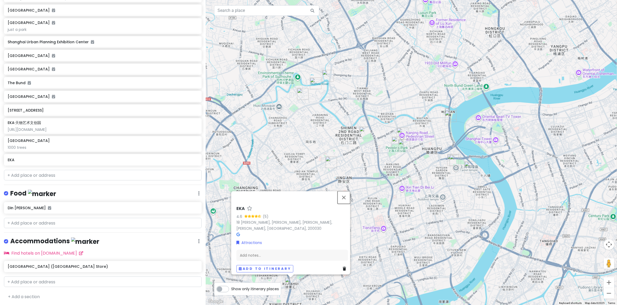
click at [346, 194] on button "Close" at bounding box center [344, 197] width 13 height 13
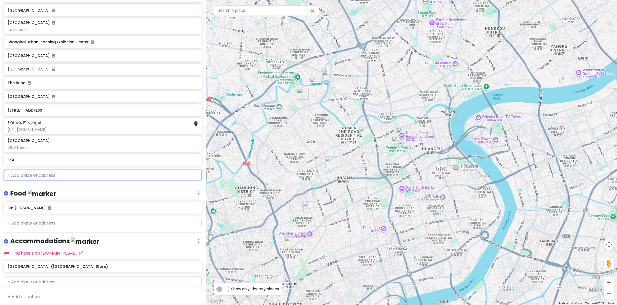
click at [113, 124] on div "EKA·天物艺术文创园" at bounding box center [103, 122] width 190 height 5
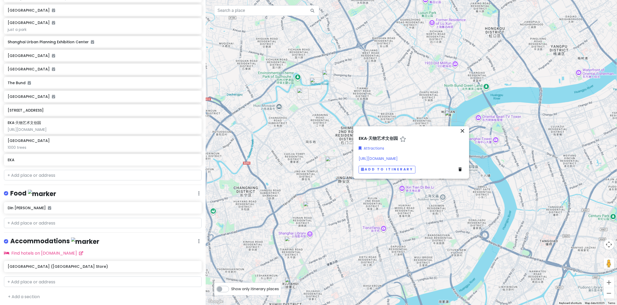
drag, startPoint x: 448, startPoint y: 155, endPoint x: 350, endPoint y: 161, distance: 98.1
click at [350, 161] on div "← Move left → Move right ↑ Move up ↓ Move down + Zoom in - Zoom out Home Jump l…" at bounding box center [411, 152] width 411 height 305
click at [446, 154] on div "EKA·天物艺术文创园 Attractions https://www.instagram.com/p/DEKOmLyvGns Add to itinerary" at bounding box center [412, 156] width 110 height 40
drag, startPoint x: 447, startPoint y: 157, endPoint x: 358, endPoint y: 159, distance: 88.5
click at [358, 159] on div "EKA·天物艺术文创园 Attractions https://www.instagram.com/p/DEKOmLyvGns Add to itinerary" at bounding box center [412, 156] width 110 height 40
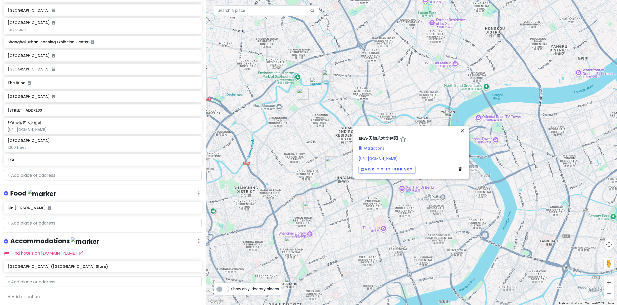
copy link "https://www.instagram.com/p/DEKOmLyvGns"
click at [70, 153] on div "Yu Garden Shanghai Old Street Nanjing Road Pedestrian Street Bund Sightseeing T…" at bounding box center [103, 26] width 206 height 281
click at [69, 161] on div "EKA" at bounding box center [101, 159] width 186 height 7
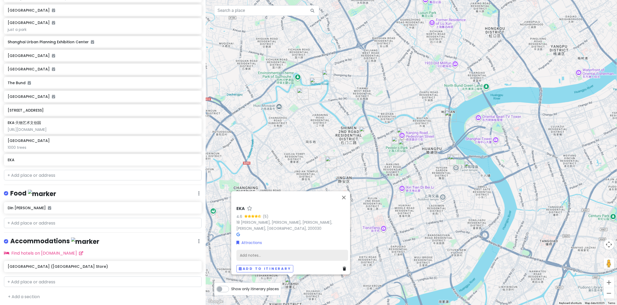
click at [253, 249] on div "Add notes..." at bounding box center [293, 254] width 112 height 11
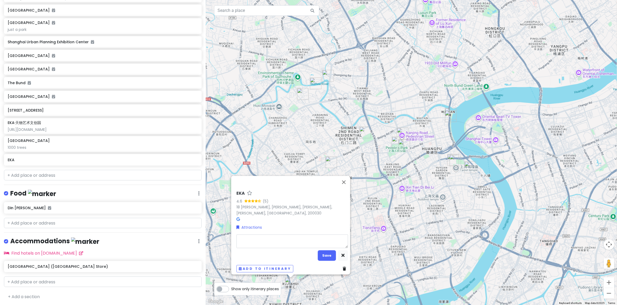
type textarea "x"
type textarea "https://www.instagram.com/p/DEKOmLyvGns"
click at [319, 254] on button "Save" at bounding box center [327, 255] width 18 height 10
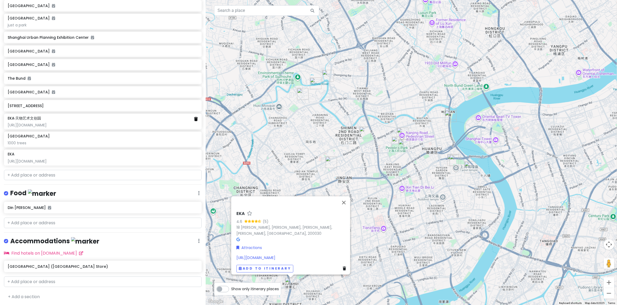
click at [194, 121] on link at bounding box center [196, 119] width 4 height 6
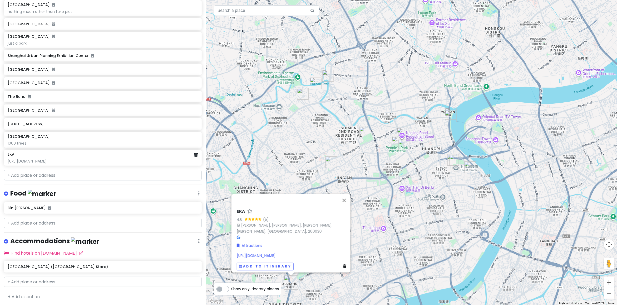
click at [78, 159] on div "https://www.instagram.com/p/DEKOmLyvGns" at bounding box center [103, 161] width 190 height 5
click at [449, 84] on div "EKA 4.6 (5) 18 Cao Xi Bei Lu, Xujiahui, Xu Hui Qu, Shang Hai Shi, China, 200030…" at bounding box center [411, 152] width 411 height 305
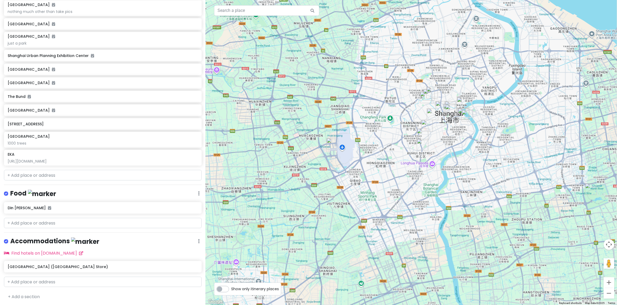
drag, startPoint x: 506, startPoint y: 164, endPoint x: 442, endPoint y: 215, distance: 82.1
click at [443, 214] on div at bounding box center [411, 152] width 411 height 305
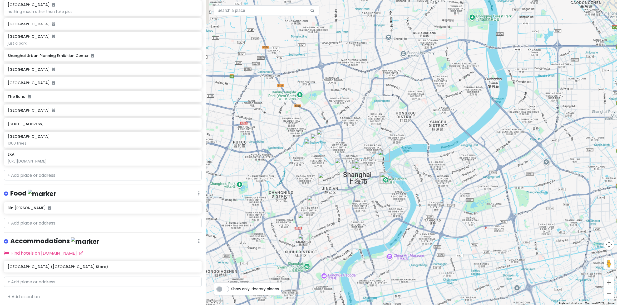
click at [414, 207] on div at bounding box center [411, 152] width 411 height 305
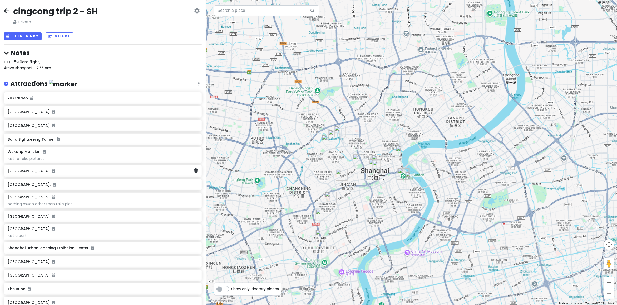
scroll to position [0, 0]
click at [24, 37] on button "Itinerary" at bounding box center [23, 37] width 38 height 8
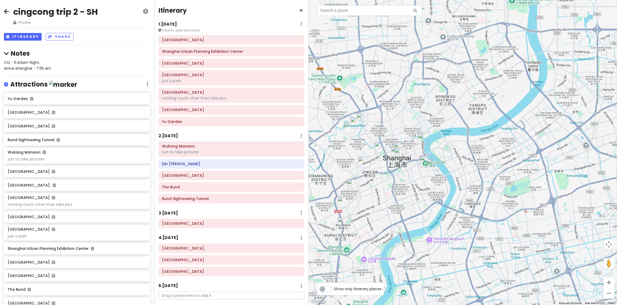
drag, startPoint x: 465, startPoint y: 89, endPoint x: 480, endPoint y: 71, distance: 22.8
click at [478, 71] on div at bounding box center [463, 152] width 309 height 305
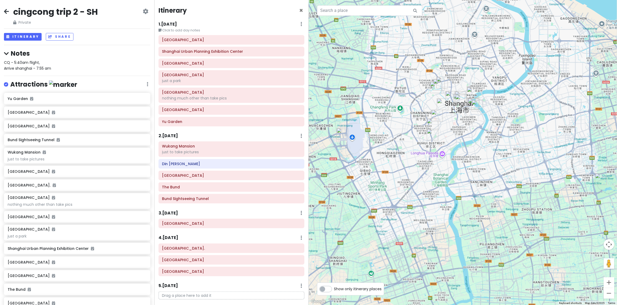
drag, startPoint x: 517, startPoint y: 89, endPoint x: 503, endPoint y: 132, distance: 45.9
click at [503, 132] on div at bounding box center [463, 152] width 309 height 305
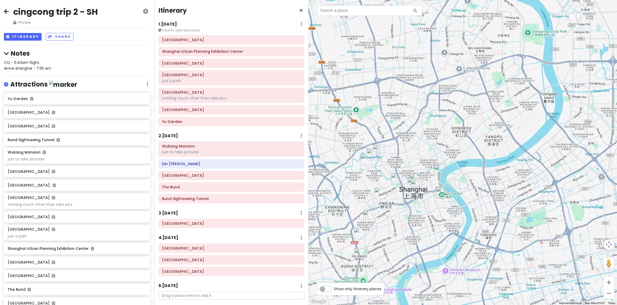
drag, startPoint x: 476, startPoint y: 169, endPoint x: 504, endPoint y: 121, distance: 55.7
click at [504, 121] on div at bounding box center [463, 152] width 309 height 305
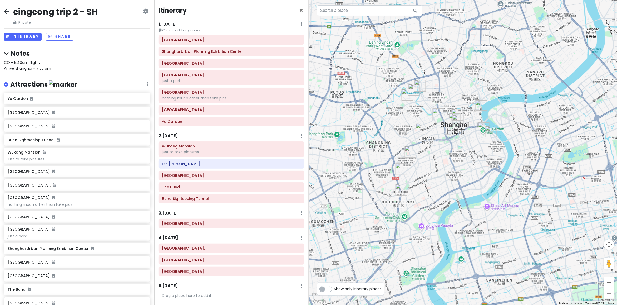
drag, startPoint x: 505, startPoint y: 120, endPoint x: 492, endPoint y: 157, distance: 39.0
click at [494, 157] on div at bounding box center [463, 152] width 309 height 305
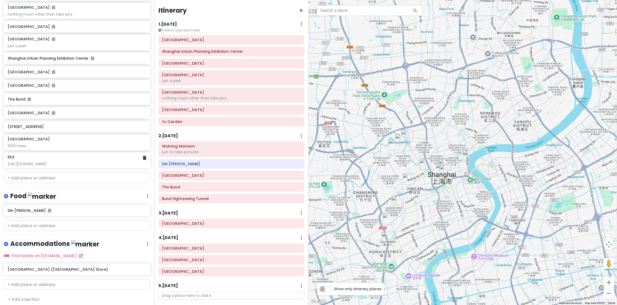
scroll to position [193, 0]
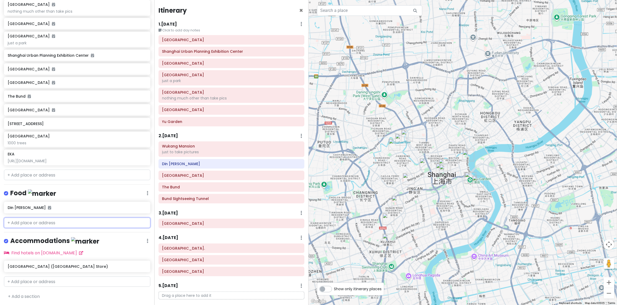
click at [57, 220] on input "text" at bounding box center [77, 222] width 146 height 11
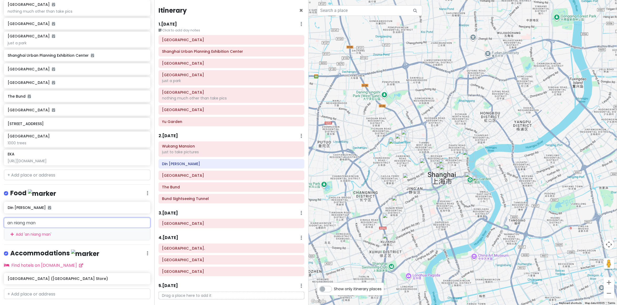
drag, startPoint x: 51, startPoint y: 220, endPoint x: -15, endPoint y: 219, distance: 65.6
click at [0, 219] on html "cingcong trip 2 - SH Private Change Dates Make a Copy Delete Trip Go Pro ⚡️ Giv…" at bounding box center [308, 152] width 617 height 305
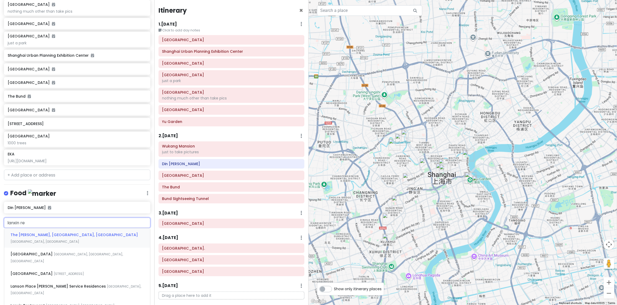
type input "lanxin res"
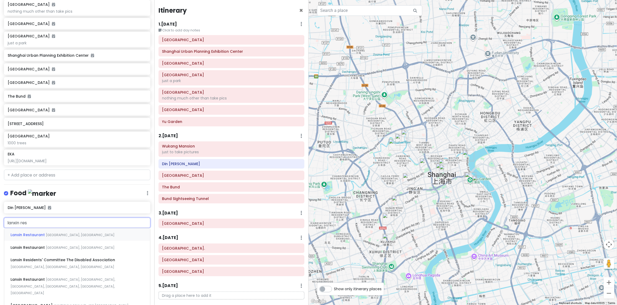
click at [65, 234] on span "Jinxian Road, Huangpu, Shanghai, China" at bounding box center [80, 234] width 69 height 4
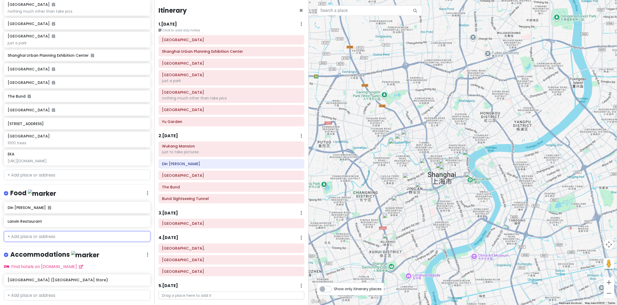
click at [71, 232] on input "text" at bounding box center [77, 236] width 146 height 11
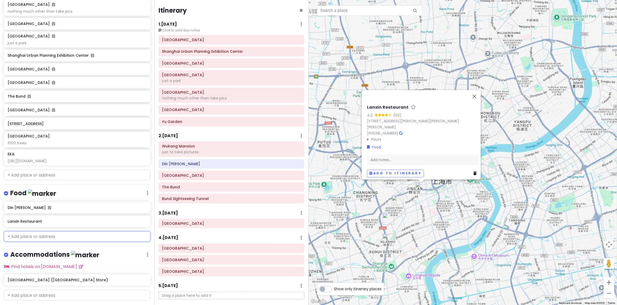
click at [36, 235] on input "text" at bounding box center [77, 236] width 146 height 11
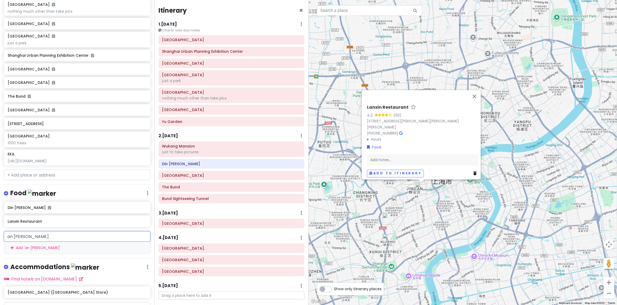
drag, startPoint x: 11, startPoint y: 236, endPoint x: 43, endPoint y: 251, distance: 35.2
click at [11, 236] on input "an niang mian" at bounding box center [77, 236] width 146 height 11
click at [60, 226] on div "Din Tai Fung Lanxin Restaurant" at bounding box center [77, 215] width 154 height 27
click at [57, 231] on input "a niang mian" at bounding box center [77, 236] width 146 height 11
drag, startPoint x: 53, startPoint y: 233, endPoint x: -15, endPoint y: 225, distance: 68.8
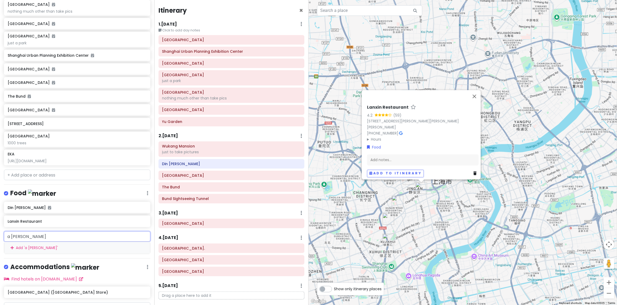
click at [0, 225] on html "cingcong trip 2 - SH Private Change Dates Make a Copy Delete Trip Go Pro ⚡️ Giv…" at bounding box center [308, 152] width 617 height 305
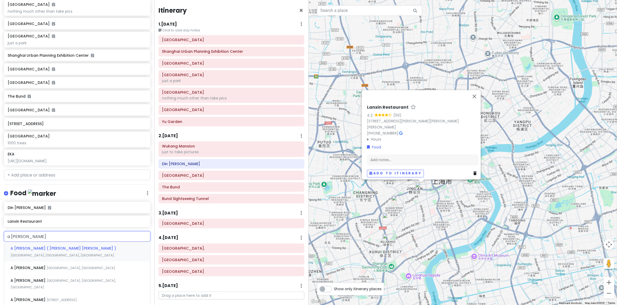
type input "a niang mian"
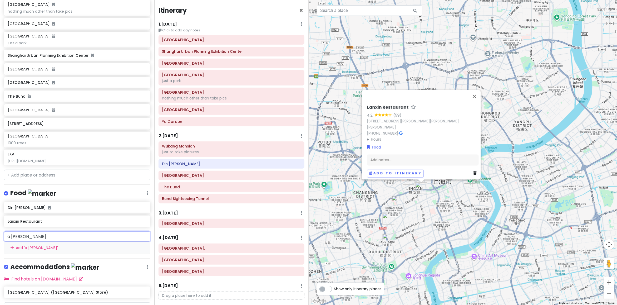
drag, startPoint x: 43, startPoint y: 235, endPoint x: 28, endPoint y: 227, distance: 16.9
click at [0, 231] on html "cingcong trip 2 - SH Private Change Dates Make a Copy Delete Trip Go Pro ⚡️ Giv…" at bounding box center [308, 152] width 617 height 305
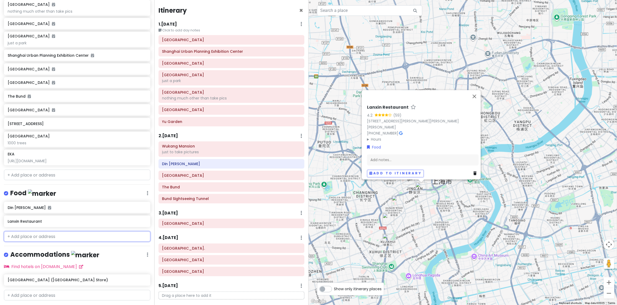
paste input "A Niang Mian Guan"
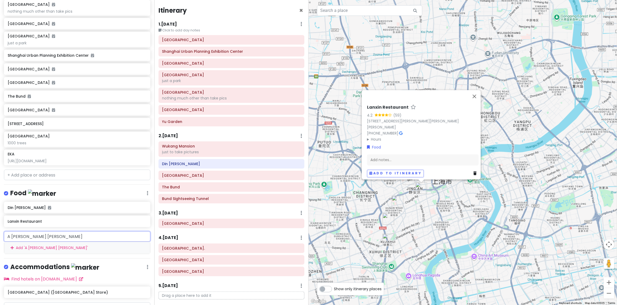
drag, startPoint x: 75, startPoint y: 239, endPoint x: -15, endPoint y: 242, distance: 90.4
click at [0, 242] on html "cingcong trip 2 - SH Private Change Dates Make a Copy Delete Trip Go Pro ⚡️ Giv…" at bounding box center [308, 152] width 617 height 305
paste input "36 Sinan Road, Huangpu, Shanghai, China Mainland"
type input "36 Sinan Road, Huangpu, Shanghai, China Mainland"
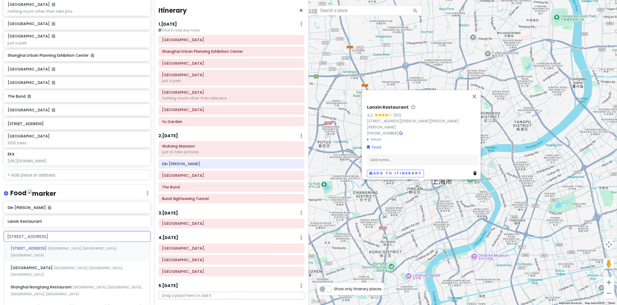
click at [48, 249] on div "36 Sinan Road Huangpu, Shanghai, China" at bounding box center [77, 251] width 146 height 19
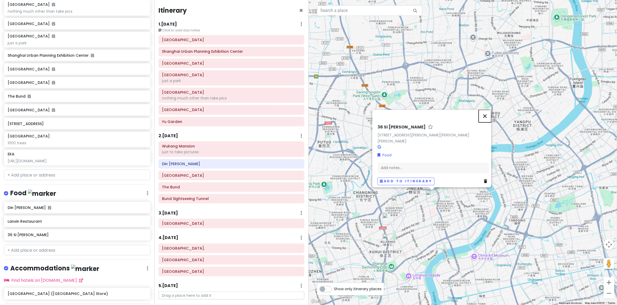
click at [489, 115] on button "Close" at bounding box center [485, 116] width 13 height 13
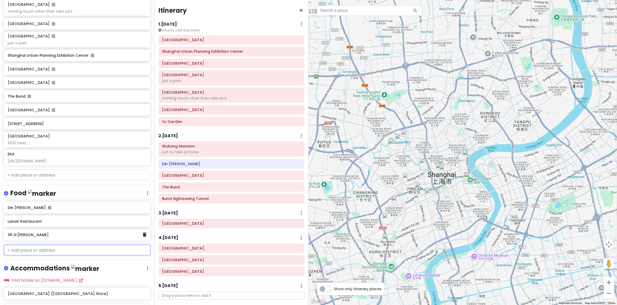
click at [76, 237] on div "36 Si Nan Lu" at bounding box center [75, 234] width 135 height 7
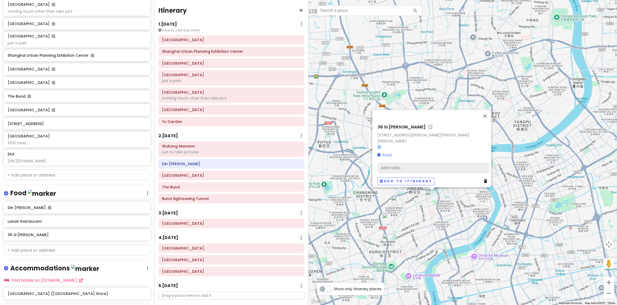
click at [388, 162] on div "Add notes..." at bounding box center [434, 167] width 112 height 11
click at [391, 165] on div "Add notes..." at bounding box center [434, 167] width 112 height 11
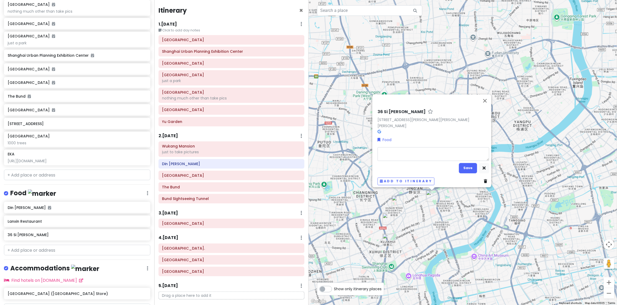
type textarea "x"
type textarea "C"
type textarea "x"
type textarea "Cr"
type textarea "x"
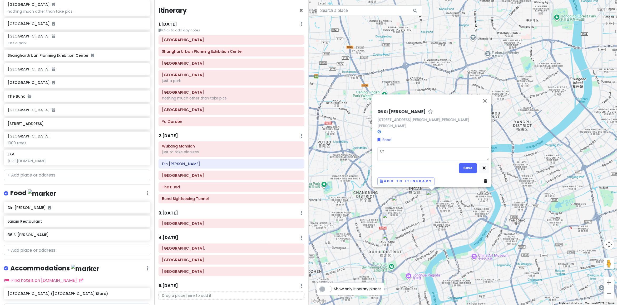
type textarea "Cra"
type textarea "x"
type textarea "Crab"
type textarea "x"
type textarea "Crab"
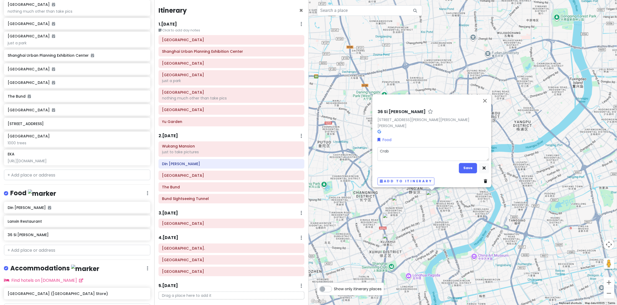
type textarea "x"
type textarea "Crab R"
type textarea "x"
type textarea "Crab Ro"
type textarea "x"
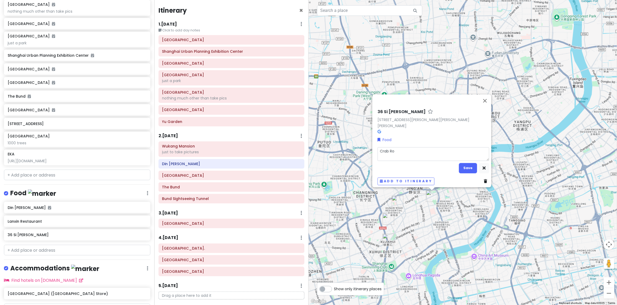
type textarea "Crab Roe"
type textarea "x"
type textarea "Crab Roes"
type textarea "x"
type textarea "Crab Roe"
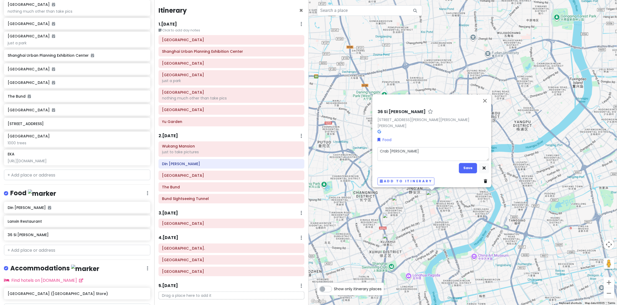
type textarea "x"
type textarea "Crab Roe"
type textarea "x"
type textarea "Crab Roe n"
type textarea "x"
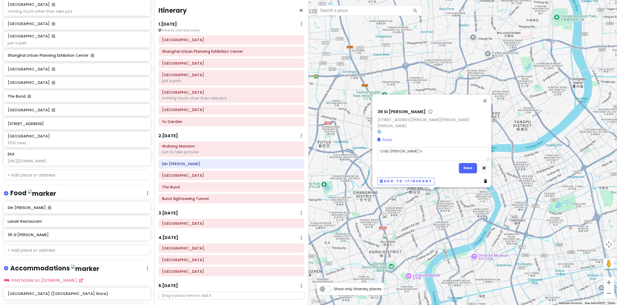
type textarea "Crab Roe no"
type textarea "x"
type textarea "Crab Roe noo"
type textarea "x"
type textarea "Crab Roe noof"
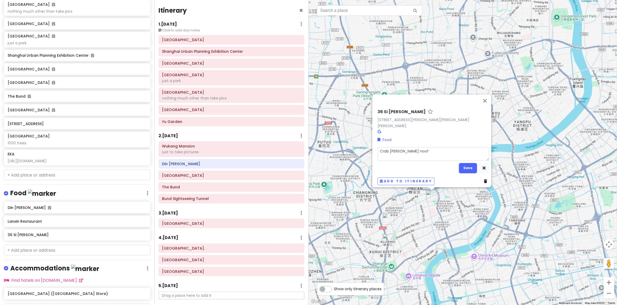
type textarea "x"
type textarea "Crab Roe noofl"
type textarea "x"
type textarea "Crab Roe noofle"
type textarea "x"
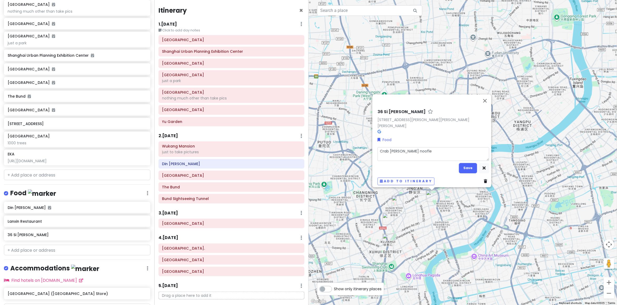
type textarea "Crab Roe noofl"
type textarea "x"
type textarea "Crab Roe noof"
type textarea "x"
type textarea "Crab Roe noo"
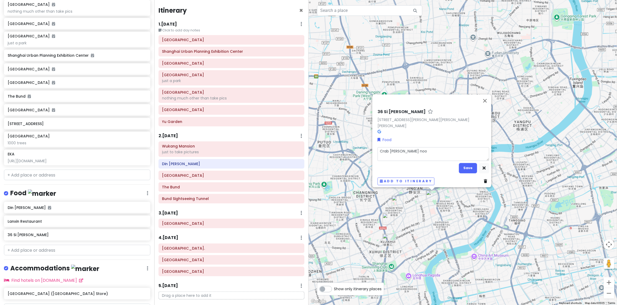
type textarea "x"
type textarea "Crab Roe nood"
type textarea "x"
type textarea "Crab Roe noodl"
type textarea "x"
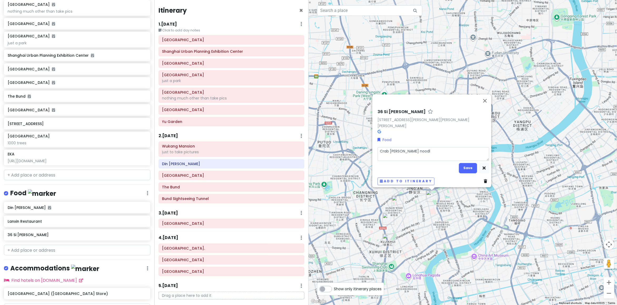
type textarea "Crab Roe noodle"
type textarea "x"
type textarea "Crab Roe noodles"
drag, startPoint x: 466, startPoint y: 164, endPoint x: 463, endPoint y: 165, distance: 2.8
click at [466, 164] on button "Save" at bounding box center [468, 168] width 18 height 10
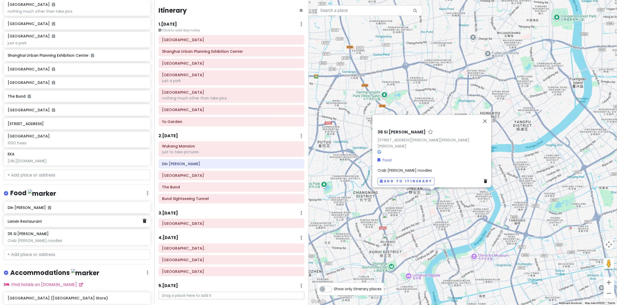
click at [49, 220] on h6 "Lanxin Restaurant" at bounding box center [75, 221] width 135 height 5
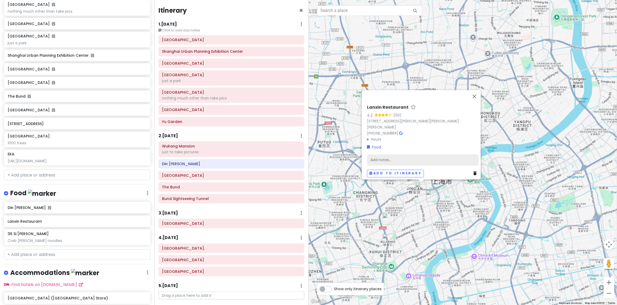
click at [399, 157] on div "Add notes..." at bounding box center [423, 159] width 112 height 11
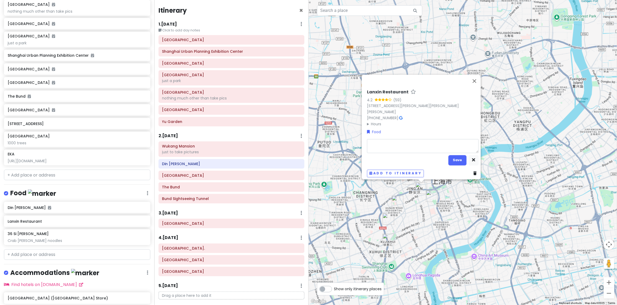
type textarea "x"
type textarea "B"
type textarea "x"
type textarea "Br"
type textarea "x"
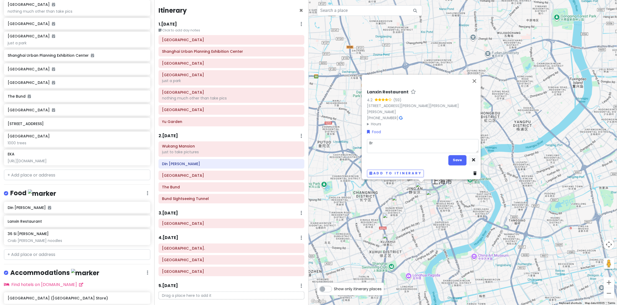
type textarea "Bra"
type textarea "x"
type textarea "Brai"
type textarea "x"
type textarea "Brais"
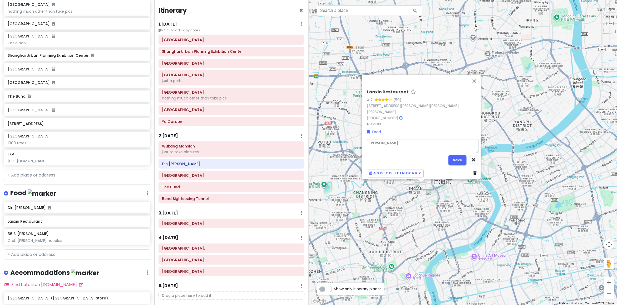
type textarea "x"
type textarea "Braise"
type textarea "x"
type textarea "Braised"
type textarea "x"
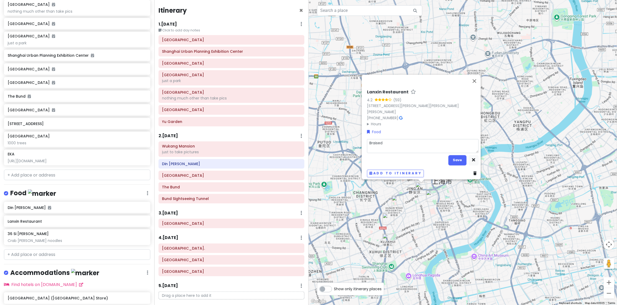
type textarea "Braised"
type textarea "x"
type textarea "Braised p"
type textarea "x"
type textarea "Braised po"
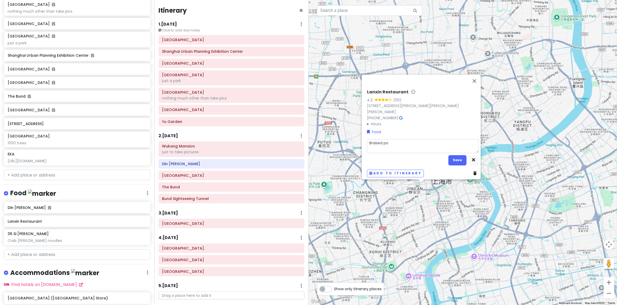
type textarea "x"
type textarea "Braised por"
type textarea "x"
type textarea "Braised pork"
type textarea "x"
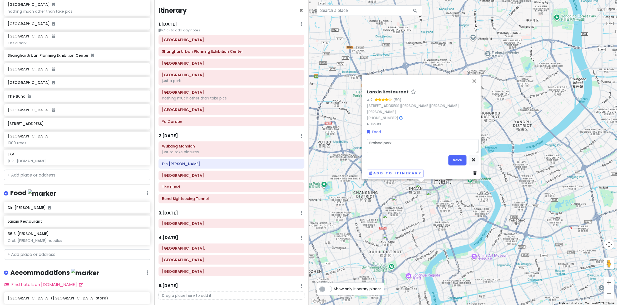
type textarea "Braised pork"
type textarea "x"
type textarea "Braised pork +"
type textarea "x"
type textarea "Braised pork +"
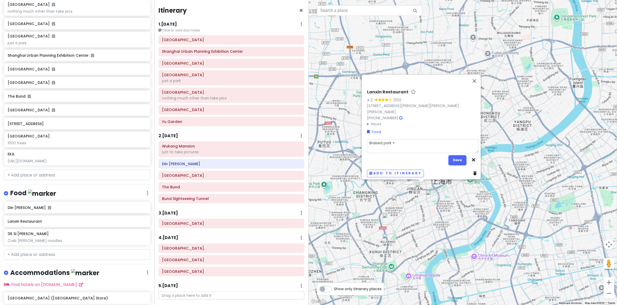
type textarea "x"
type textarea "Braised pork + r"
type textarea "x"
type textarea "Braised pork + ri"
type textarea "x"
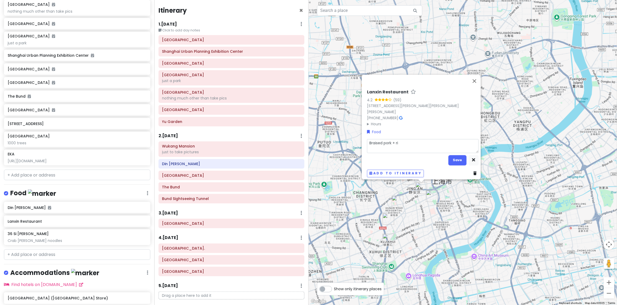
type textarea "Braised pork + ric"
type textarea "x"
type textarea "Braised pork + rice"
click at [450, 156] on button "Save" at bounding box center [458, 160] width 18 height 10
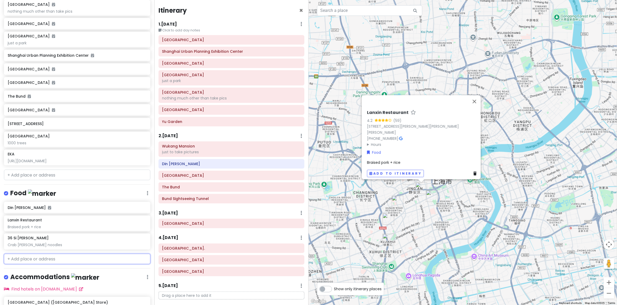
click at [50, 256] on input "text" at bounding box center [77, 258] width 146 height 11
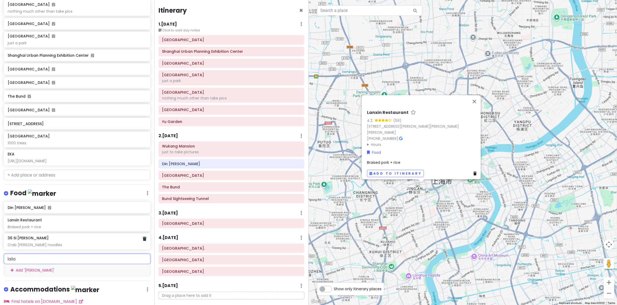
type input "lailai"
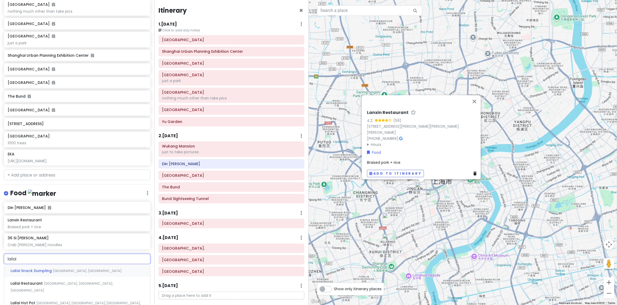
click at [69, 270] on span "Tianjin Road, Huangpu, Shanghai, China" at bounding box center [87, 270] width 69 height 4
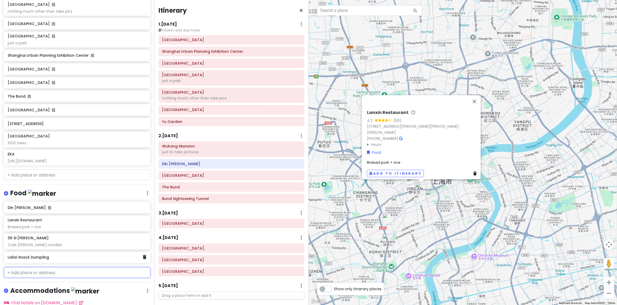
click at [55, 257] on h6 "Lailai Snack Dumpling" at bounding box center [75, 256] width 135 height 5
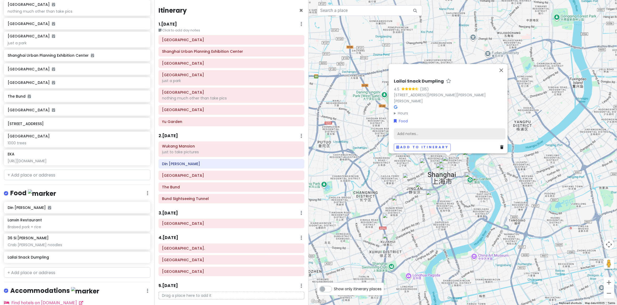
click at [453, 132] on div "Add notes..." at bounding box center [450, 133] width 112 height 11
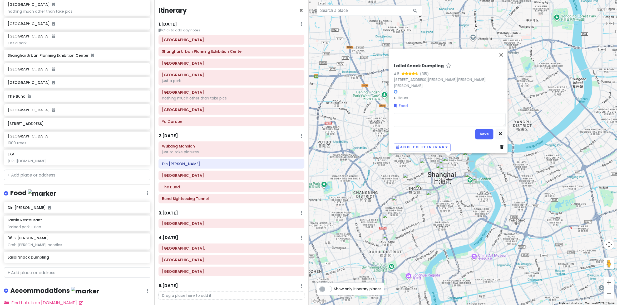
type textarea "x"
type textarea "X"
type textarea "x"
type textarea "Xi"
type textarea "x"
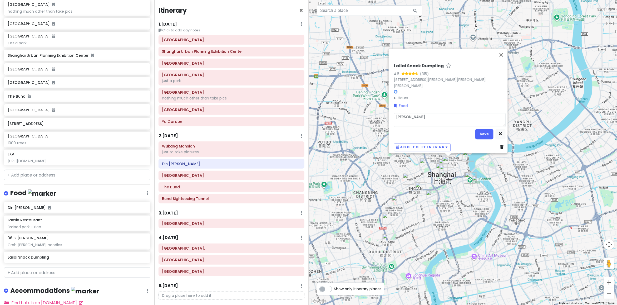
type textarea "Xia"
type textarea "x"
type textarea "Xiao"
type textarea "x"
type textarea "Xiao"
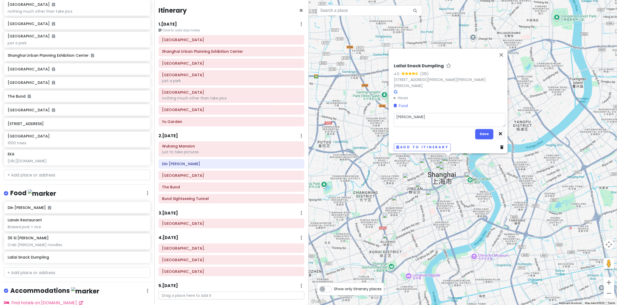
type textarea "x"
type textarea "Xiao L"
type textarea "x"
type textarea "Xiao Lo"
type textarea "x"
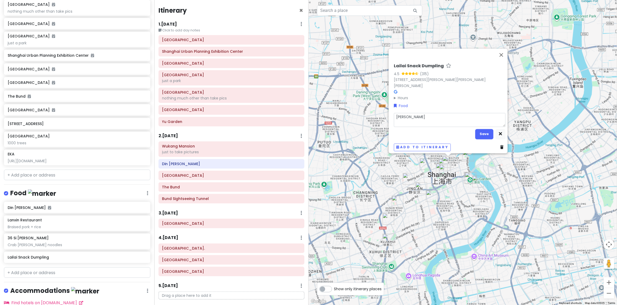
type textarea "Xiao Lon"
type textarea "x"
type textarea "Xiao Long"
type textarea "x"
type textarea "Xiao Long p"
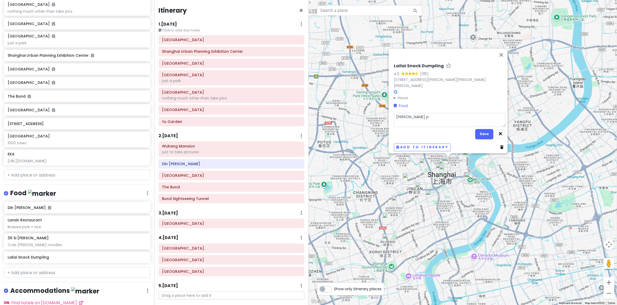
type textarea "x"
type textarea "Xiao Long pA"
type textarea "x"
type textarea "Xiao Long pAo"
type textarea "x"
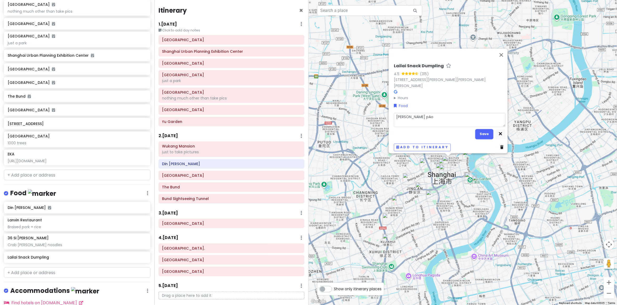
type textarea "Xiao Long pA"
type textarea "x"
type textarea "Xiao Long p"
type textarea "x"
type textarea "Xiao Long"
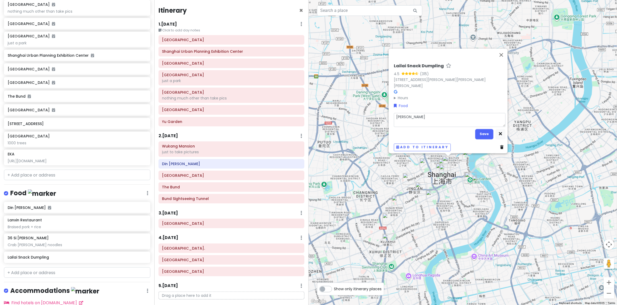
type textarea "x"
type textarea "Xiao Long P"
type textarea "x"
type textarea "Xiao Long Pa"
type textarea "x"
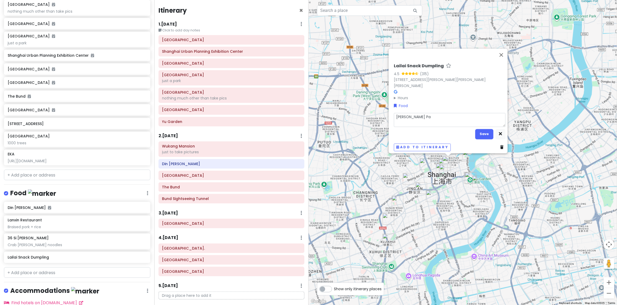
type textarea "Xiao Long Pai"
type textarea "x"
type textarea "Xiao Long Pa"
type textarea "x"
type textarea "Xiao Long Pao"
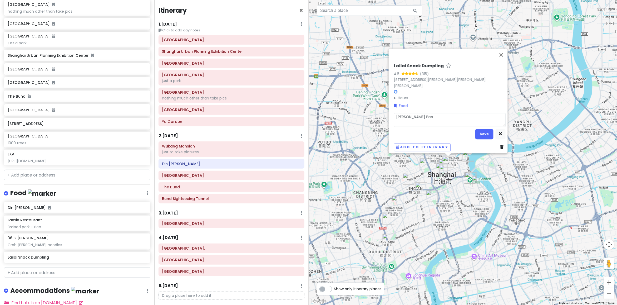
type textarea "x"
type textarea "Xiao Long Pao"
click at [476, 132] on button "Save" at bounding box center [484, 134] width 18 height 10
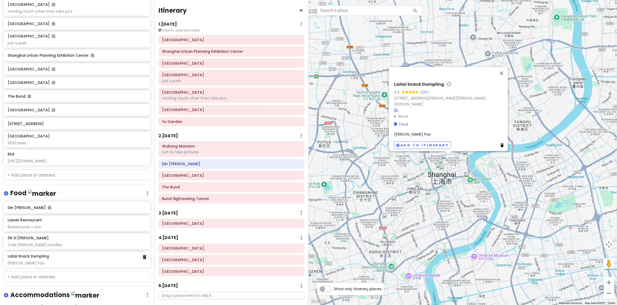
drag, startPoint x: 41, startPoint y: 262, endPoint x: 51, endPoint y: 264, distance: 9.9
click at [41, 262] on div "Xiao Long Pao" at bounding box center [77, 262] width 139 height 5
click at [86, 260] on div "Xiao Long Pao" at bounding box center [77, 262] width 139 height 5
click at [411, 134] on span "Xiao Long Pao" at bounding box center [412, 136] width 37 height 5
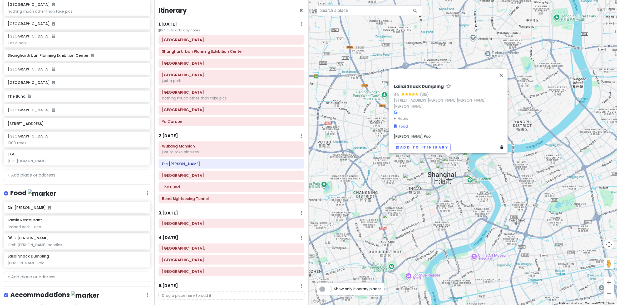
click at [416, 134] on span "Xiao Long Pao" at bounding box center [412, 136] width 37 height 5
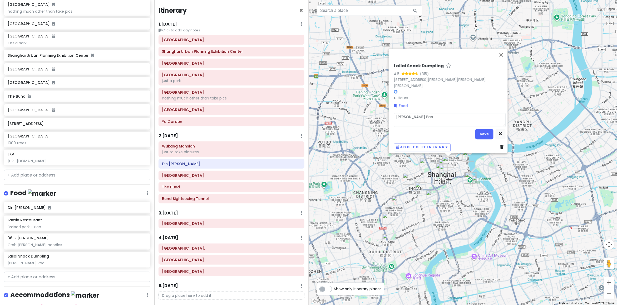
drag, startPoint x: 433, startPoint y: 117, endPoint x: 339, endPoint y: 114, distance: 93.8
click at [339, 114] on div "Lailai Snack Dumpling 4.5 (315) 504 Tian Jin Lu, Huang Pu Qu, Shang Hai Shi, Ch…" at bounding box center [463, 152] width 309 height 305
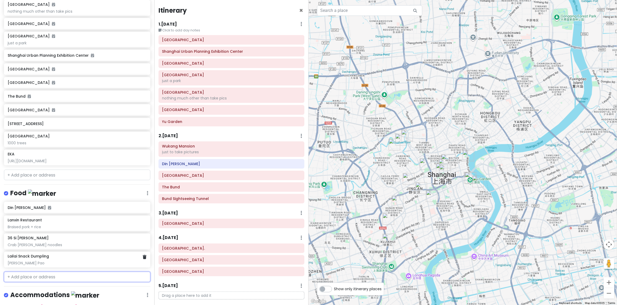
click at [73, 260] on div "Xiao Long Pao" at bounding box center [77, 262] width 139 height 5
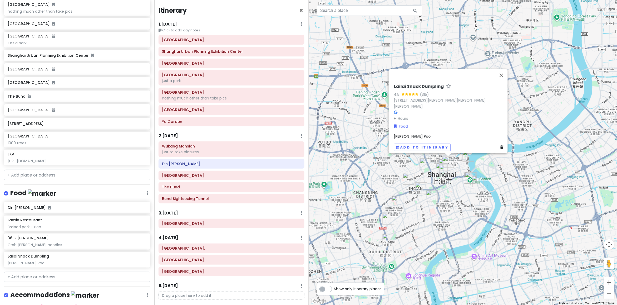
click at [409, 134] on span "Xiao Long Pao" at bounding box center [412, 136] width 37 height 5
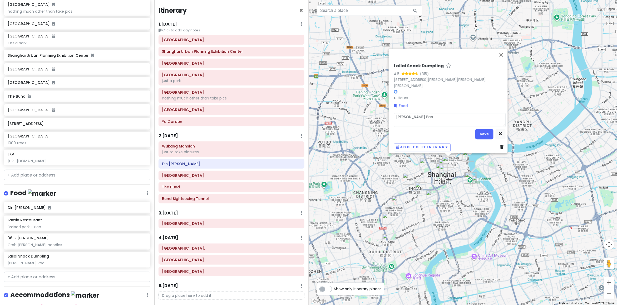
click at [409, 114] on textarea "Xiao Long Pao" at bounding box center [450, 120] width 112 height 14
type textarea "x"
type textarea "C"
type textarea "x"
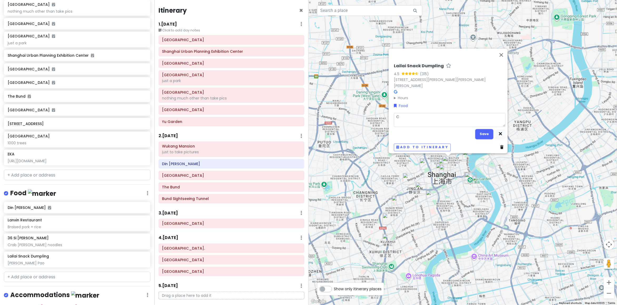
type textarea "Cr"
type textarea "x"
type textarea "Crab"
type textarea "x"
type textarea "Crabn"
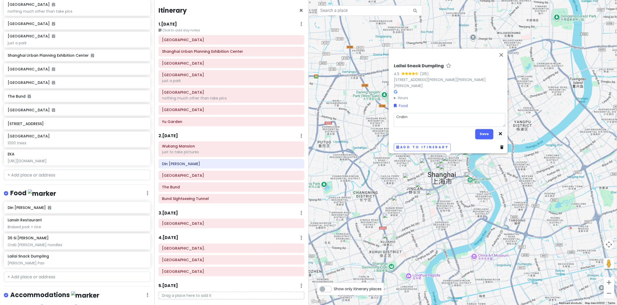
type textarea "x"
type textarea "Crabn"
type textarea "x"
type textarea "Crabn"
type textarea "x"
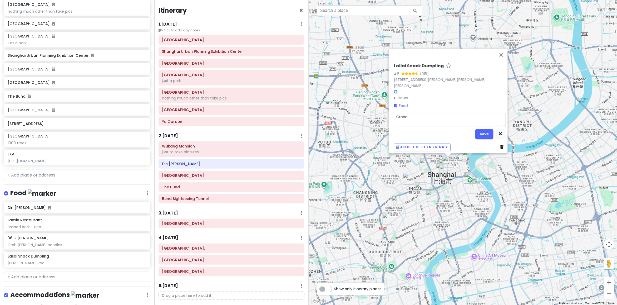
type textarea "Crab"
type textarea "x"
type textarea "Crab"
type textarea "x"
type textarea "Crab S"
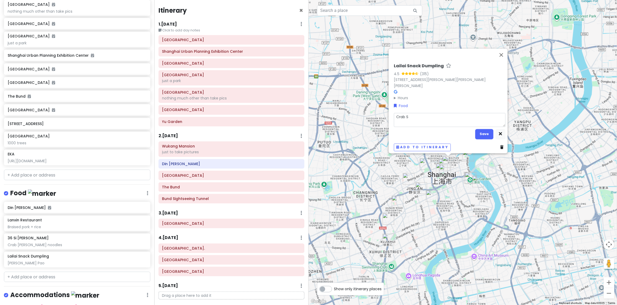
type textarea "x"
type textarea "Crab So"
drag, startPoint x: 475, startPoint y: 129, endPoint x: 478, endPoint y: 131, distance: 3.1
click at [475, 129] on button "Save" at bounding box center [484, 134] width 18 height 10
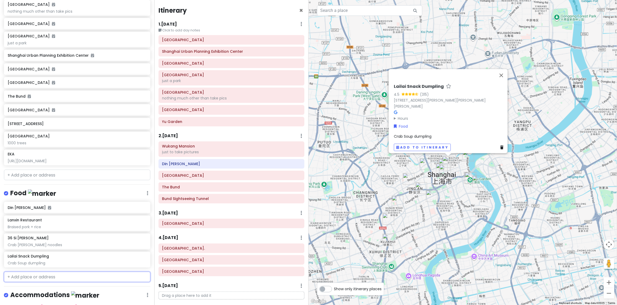
click at [41, 277] on input "text" at bounding box center [77, 276] width 146 height 11
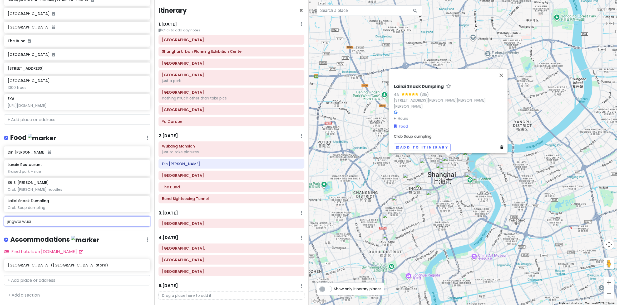
scroll to position [259, 0]
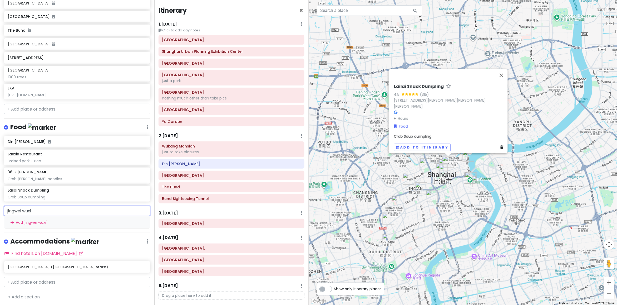
drag, startPoint x: 52, startPoint y: 208, endPoint x: -15, endPoint y: 201, distance: 67.1
click at [0, 201] on html "cingcong trip 2 - SH Private Change Dates Make a Copy Delete Trip Go Pro ⚡️ Giv…" at bounding box center [308, 152] width 617 height 305
paste input "Jingmei Wuxi Noodles"
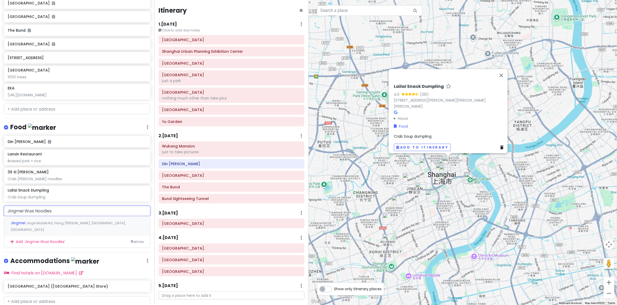
click at [56, 222] on span "Jingxi Middle Rd, Yixing, Wuxi, Jiangsu, China" at bounding box center [68, 225] width 115 height 11
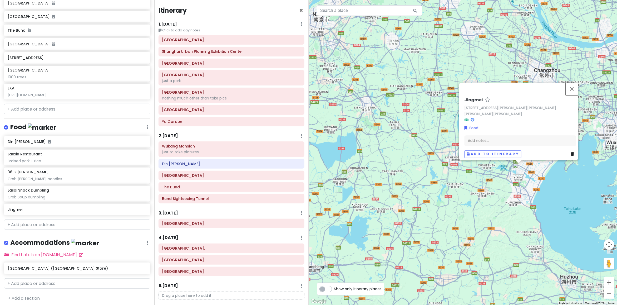
click at [575, 89] on button "Close" at bounding box center [572, 88] width 13 height 13
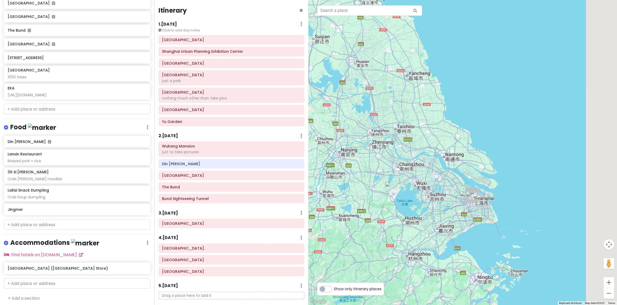
drag, startPoint x: 533, startPoint y: 177, endPoint x: 413, endPoint y: 191, distance: 120.9
click at [413, 191] on div at bounding box center [463, 152] width 309 height 305
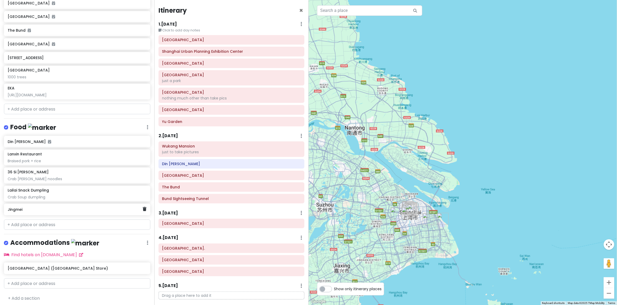
click at [95, 208] on h6 "Jingmei" at bounding box center [75, 209] width 135 height 5
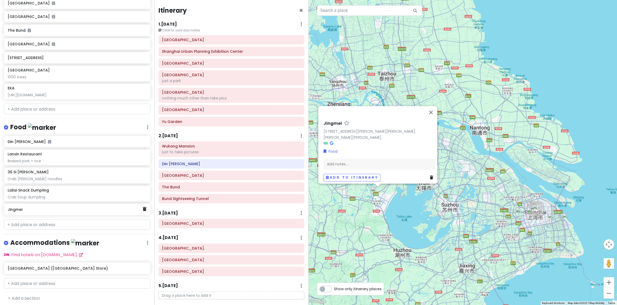
click at [142, 210] on div "Jingmei" at bounding box center [77, 209] width 146 height 12
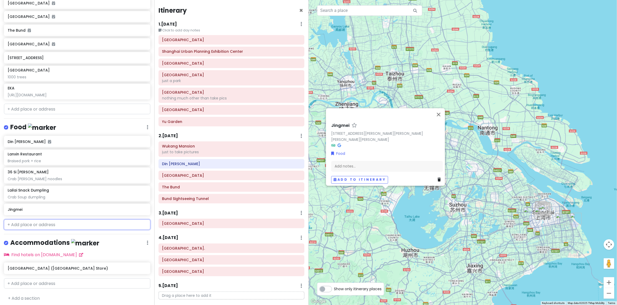
click at [59, 227] on input "text" at bounding box center [77, 224] width 146 height 11
click at [65, 209] on h6 "Jingmei" at bounding box center [75, 209] width 135 height 5
click at [140, 211] on div "Jingmei" at bounding box center [77, 209] width 146 height 12
click at [143, 209] on icon at bounding box center [145, 209] width 4 height 4
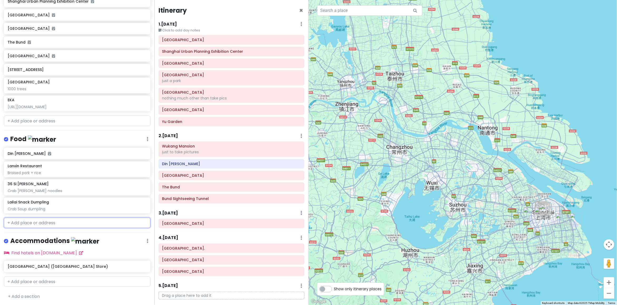
click at [111, 222] on input "text" at bounding box center [77, 222] width 146 height 11
paste input "128 Yanping Road, Jingan, Shanghai,"
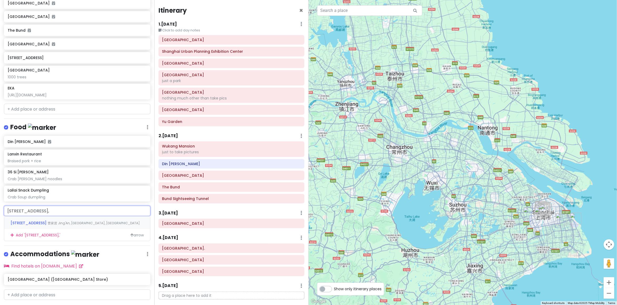
click at [71, 222] on span "曹家渡 Jing'An, Shanghai, China" at bounding box center [94, 222] width 92 height 4
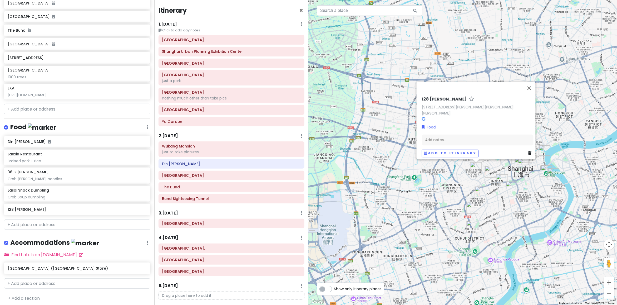
drag, startPoint x: 564, startPoint y: 201, endPoint x: 358, endPoint y: 225, distance: 207.0
click at [396, 225] on div "128 Yan Ping Lu 128 Yan Ping Lu, 曹家渡 Jing An Qu, Shang Hai Shi, China, 200042 F…" at bounding box center [463, 152] width 309 height 305
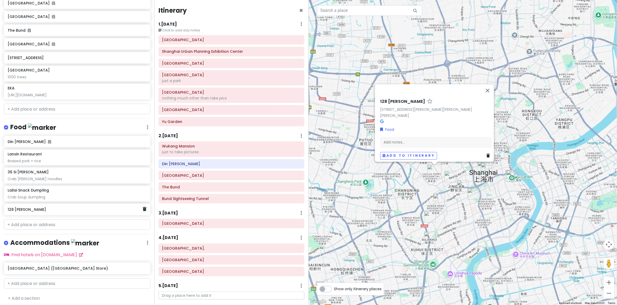
click at [62, 211] on div "128 Yan Ping Lu" at bounding box center [75, 208] width 135 height 7
click at [58, 212] on div "128 Yan Ping Lu" at bounding box center [77, 209] width 146 height 12
click at [399, 140] on div "Add notes..." at bounding box center [436, 144] width 112 height 11
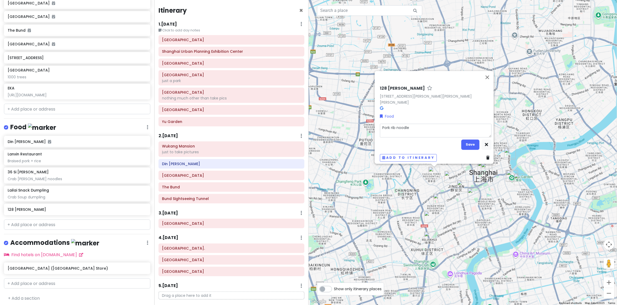
click at [380, 124] on textarea "Pork rib noodle" at bounding box center [436, 131] width 112 height 14
click at [381, 125] on textarea "Pork rib noodle" at bounding box center [436, 131] width 112 height 14
click at [470, 142] on button "Save" at bounding box center [471, 144] width 18 height 10
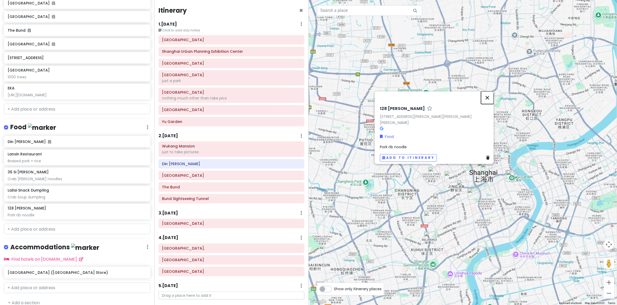
click at [492, 94] on button "Close" at bounding box center [487, 97] width 13 height 13
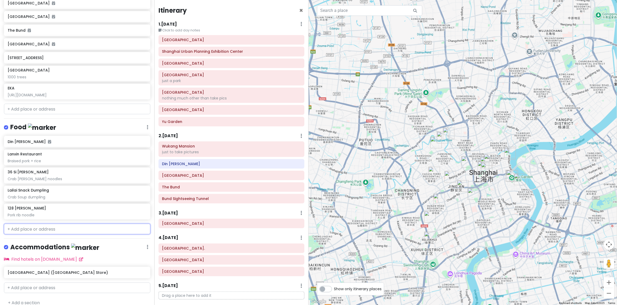
click at [44, 227] on input "text" at bounding box center [77, 228] width 146 height 11
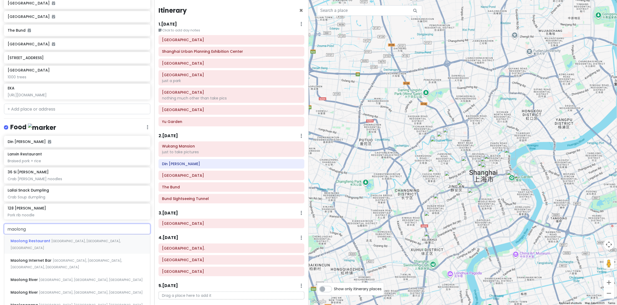
click at [55, 242] on span "Jinxian Road, Luwan, Shanghai, China" at bounding box center [66, 243] width 110 height 11
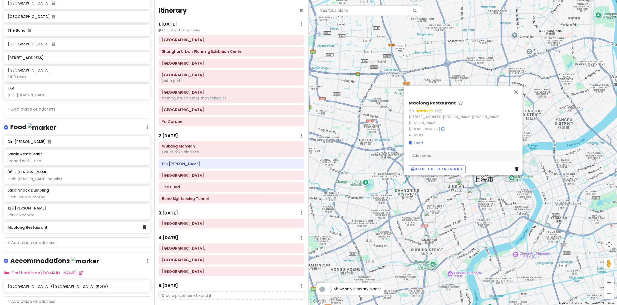
click at [102, 225] on h6 "Maolong Restaurant" at bounding box center [75, 227] width 135 height 5
click at [441, 155] on div "Add notes..." at bounding box center [465, 157] width 112 height 11
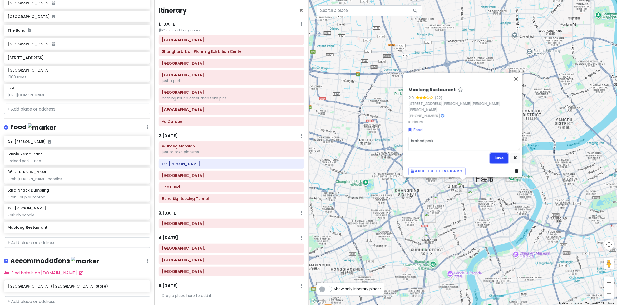
click at [492, 159] on button "Save" at bounding box center [499, 158] width 18 height 10
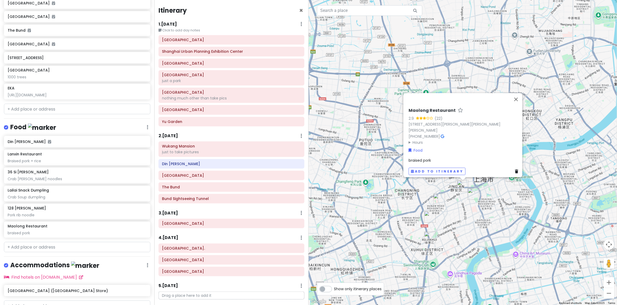
click at [578, 198] on div "Maolong Restaurant 2.9 (22) 134 Jin Xian Lu, Lu Wan Qu, Shang Hai Shi, China, 2…" at bounding box center [463, 152] width 309 height 305
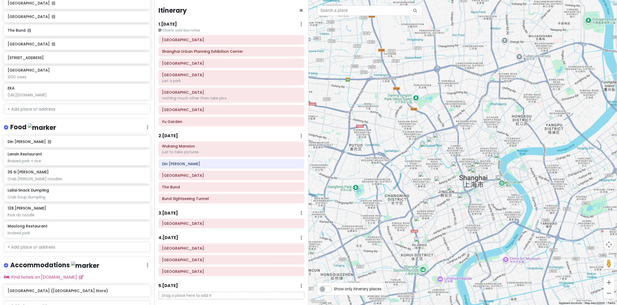
drag, startPoint x: 576, startPoint y: 127, endPoint x: 504, endPoint y: 177, distance: 87.5
click at [524, 147] on div at bounding box center [463, 152] width 309 height 305
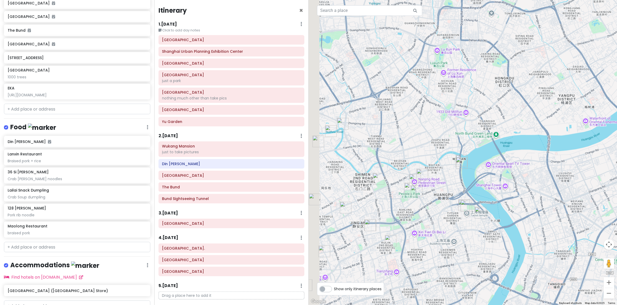
drag, startPoint x: 407, startPoint y: 204, endPoint x: 543, endPoint y: 195, distance: 136.5
click at [543, 195] on div at bounding box center [463, 152] width 309 height 305
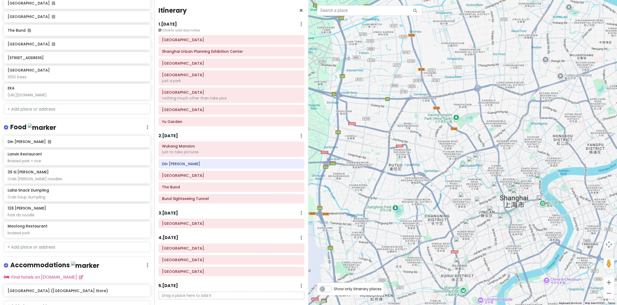
drag, startPoint x: 546, startPoint y: 161, endPoint x: 528, endPoint y: 156, distance: 18.9
click at [528, 156] on div at bounding box center [463, 152] width 309 height 305
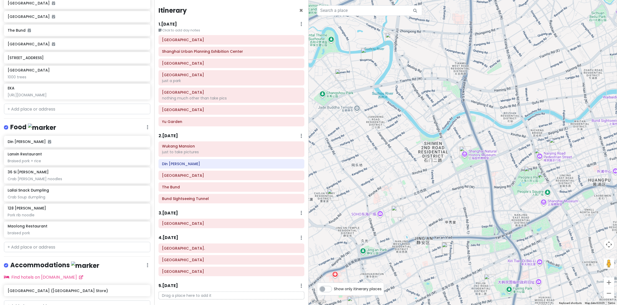
drag, startPoint x: 490, startPoint y: 210, endPoint x: 472, endPoint y: 207, distance: 18.4
click at [472, 207] on div at bounding box center [463, 152] width 309 height 305
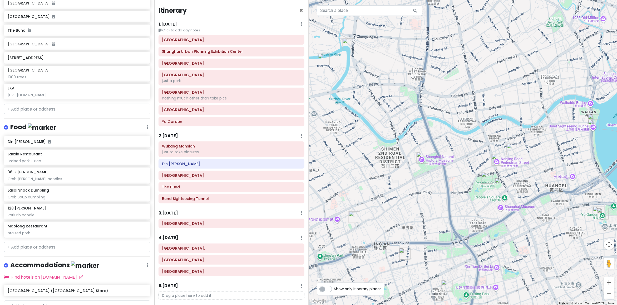
drag, startPoint x: 496, startPoint y: 170, endPoint x: 441, endPoint y: 176, distance: 55.1
click at [441, 176] on div at bounding box center [463, 152] width 309 height 305
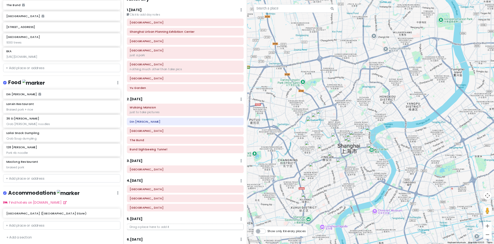
scroll to position [43, 0]
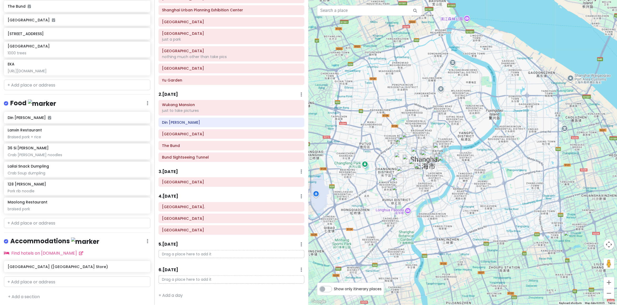
drag, startPoint x: 525, startPoint y: 169, endPoint x: 503, endPoint y: 151, distance: 28.1
click at [503, 151] on div at bounding box center [463, 152] width 309 height 305
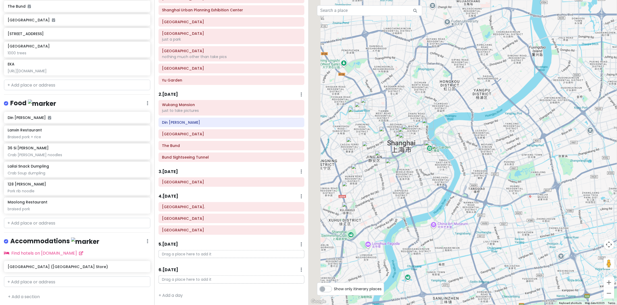
drag, startPoint x: 387, startPoint y: 78, endPoint x: 468, endPoint y: 108, distance: 85.9
click at [468, 107] on div at bounding box center [463, 152] width 309 height 305
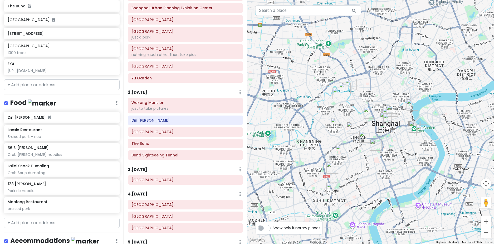
drag, startPoint x: 346, startPoint y: 130, endPoint x: 361, endPoint y: 130, distance: 15.8
click at [361, 130] on div at bounding box center [370, 122] width 247 height 244
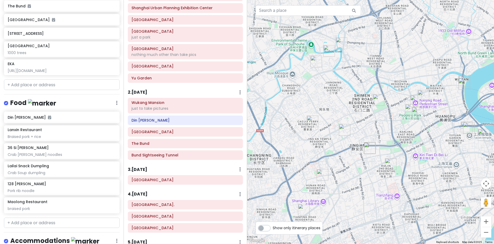
drag, startPoint x: 391, startPoint y: 123, endPoint x: 330, endPoint y: 131, distance: 61.9
click at [330, 131] on div at bounding box center [370, 122] width 247 height 244
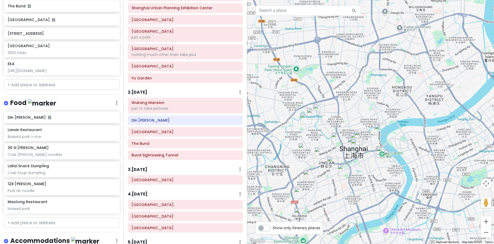
drag, startPoint x: 389, startPoint y: 90, endPoint x: 387, endPoint y: 115, distance: 25.6
click at [386, 113] on div at bounding box center [370, 122] width 247 height 244
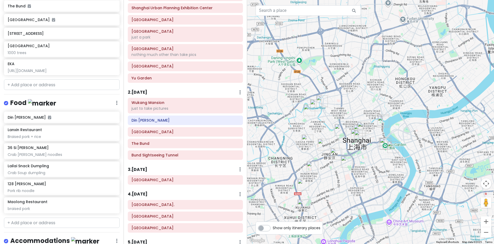
drag, startPoint x: 376, startPoint y: 123, endPoint x: 401, endPoint y: 100, distance: 33.2
click at [409, 92] on div at bounding box center [370, 122] width 247 height 244
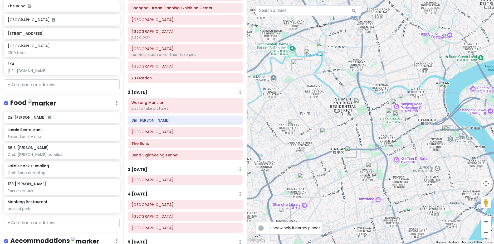
drag, startPoint x: 378, startPoint y: 111, endPoint x: 367, endPoint y: 133, distance: 25.0
click at [367, 133] on div at bounding box center [370, 122] width 247 height 244
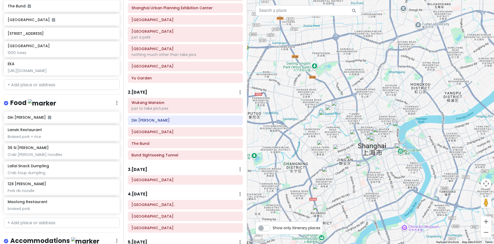
drag, startPoint x: 420, startPoint y: 92, endPoint x: 403, endPoint y: 104, distance: 20.4
click at [406, 105] on div at bounding box center [370, 122] width 247 height 244
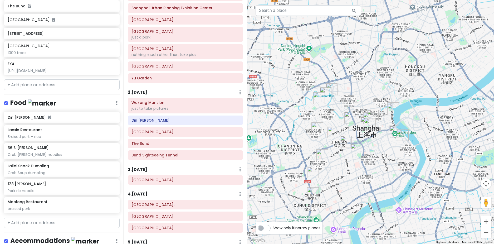
drag, startPoint x: 384, startPoint y: 125, endPoint x: 398, endPoint y: 98, distance: 30.7
click at [398, 98] on div at bounding box center [370, 122] width 247 height 244
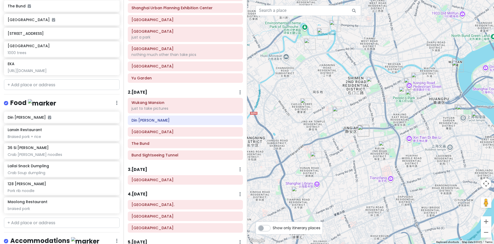
drag, startPoint x: 350, startPoint y: 134, endPoint x: 357, endPoint y: 96, distance: 38.9
click at [357, 96] on div at bounding box center [370, 122] width 247 height 244
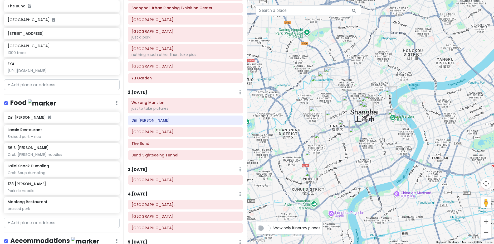
drag, startPoint x: 394, startPoint y: 47, endPoint x: 375, endPoint y: 67, distance: 28.2
click at [375, 67] on div at bounding box center [370, 122] width 247 height 244
drag, startPoint x: 330, startPoint y: 86, endPoint x: 336, endPoint y: 78, distance: 9.9
click at [336, 78] on div at bounding box center [370, 122] width 247 height 244
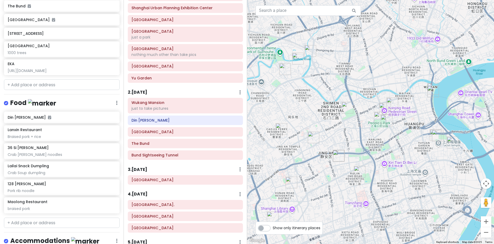
drag, startPoint x: 367, startPoint y: 72, endPoint x: 315, endPoint y: 93, distance: 56.6
click at [315, 93] on div at bounding box center [370, 122] width 247 height 244
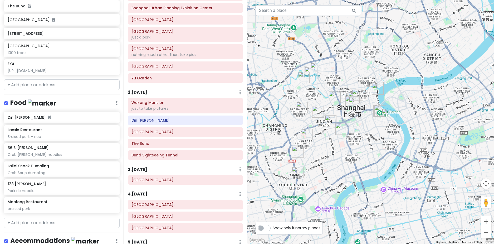
drag, startPoint x: 353, startPoint y: 166, endPoint x: 343, endPoint y: 179, distance: 16.5
click at [343, 179] on div at bounding box center [370, 122] width 247 height 244
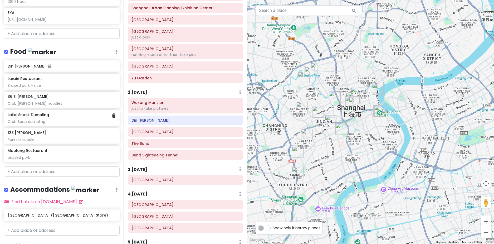
scroll to position [344, 0]
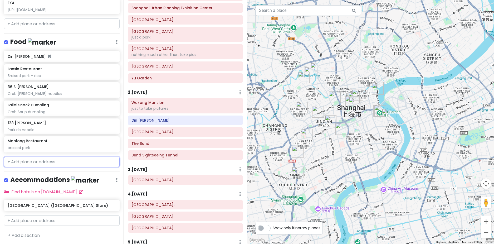
click at [46, 164] on input "text" at bounding box center [62, 161] width 116 height 11
click at [53, 160] on input "text" at bounding box center [62, 161] width 116 height 11
click at [48, 160] on input "text" at bounding box center [62, 161] width 116 height 11
click at [30, 161] on input "text" at bounding box center [62, 161] width 116 height 11
click at [58, 164] on input "text" at bounding box center [62, 161] width 116 height 11
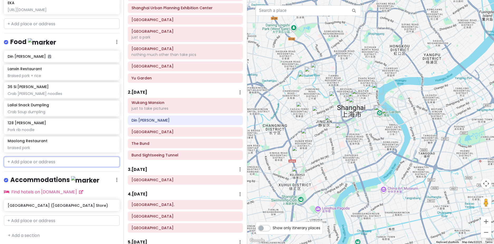
click at [58, 164] on input "text" at bounding box center [62, 161] width 116 height 11
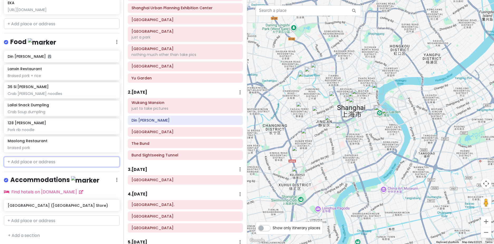
click at [59, 161] on input "text" at bounding box center [62, 161] width 116 height 11
click at [59, 159] on input "text" at bounding box center [62, 161] width 116 height 11
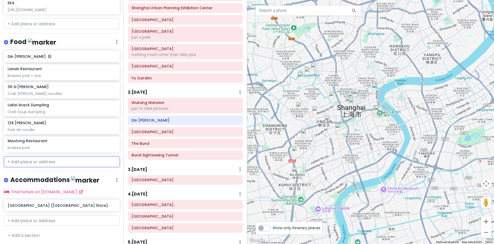
click at [59, 159] on input "text" at bounding box center [62, 161] width 116 height 11
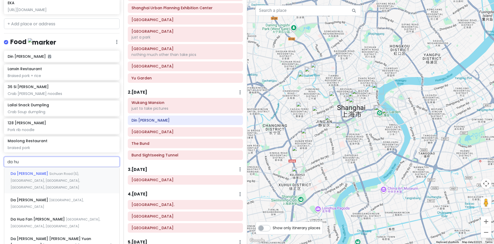
click at [56, 171] on span "Sichuan Road (S), Waitan, Huangpu, Shanghai, China" at bounding box center [45, 180] width 69 height 18
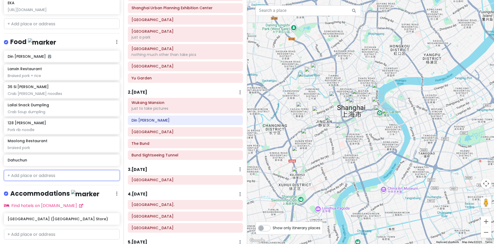
click at [61, 158] on h6 "Dahuchun" at bounding box center [62, 160] width 108 height 5
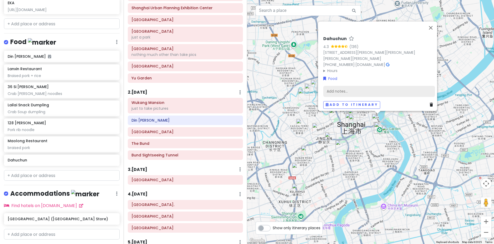
click at [348, 87] on div "Add notes..." at bounding box center [379, 91] width 112 height 11
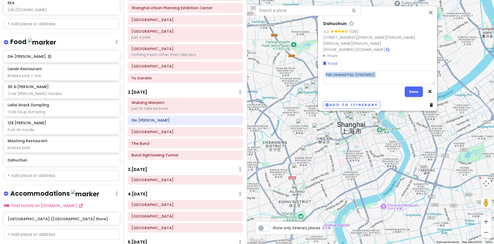
click at [412, 93] on div "Dahuchun 4.3 (136) 11 Si Chuan Nan Lu, Waitan, Huang Pu Qu, Shang Hai Shi, Chin…" at bounding box center [379, 65] width 116 height 92
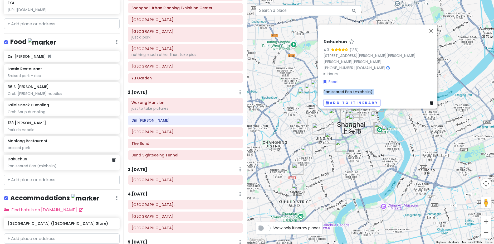
click at [43, 165] on div "Pan seared Pao (michelin)" at bounding box center [62, 165] width 108 height 5
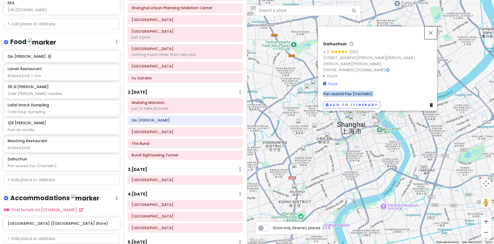
click at [431, 30] on button "Close" at bounding box center [430, 32] width 13 height 13
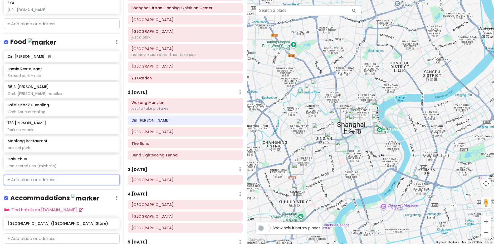
click at [46, 183] on input "text" at bounding box center [62, 179] width 116 height 11
click at [48, 182] on input "text" at bounding box center [62, 179] width 116 height 11
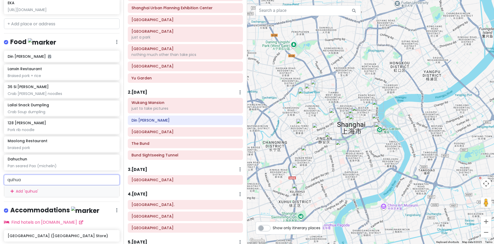
click at [60, 177] on input "quihua" at bounding box center [62, 179] width 116 height 11
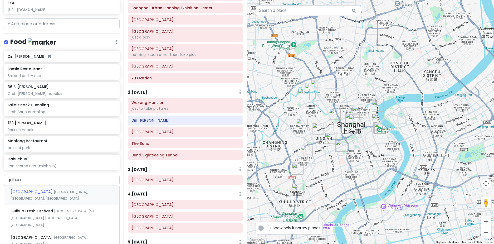
click at [273, 227] on label "Show only itinerary places" at bounding box center [297, 226] width 48 height 6
click at [273, 227] on input "Show only itinerary places" at bounding box center [274, 224] width 3 height 3
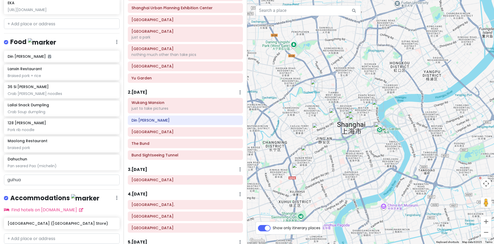
click at [273, 227] on label "Show only itinerary places" at bounding box center [297, 226] width 48 height 6
click at [273, 227] on input "Show only itinerary places" at bounding box center [274, 224] width 3 height 3
click at [273, 227] on label "Show only itinerary places" at bounding box center [297, 226] width 48 height 6
click at [273, 227] on input "Show only itinerary places" at bounding box center [274, 224] width 3 height 3
click at [273, 227] on label "Show only itinerary places" at bounding box center [297, 226] width 48 height 6
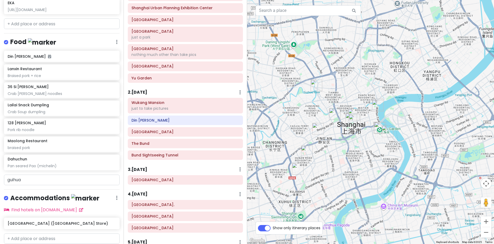
click at [273, 227] on input "Show only itinerary places" at bounding box center [274, 224] width 3 height 3
click at [273, 227] on label "Show only itinerary places" at bounding box center [297, 226] width 48 height 6
click at [273, 227] on input "Show only itinerary places" at bounding box center [274, 224] width 3 height 3
click at [273, 227] on label "Show only itinerary places" at bounding box center [297, 226] width 48 height 6
click at [273, 227] on input "Show only itinerary places" at bounding box center [274, 224] width 3 height 3
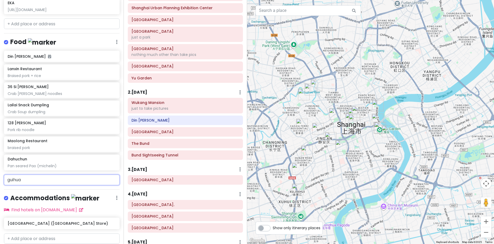
click at [41, 179] on input "guihua" at bounding box center [62, 179] width 116 height 11
